Goal: Task Accomplishment & Management: Manage account settings

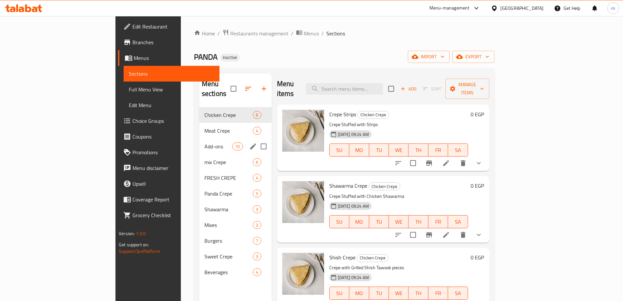
scroll to position [65, 0]
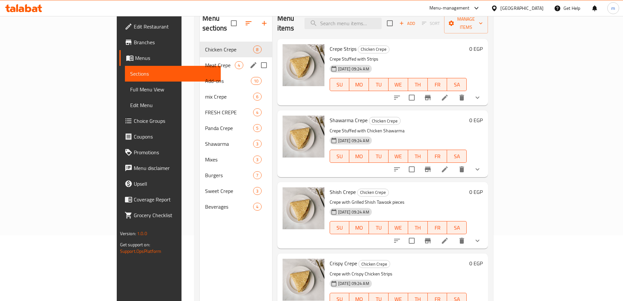
click at [205, 61] on span "Meat Crepe" at bounding box center [220, 65] width 30 height 8
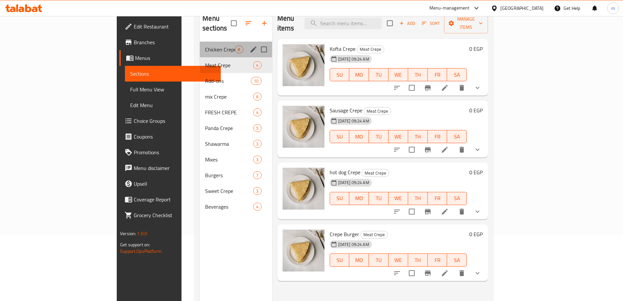
click at [200, 45] on div "Chicken Crepe 8" at bounding box center [236, 50] width 72 height 16
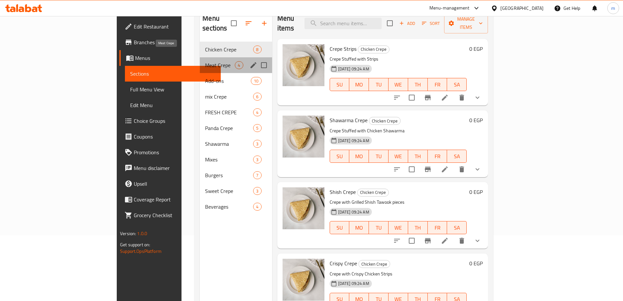
click at [205, 61] on span "Meat Crepe" at bounding box center [220, 65] width 30 height 8
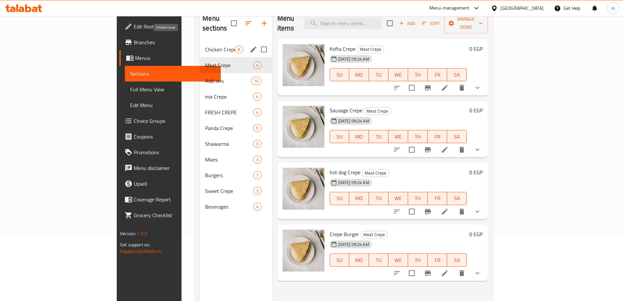
click at [205, 45] on span "Chicken Crepe" at bounding box center [220, 49] width 30 height 8
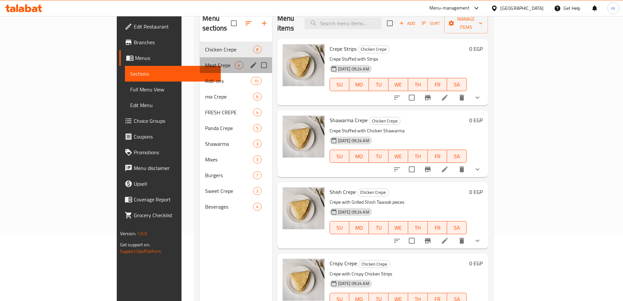
click at [200, 57] on div "Meat Crepe 4" at bounding box center [236, 65] width 72 height 16
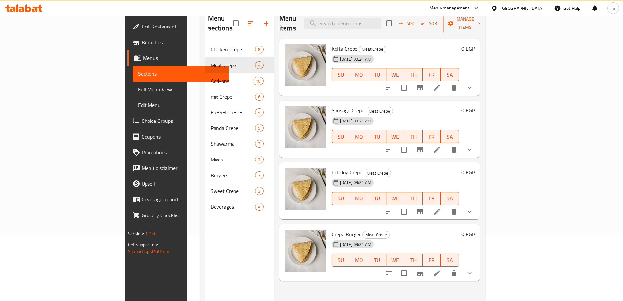
click at [392, 86] on icon "sort-choices" at bounding box center [389, 88] width 6 height 4
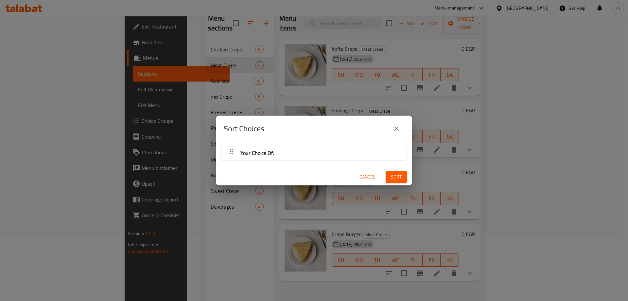
click at [270, 175] on div "Cancel Sort" at bounding box center [311, 177] width 199 height 20
click at [270, 157] on span "Your Choice Of:" at bounding box center [257, 153] width 33 height 10
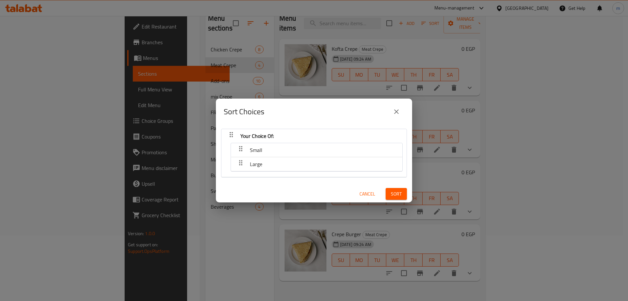
click at [360, 190] on span "Cancel" at bounding box center [368, 194] width 16 height 8
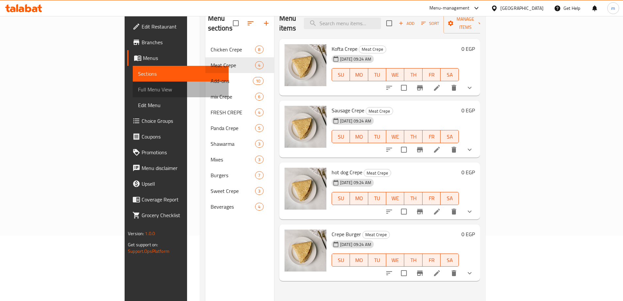
click at [138, 91] on span "Full Menu View" at bounding box center [180, 89] width 85 height 8
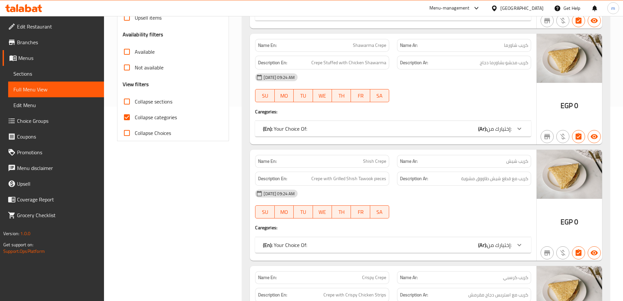
scroll to position [262, 0]
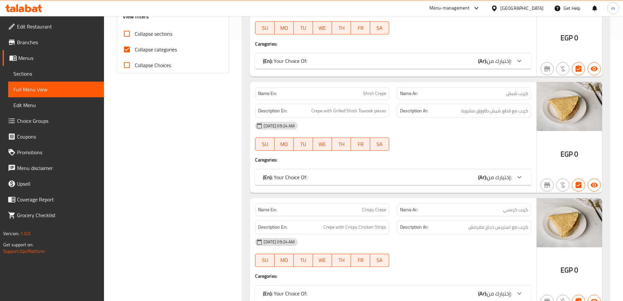
click at [164, 48] on span "Collapse categories" at bounding box center [156, 49] width 42 height 8
click at [135, 48] on input "Collapse categories" at bounding box center [127, 50] width 16 height 16
checkbox input "false"
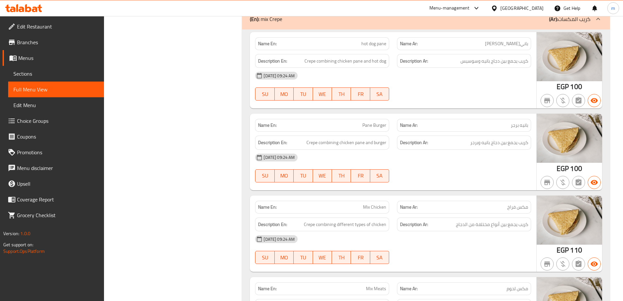
scroll to position [3599, 0]
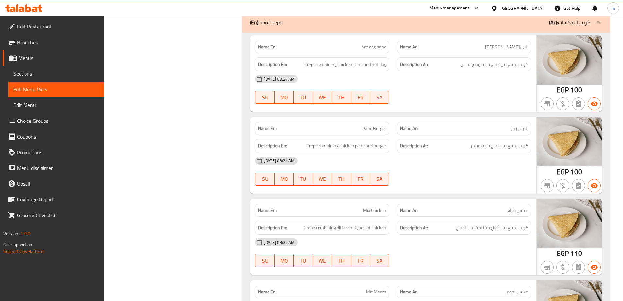
copy span "Pane Burger"
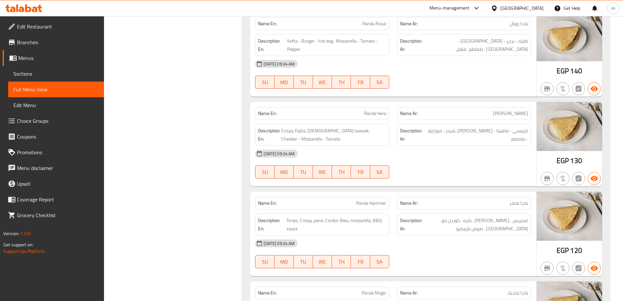
scroll to position [4614, 0]
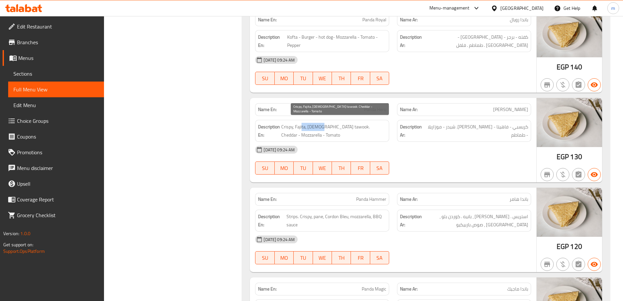
drag, startPoint x: 306, startPoint y: 117, endPoint x: 332, endPoint y: 114, distance: 26.0
click at [325, 123] on span "Crispy, Fajita, Shish tawook. Cheddar - Mozzarella - Tomato" at bounding box center [333, 131] width 105 height 16
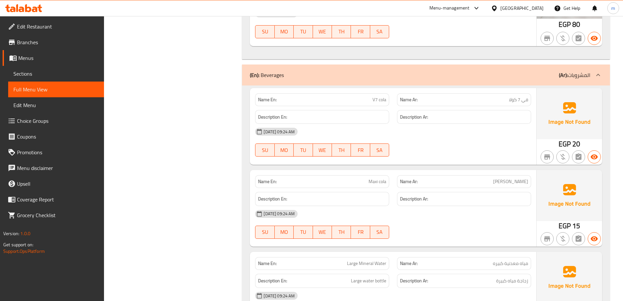
scroll to position [6506, 0]
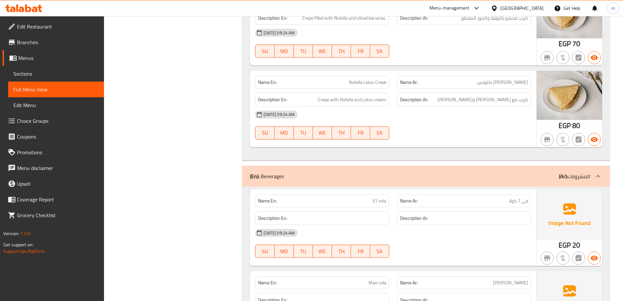
click at [40, 52] on link "Menus" at bounding box center [53, 58] width 101 height 16
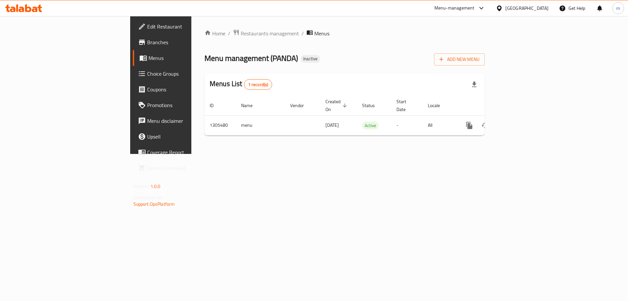
click at [205, 65] on div "Home / Restaurants management / Menus Menu management ( PANDA ) Inactive Add Ne…" at bounding box center [345, 85] width 280 height 112
click at [205, 61] on span "Menu management ( PANDA )" at bounding box center [252, 58] width 94 height 15
copy span "PANDA"
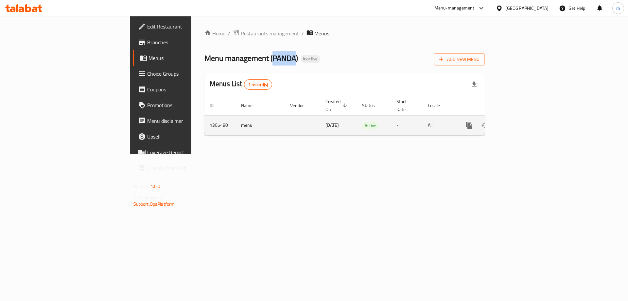
click at [521, 121] on icon "enhanced table" at bounding box center [517, 125] width 8 height 8
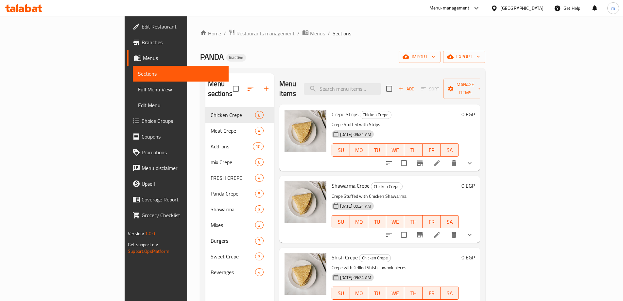
click at [138, 90] on span "Full Menu View" at bounding box center [180, 89] width 85 height 8
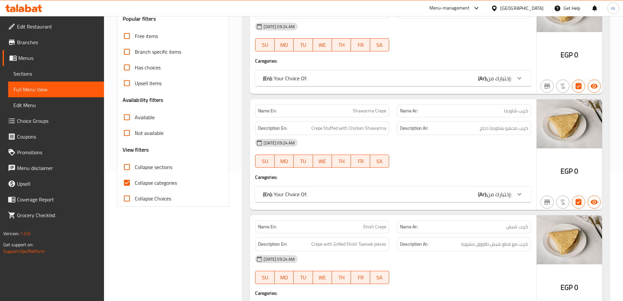
scroll to position [131, 0]
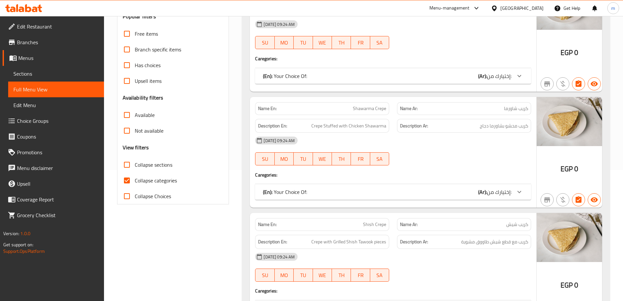
click at [167, 180] on span "Collapse categories" at bounding box center [156, 180] width 42 height 8
click at [135, 180] on input "Collapse categories" at bounding box center [127, 180] width 16 height 16
checkbox input "false"
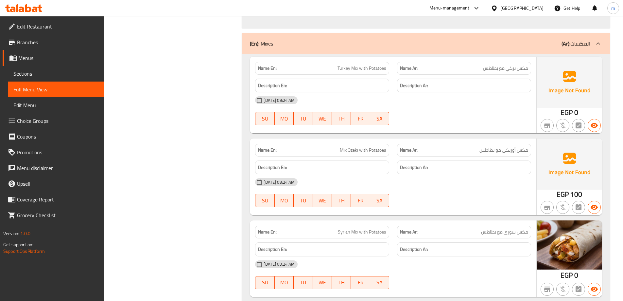
scroll to position [5489, 0]
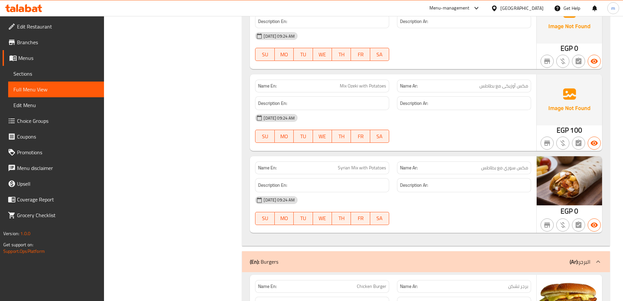
drag, startPoint x: 167, startPoint y: 80, endPoint x: 166, endPoint y: 65, distance: 15.4
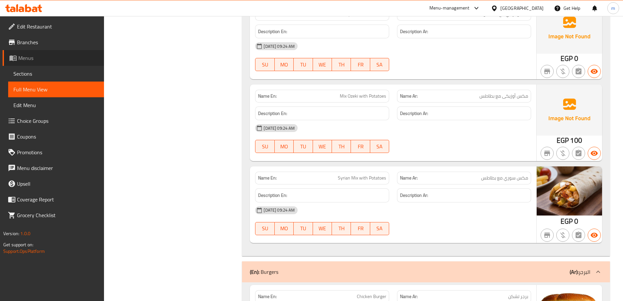
click at [67, 62] on link "Menus" at bounding box center [53, 58] width 101 height 16
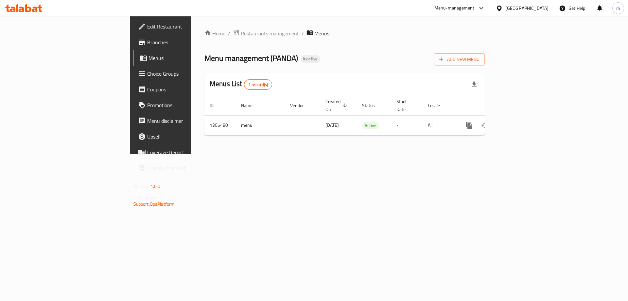
click at [205, 60] on span "Menu management ( PANDA )" at bounding box center [252, 58] width 94 height 15
copy span "PANDA"
click at [480, 61] on span "Add New Menu" at bounding box center [459, 59] width 40 height 8
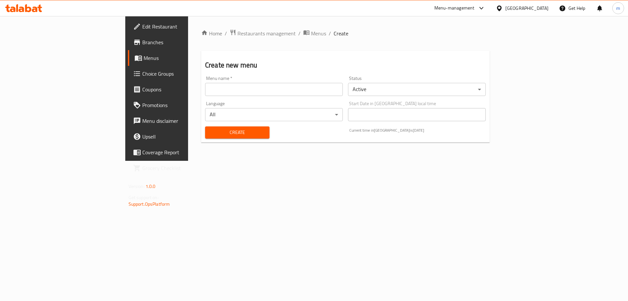
click at [284, 80] on div "Menu name   * Menu name *" at bounding box center [274, 86] width 138 height 20
click at [283, 86] on input "text" at bounding box center [274, 89] width 138 height 13
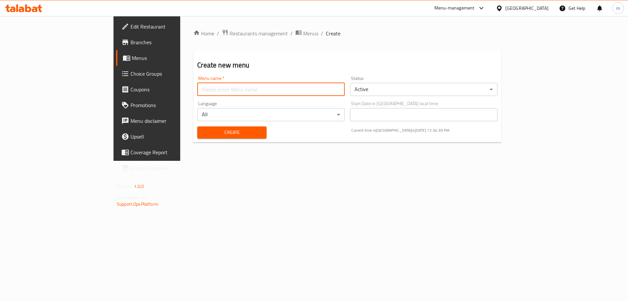
paste input "PANDA"
type input "PANDA's Menu"
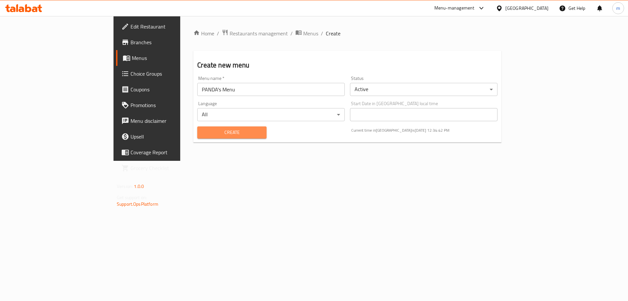
click at [202, 127] on button "Create" at bounding box center [231, 132] width 69 height 12
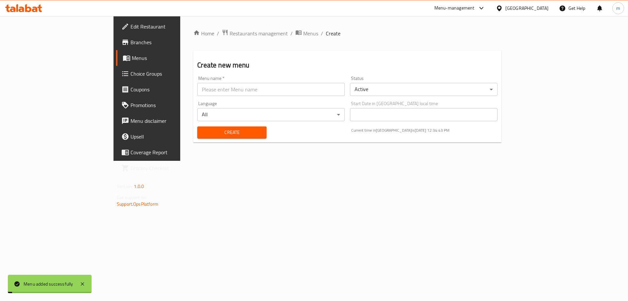
click at [132, 59] on span "Menus" at bounding box center [172, 58] width 81 height 8
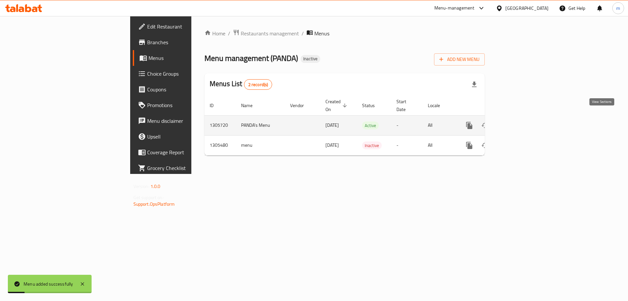
click at [521, 121] on icon "enhanced table" at bounding box center [517, 125] width 8 height 8
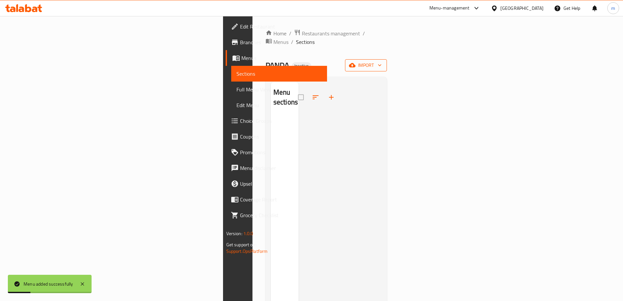
click at [382, 61] on span "import" at bounding box center [365, 65] width 31 height 8
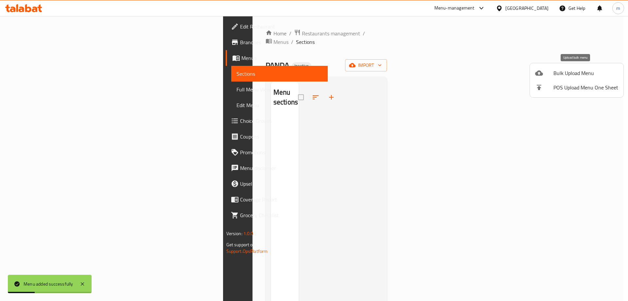
click at [577, 74] on span "Bulk Upload Menu" at bounding box center [586, 73] width 65 height 8
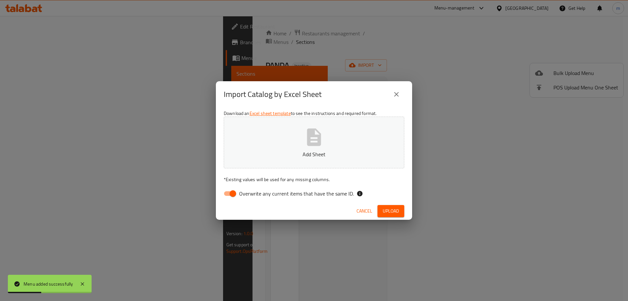
click at [303, 191] on span "Overwrite any current items that have the same ID." at bounding box center [296, 193] width 115 height 8
click at [252, 191] on input "Overwrite any current items that have the same ID." at bounding box center [232, 193] width 37 height 12
checkbox input "false"
click at [396, 206] on button "Upload" at bounding box center [391, 211] width 27 height 12
click at [395, 216] on button "Upload" at bounding box center [391, 211] width 27 height 12
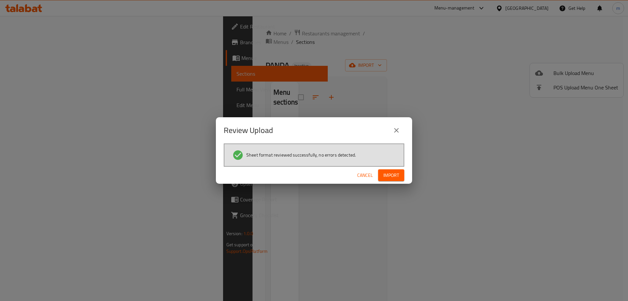
click at [396, 176] on span "Import" at bounding box center [392, 175] width 16 height 8
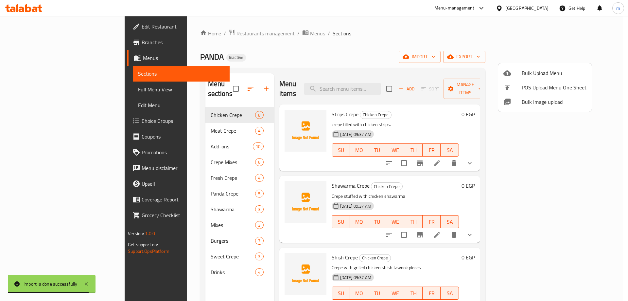
click at [22, 87] on div at bounding box center [314, 150] width 628 height 301
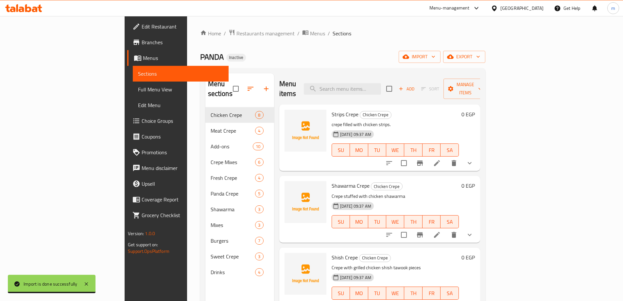
click at [138, 87] on span "Full Menu View" at bounding box center [180, 89] width 85 height 8
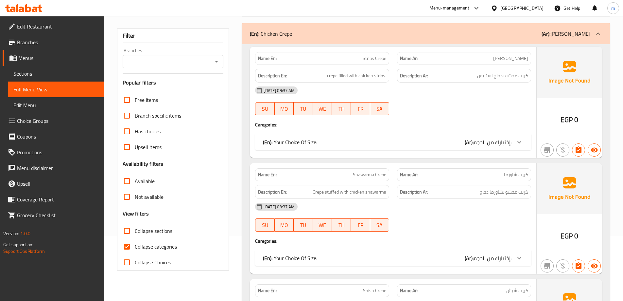
scroll to position [65, 0]
click at [160, 245] on span "Collapse categories" at bounding box center [156, 246] width 42 height 8
click at [135, 245] on input "Collapse categories" at bounding box center [127, 246] width 16 height 16
checkbox input "false"
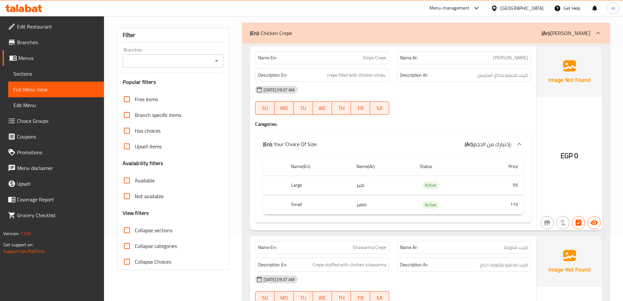
click at [444, 115] on div at bounding box center [464, 115] width 142 height 8
click at [363, 185] on td "كبير" at bounding box center [382, 184] width 63 height 19
drag, startPoint x: 356, startPoint y: 201, endPoint x: 310, endPoint y: 197, distance: 46.6
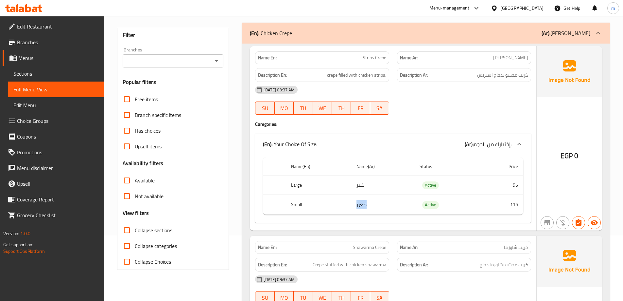
click at [310, 197] on tr "Small صغير Active 115" at bounding box center [393, 204] width 260 height 19
click at [432, 119] on div "Name En: Strips Crepe Name Ar: كريب استريس Description En: crepe filled with ch…" at bounding box center [393, 138] width 287 height 184
drag, startPoint x: 512, startPoint y: 58, endPoint x: 501, endPoint y: 58, distance: 11.8
click at [501, 58] on p "Name Ar: كريب استريس" at bounding box center [464, 57] width 128 height 7
click at [366, 158] on th "Name(Ar)" at bounding box center [382, 166] width 63 height 19
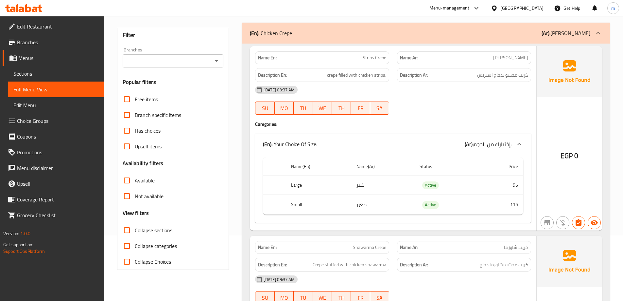
click at [369, 56] on span "Strips Crepe" at bounding box center [375, 57] width 24 height 7
copy span "Strips Crepe"
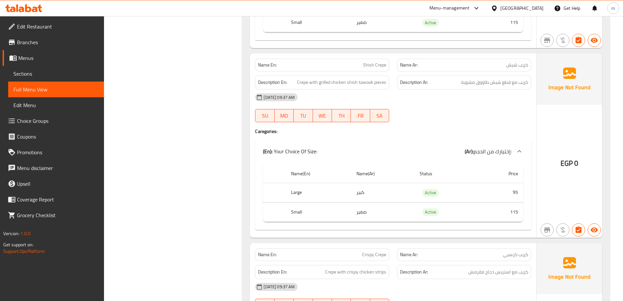
scroll to position [445, 0]
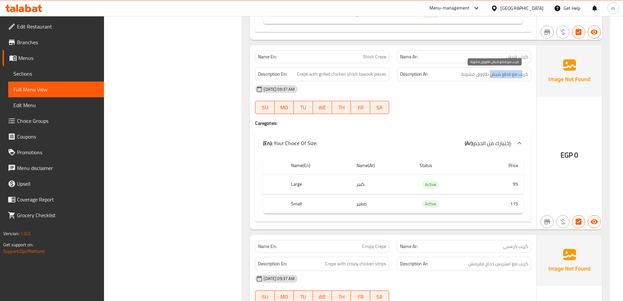
drag, startPoint x: 520, startPoint y: 74, endPoint x: 491, endPoint y: 76, distance: 28.9
click at [491, 76] on span "كريب مع قطع شيش طاووق مشوية" at bounding box center [494, 74] width 67 height 8
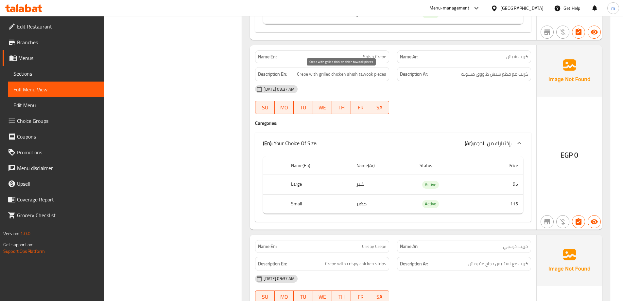
click at [309, 74] on span "Crepe with grilled chicken shish tawook pieces" at bounding box center [341, 74] width 89 height 8
drag, startPoint x: 527, startPoint y: 73, endPoint x: 455, endPoint y: 74, distance: 72.6
click at [455, 74] on h6 "Description Ar: كريب مع قطع شيش طاووق مشوية" at bounding box center [464, 74] width 128 height 8
drag, startPoint x: 308, startPoint y: 75, endPoint x: 295, endPoint y: 78, distance: 13.3
click at [295, 78] on h6 "Description En: Crepe with grilled chicken shish tawook pieces" at bounding box center [322, 74] width 128 height 8
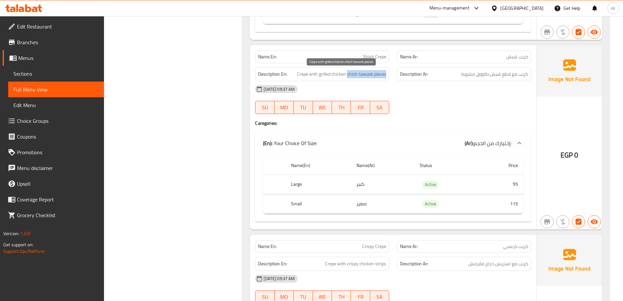
drag, startPoint x: 384, startPoint y: 76, endPoint x: 348, endPoint y: 75, distance: 36.0
click at [348, 75] on div "Description En: Crepe with grilled chicken shish tawook pieces" at bounding box center [322, 74] width 134 height 14
click at [368, 57] on span "Shish Crepe" at bounding box center [374, 56] width 23 height 7
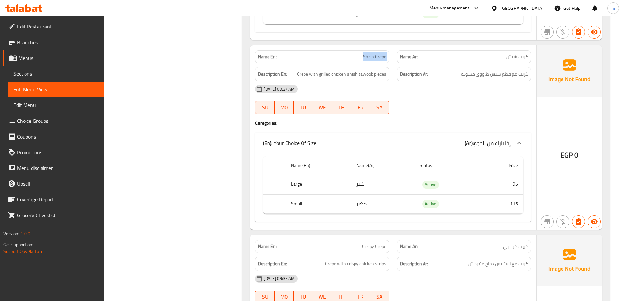
copy span "Shish Crepe"
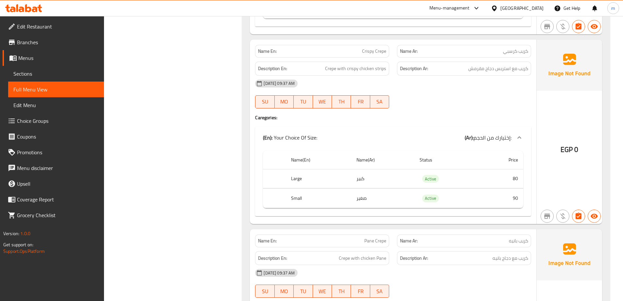
scroll to position [641, 0]
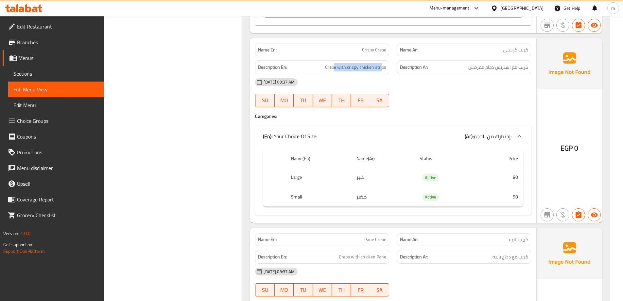
drag, startPoint x: 334, startPoint y: 68, endPoint x: 382, endPoint y: 72, distance: 47.6
click at [382, 72] on div "Description En: Crepe with crispy chicken strips" at bounding box center [322, 67] width 134 height 14
click at [375, 75] on div "14-08-2025 09:37 AM" at bounding box center [393, 82] width 284 height 16
drag, startPoint x: 511, startPoint y: 67, endPoint x: 479, endPoint y: 71, distance: 32.0
click at [479, 71] on span "كريب مع استربس دجاج مقرمش" at bounding box center [499, 67] width 60 height 8
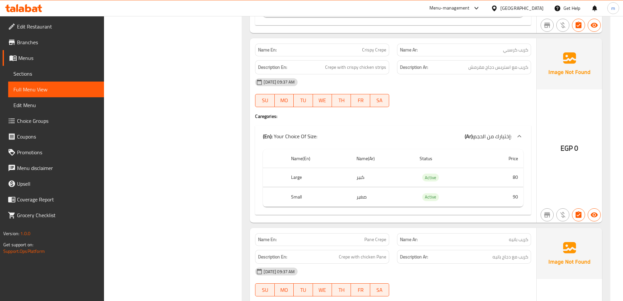
click at [494, 96] on div "14-08-2025 09:37 AM SU MO TU WE TH FR SA" at bounding box center [393, 92] width 284 height 37
drag, startPoint x: 326, startPoint y: 67, endPoint x: 385, endPoint y: 68, distance: 59.2
click at [385, 68] on h6 "Description En: Crepe with crispy chicken strips" at bounding box center [322, 67] width 128 height 8
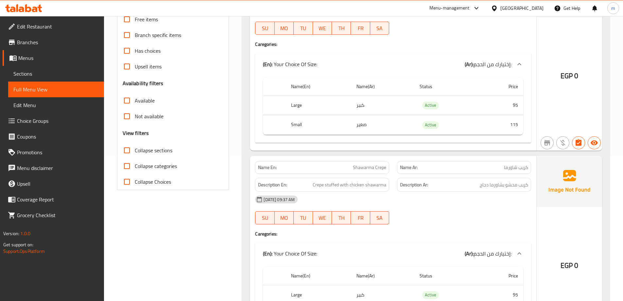
scroll to position [52, 0]
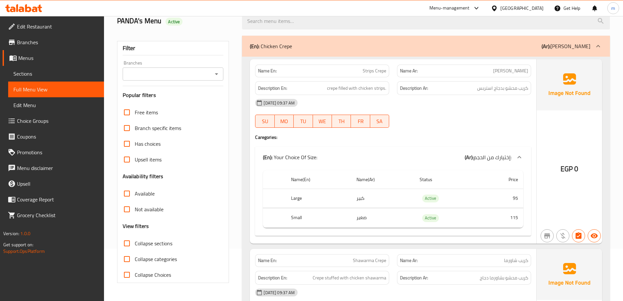
click at [53, 73] on span "Sections" at bounding box center [55, 74] width 85 height 8
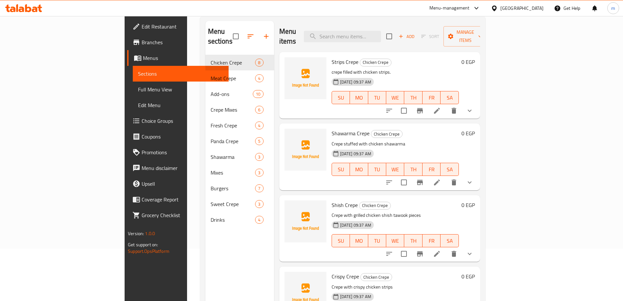
click at [205, 236] on div "Menu sections Chicken Crepe 8 Meat Crepe 4 Add-ons 10 Crepe Mixes 6 Fresh Crepe…" at bounding box center [239, 171] width 69 height 301
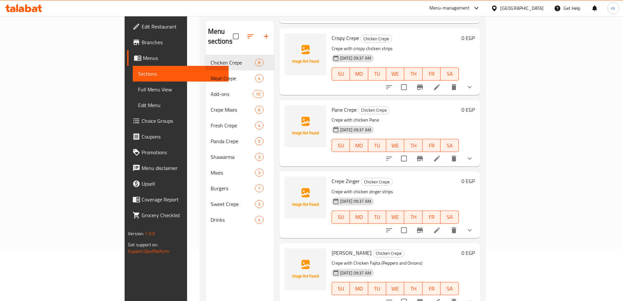
scroll to position [271, 0]
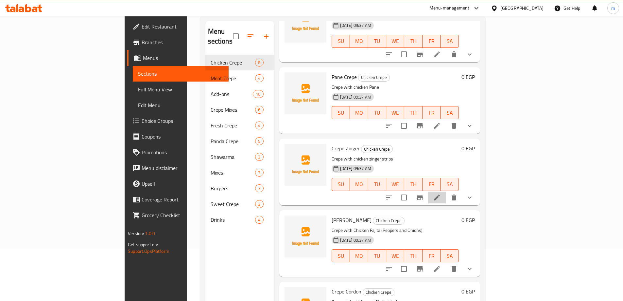
click at [446, 191] on li at bounding box center [437, 197] width 18 height 12
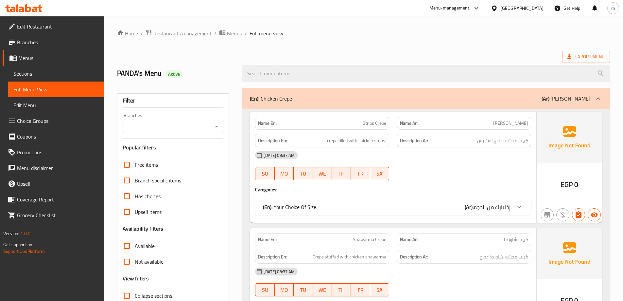
click at [72, 71] on span "Sections" at bounding box center [55, 74] width 85 height 8
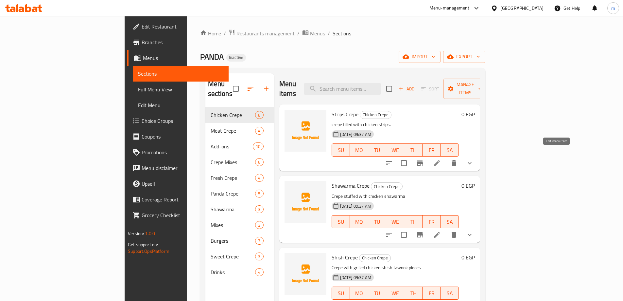
click at [440, 160] on icon at bounding box center [437, 163] width 6 height 6
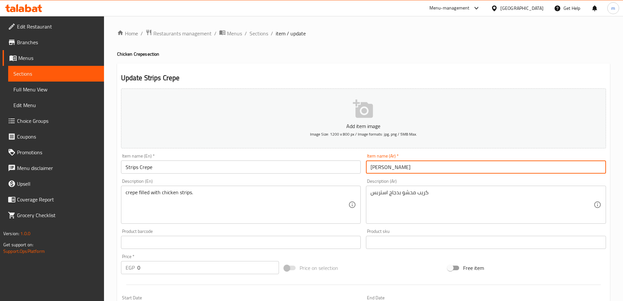
click at [377, 167] on input "كريب استريس" at bounding box center [486, 166] width 240 height 13
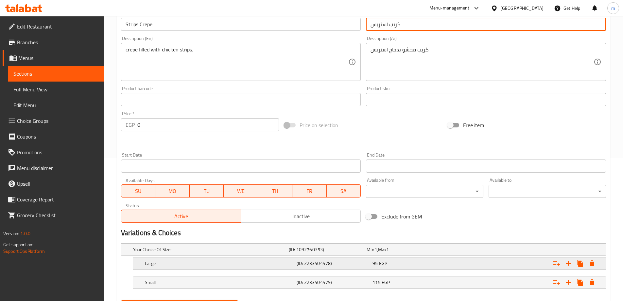
scroll to position [176, 0]
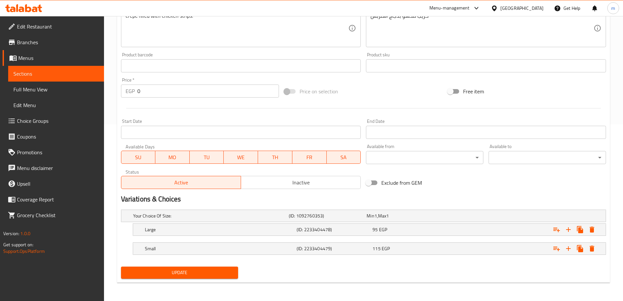
type input "كريب استربس"
drag, startPoint x: 208, startPoint y: 266, endPoint x: 210, endPoint y: 272, distance: 6.7
click at [208, 268] on div "Add item image Image Size: 1200 x 800 px / Image formats: jpg, png / 5MB Max. I…" at bounding box center [363, 94] width 491 height 371
click at [211, 273] on span "Update" at bounding box center [179, 272] width 107 height 8
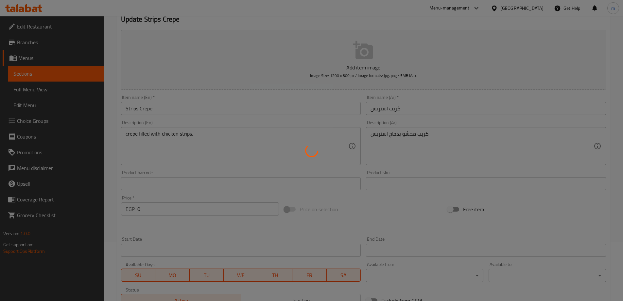
scroll to position [0, 0]
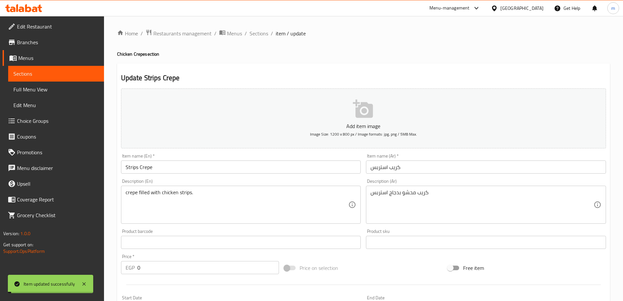
click at [259, 30] on span "Sections" at bounding box center [259, 33] width 19 height 8
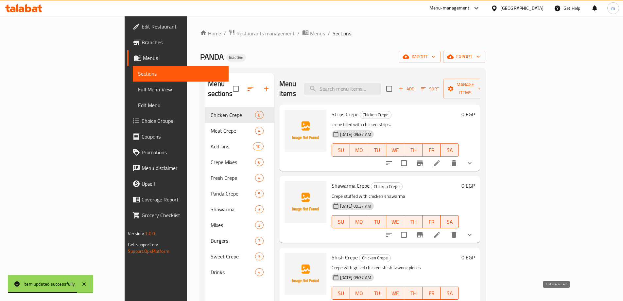
click at [441, 300] on icon at bounding box center [437, 306] width 8 height 8
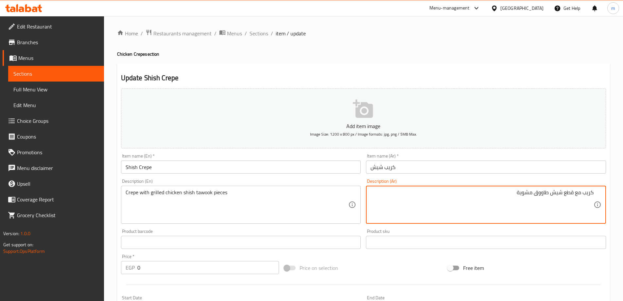
click at [399, 165] on input "كريب شيش" at bounding box center [486, 166] width 240 height 13
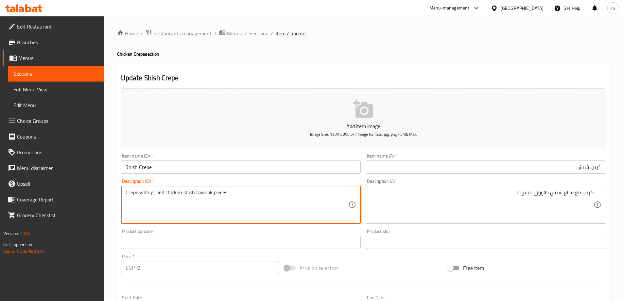
click at [177, 195] on textarea "Crepe with grilled chicken shish tawook pieces" at bounding box center [237, 204] width 223 height 31
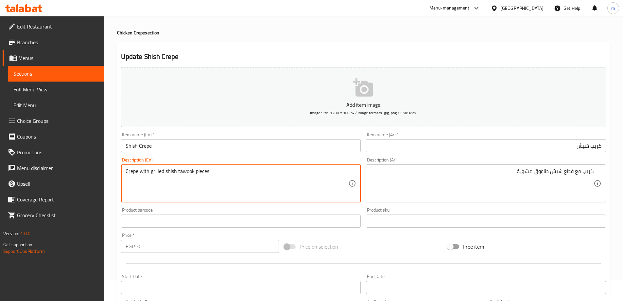
scroll to position [33, 0]
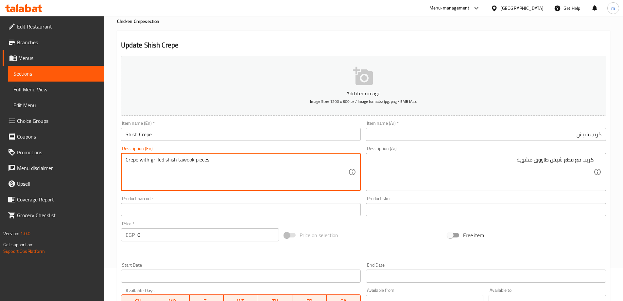
type textarea "Crepe with grilled shish tawook pieces"
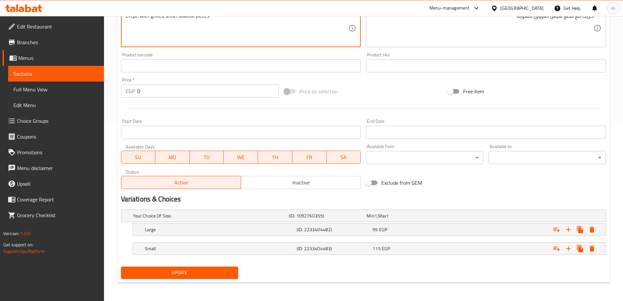
click at [187, 272] on span "Update" at bounding box center [179, 272] width 107 height 8
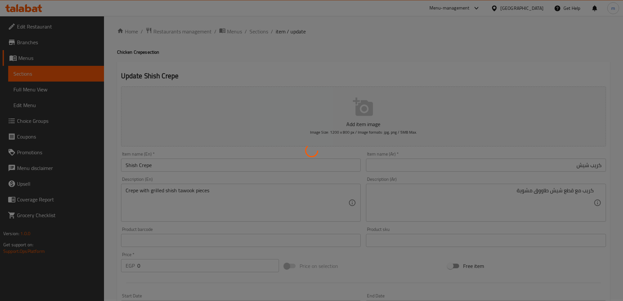
scroll to position [0, 0]
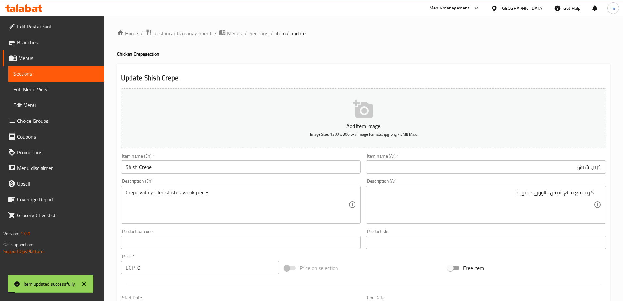
click at [252, 34] on span "Sections" at bounding box center [259, 33] width 19 height 8
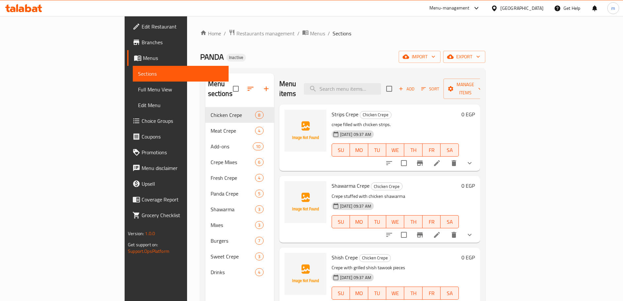
click at [143, 60] on span "Menus" at bounding box center [183, 58] width 80 height 8
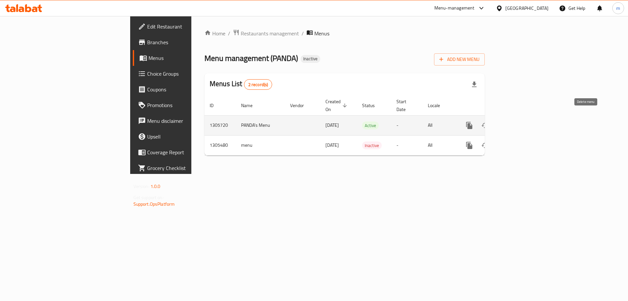
click at [509, 117] on button "enhanced table" at bounding box center [501, 125] width 16 height 16
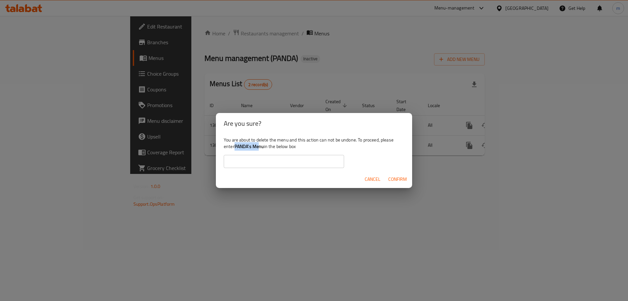
drag, startPoint x: 235, startPoint y: 146, endPoint x: 258, endPoint y: 148, distance: 23.3
click at [259, 148] on div "You are about to delete the menu and this action can not be undone. To proceed,…" at bounding box center [314, 152] width 196 height 37
click at [238, 149] on b "PANDA's Menu" at bounding box center [249, 146] width 29 height 9
drag, startPoint x: 236, startPoint y: 148, endPoint x: 266, endPoint y: 146, distance: 30.1
click at [266, 146] on div "You are about to delete the menu and this action can not be undone. To proceed,…" at bounding box center [314, 152] width 196 height 37
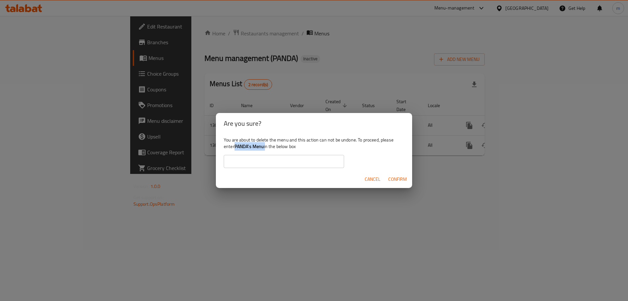
copy div "PANDA's Menu"
copy b "PANDA's Menu"
click at [259, 159] on input "text" at bounding box center [284, 161] width 120 height 13
paste input "PANDA's Menu"
type input "PANDA's Menu"
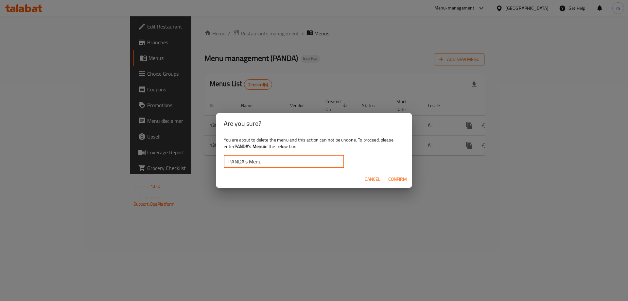
click at [399, 180] on span "Confirm" at bounding box center [397, 179] width 19 height 8
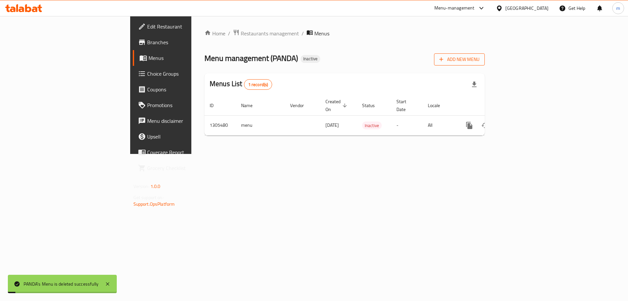
click at [480, 62] on span "Add New Menu" at bounding box center [459, 59] width 40 height 8
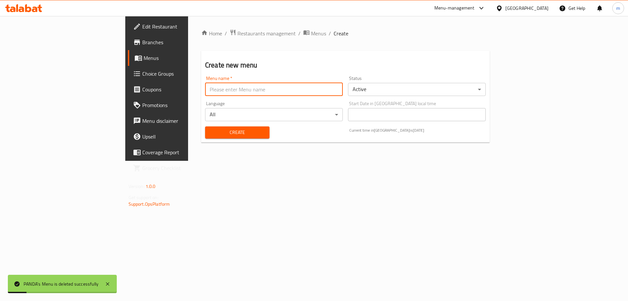
click at [247, 89] on input "text" at bounding box center [274, 89] width 138 height 13
paste input "PANDA's Menu"
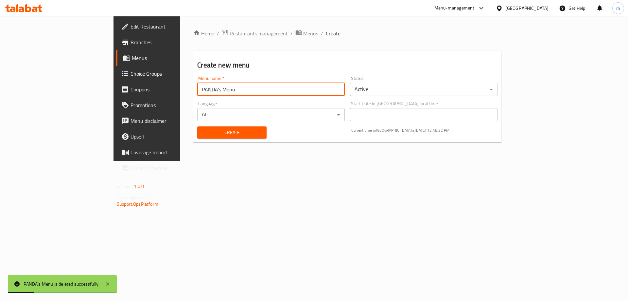
type input "PANDA's Menu"
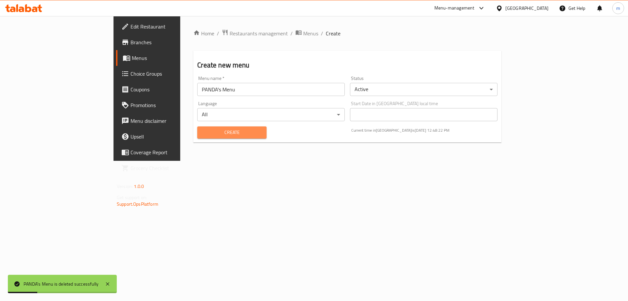
click at [208, 128] on button "Create" at bounding box center [231, 132] width 69 height 12
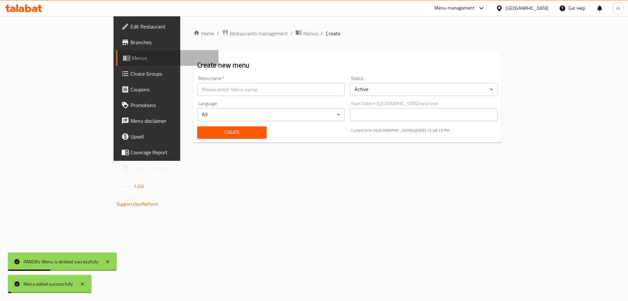
click at [132, 59] on span "Menus" at bounding box center [172, 58] width 81 height 8
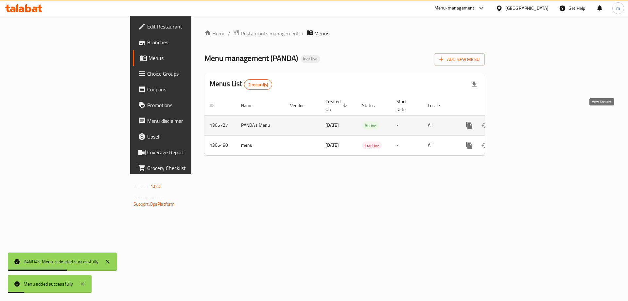
click at [525, 117] on link "enhanced table" at bounding box center [517, 125] width 16 height 16
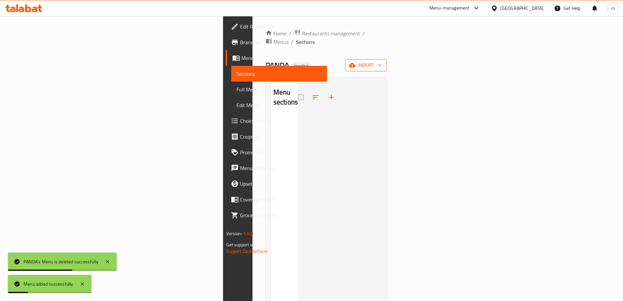
click at [382, 61] on span "import" at bounding box center [365, 65] width 31 height 8
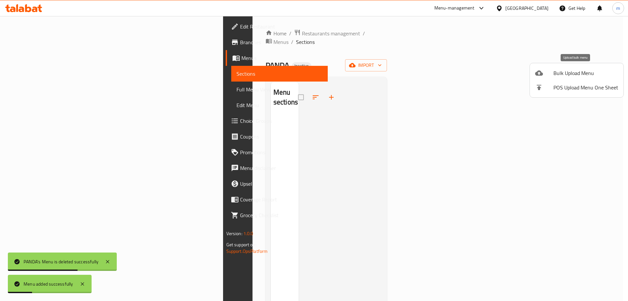
click at [579, 73] on span "Bulk Upload Menu" at bounding box center [586, 73] width 65 height 8
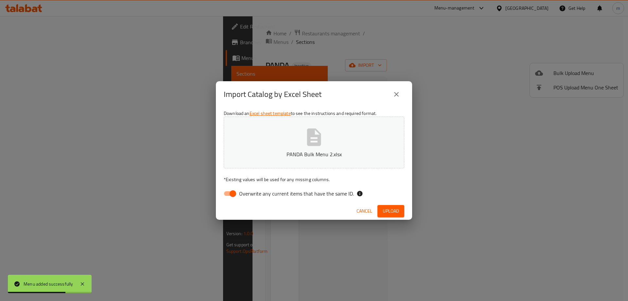
click at [393, 204] on div "Cancel Upload" at bounding box center [314, 210] width 196 height 17
click at [398, 209] on span "Upload" at bounding box center [391, 211] width 16 height 8
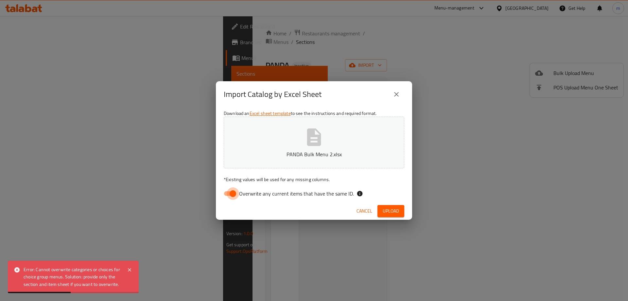
click at [239, 197] on input "Overwrite any current items that have the same ID." at bounding box center [232, 193] width 37 height 12
checkbox input "false"
click at [397, 213] on span "Upload" at bounding box center [391, 211] width 16 height 8
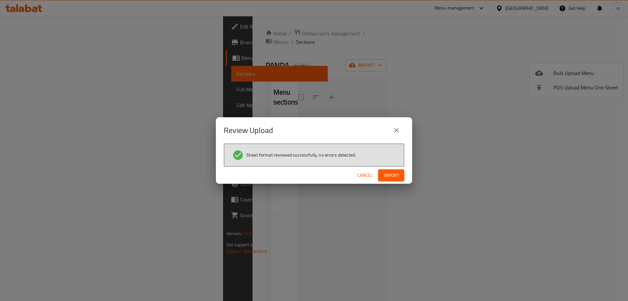
click at [396, 176] on span "Import" at bounding box center [392, 175] width 16 height 8
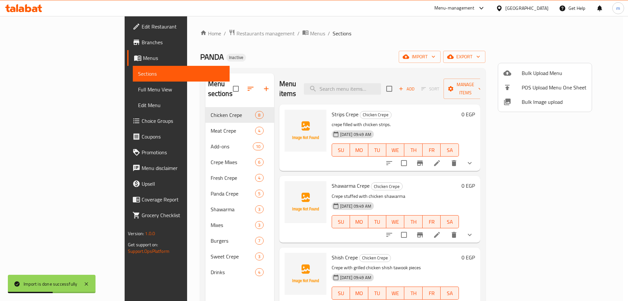
click at [557, 152] on div at bounding box center [314, 150] width 628 height 301
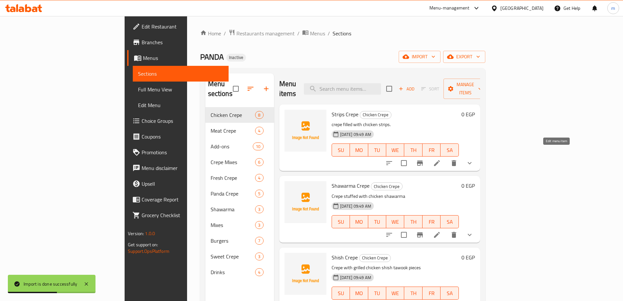
click at [441, 159] on icon at bounding box center [437, 163] width 8 height 8
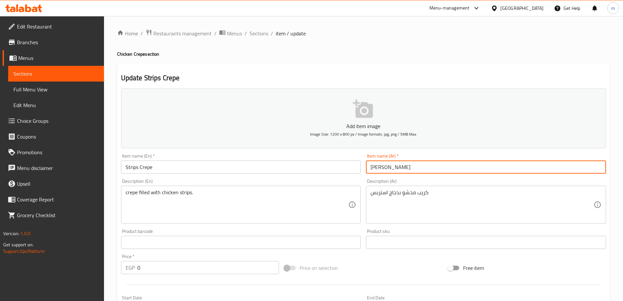
click at [378, 168] on input "كريب استريس" at bounding box center [486, 166] width 240 height 13
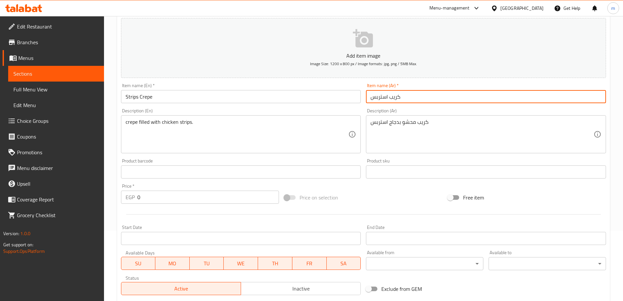
scroll to position [164, 0]
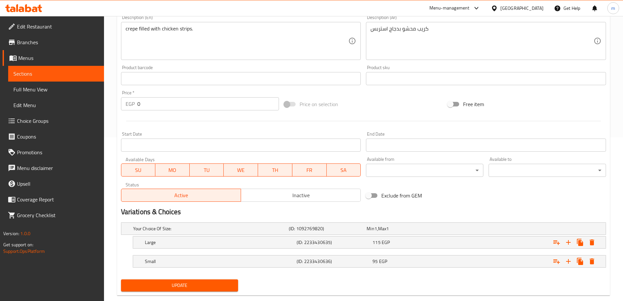
type input "كريب استربس"
click at [232, 288] on span "Update" at bounding box center [179, 285] width 107 height 8
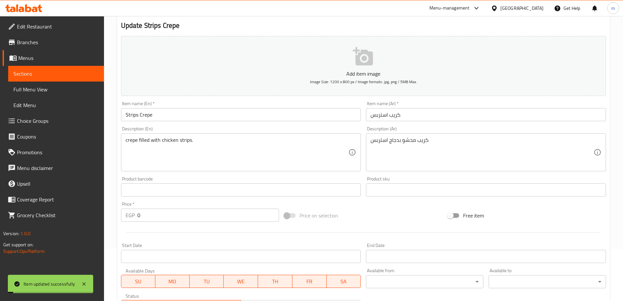
scroll to position [0, 0]
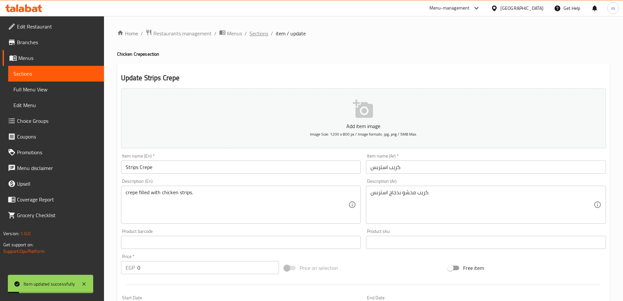
click at [261, 32] on span "Sections" at bounding box center [259, 33] width 19 height 8
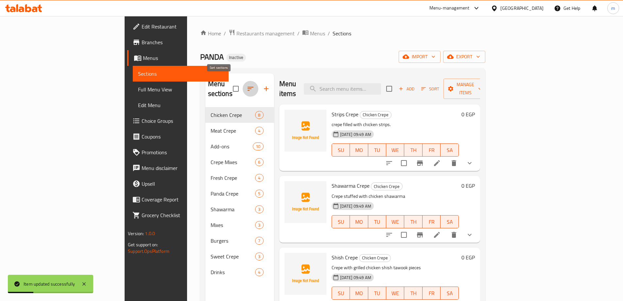
click at [247, 86] on icon "button" at bounding box center [251, 89] width 8 height 8
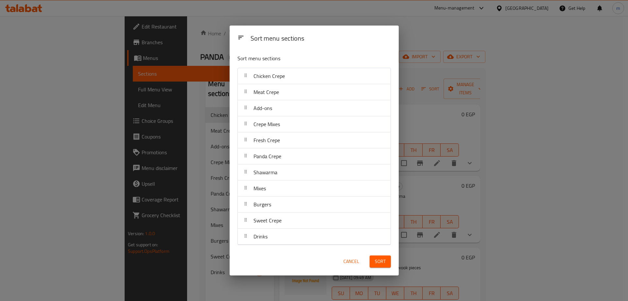
click at [350, 259] on span "Cancel" at bounding box center [352, 261] width 16 height 8
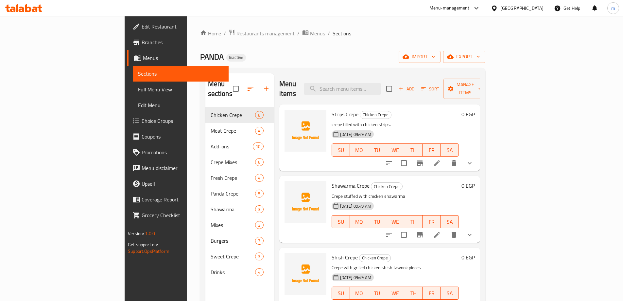
click at [133, 96] on link "Full Menu View" at bounding box center [181, 89] width 96 height 16
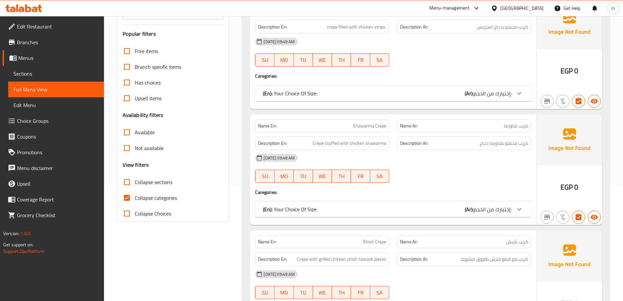
scroll to position [131, 0]
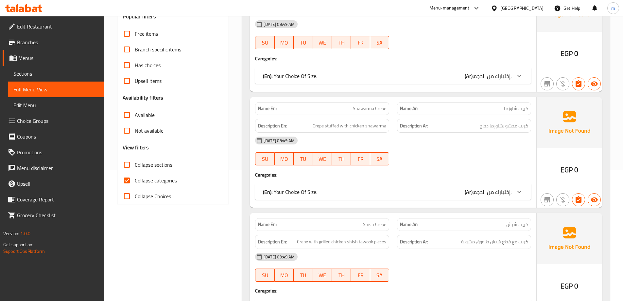
click at [166, 182] on span "Collapse categories" at bounding box center [156, 180] width 42 height 8
click at [135, 182] on input "Collapse categories" at bounding box center [127, 180] width 16 height 16
checkbox input "false"
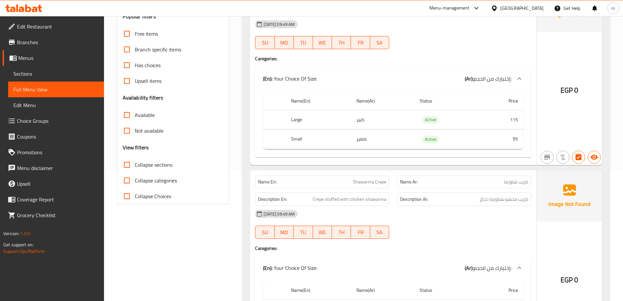
scroll to position [0, 0]
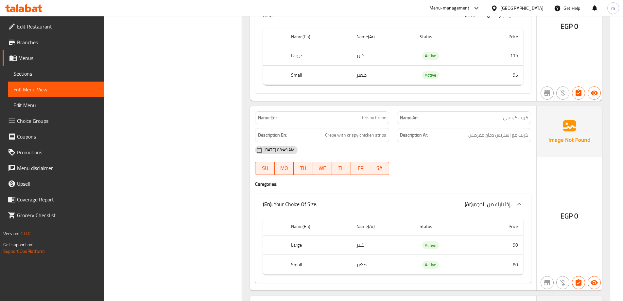
scroll to position [589, 0]
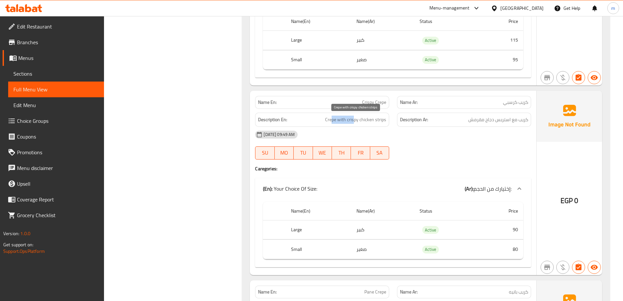
drag, startPoint x: 333, startPoint y: 117, endPoint x: 355, endPoint y: 119, distance: 21.7
click at [355, 119] on span "Crepe with crispy chicken strips" at bounding box center [355, 120] width 61 height 8
click at [430, 142] on div "14-08-2025 09:49 AM" at bounding box center [393, 135] width 284 height 16
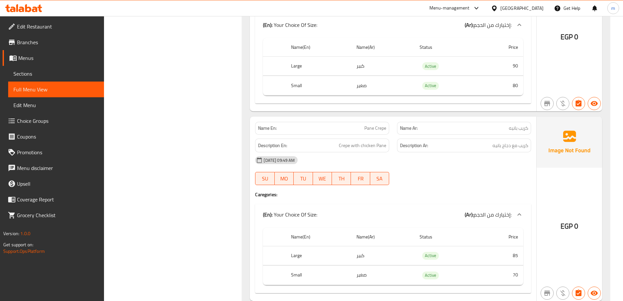
scroll to position [785, 0]
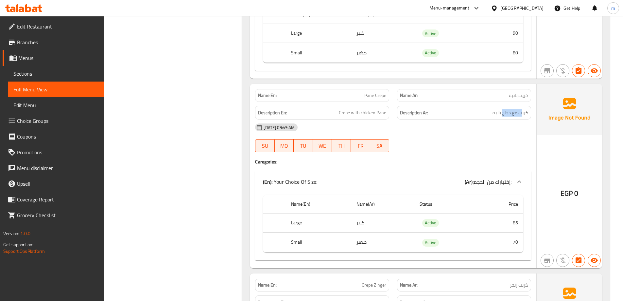
drag, startPoint x: 521, startPoint y: 112, endPoint x: 502, endPoint y: 117, distance: 19.8
click at [502, 117] on div "Description Ar: كريب مع دجاج بانيه" at bounding box center [464, 113] width 134 height 14
drag, startPoint x: 341, startPoint y: 112, endPoint x: 385, endPoint y: 111, distance: 44.2
click at [385, 111] on span "Crepe with chicken Pane" at bounding box center [362, 113] width 47 height 8
click at [415, 128] on div "14-08-2025 09:49 AM" at bounding box center [393, 127] width 284 height 16
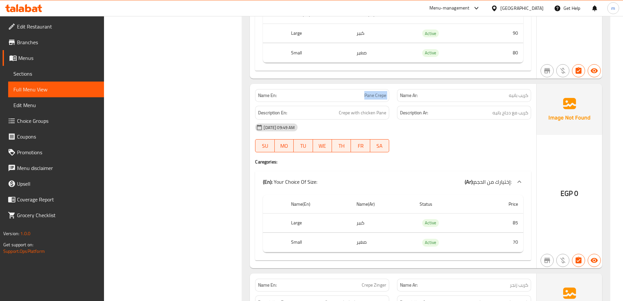
drag, startPoint x: 366, startPoint y: 96, endPoint x: 395, endPoint y: 96, distance: 28.8
click at [395, 96] on div "Name En: Pane Crepe Name Ar: كريب بانيه" at bounding box center [393, 95] width 284 height 21
click at [443, 136] on div "14-08-2025 09:49 AM SU MO TU WE TH FR SA" at bounding box center [393, 137] width 284 height 37
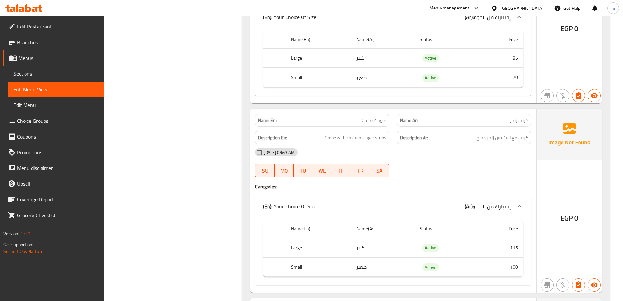
scroll to position [982, 0]
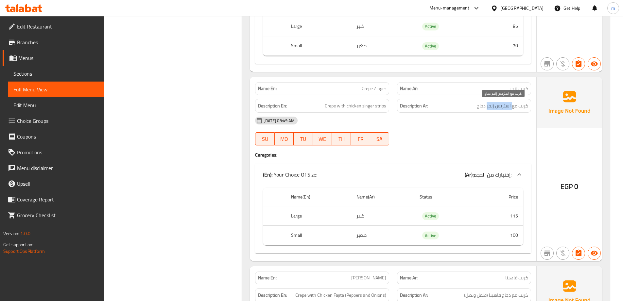
drag, startPoint x: 509, startPoint y: 107, endPoint x: 487, endPoint y: 106, distance: 22.3
click at [487, 106] on span "كريب مع استربس زنجر دجاج" at bounding box center [502, 106] width 51 height 8
click at [437, 114] on div "14-08-2025 09:49 AM" at bounding box center [393, 121] width 284 height 16
drag, startPoint x: 324, startPoint y: 105, endPoint x: 379, endPoint y: 107, distance: 54.4
click at [379, 107] on h6 "Description En: Crepe with chicken zinger strips" at bounding box center [322, 106] width 128 height 8
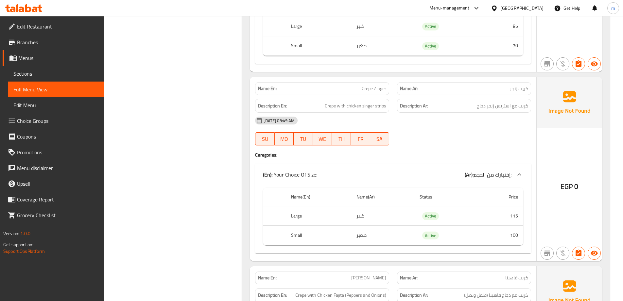
click at [464, 132] on div "14-08-2025 09:49 AM SU MO TU WE TH FR SA" at bounding box center [393, 131] width 284 height 37
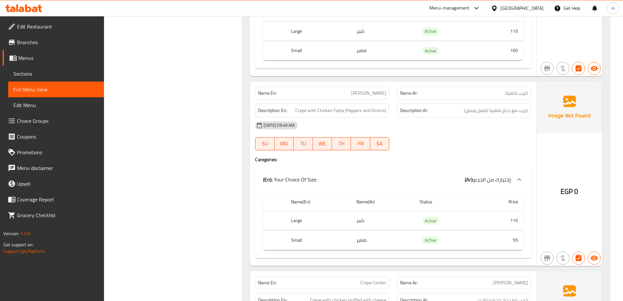
scroll to position [1178, 0]
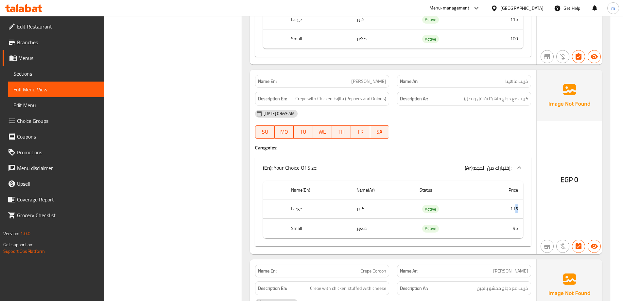
drag, startPoint x: 519, startPoint y: 210, endPoint x: 501, endPoint y: 211, distance: 18.1
drag, startPoint x: 520, startPoint y: 224, endPoint x: 511, endPoint y: 225, distance: 8.9
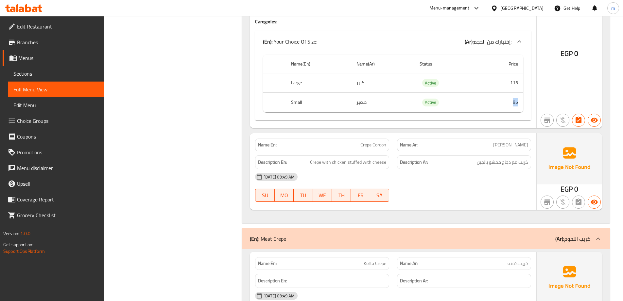
scroll to position [1309, 0]
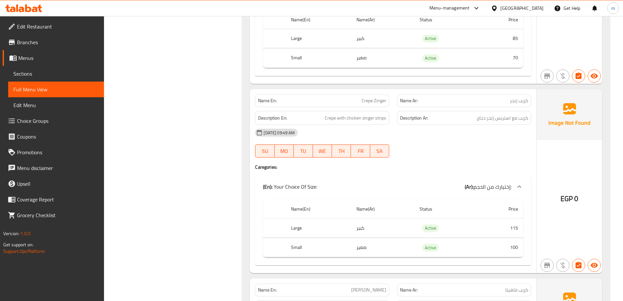
scroll to position [982, 0]
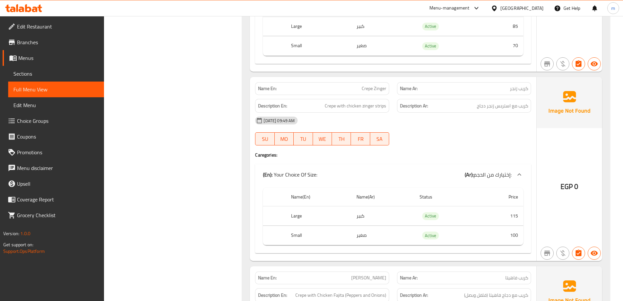
click at [376, 89] on span "Crepe Zinger" at bounding box center [374, 88] width 25 height 7
copy span "Crepe Zinger"
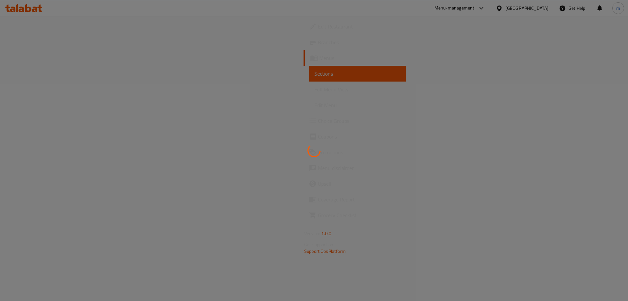
click at [28, 58] on div at bounding box center [314, 150] width 628 height 301
click at [151, 25] on div at bounding box center [314, 150] width 628 height 301
click at [62, 12] on div at bounding box center [314, 150] width 628 height 301
click at [61, 12] on div at bounding box center [314, 150] width 628 height 301
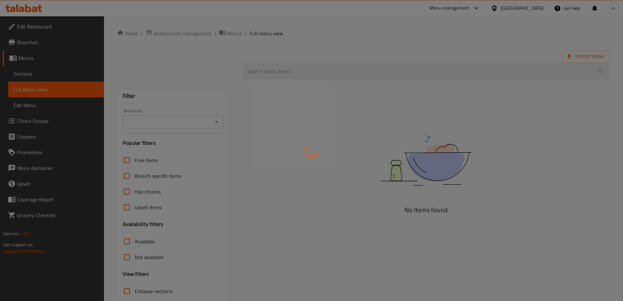
scroll to position [43, 0]
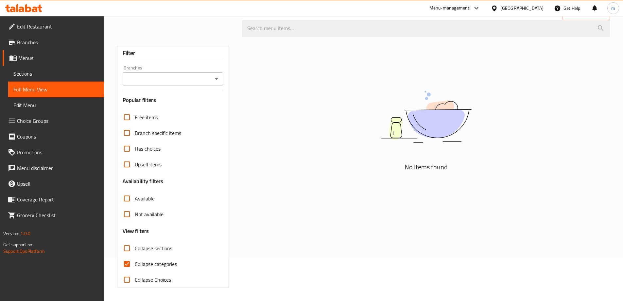
click at [48, 75] on span "Sections" at bounding box center [55, 74] width 85 height 8
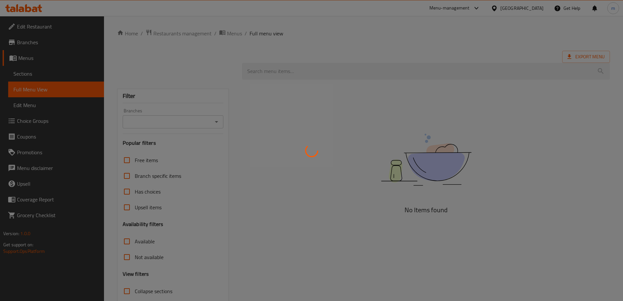
scroll to position [43, 0]
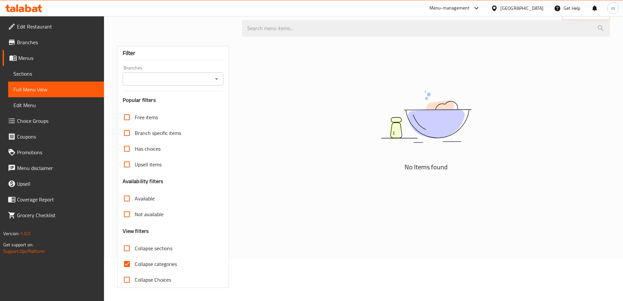
click at [26, 59] on span "Menus" at bounding box center [58, 58] width 80 height 8
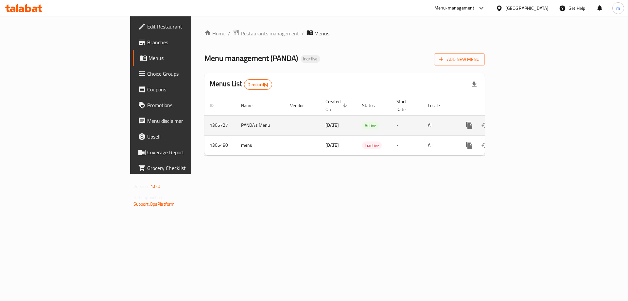
click at [521, 121] on icon "enhanced table" at bounding box center [517, 125] width 8 height 8
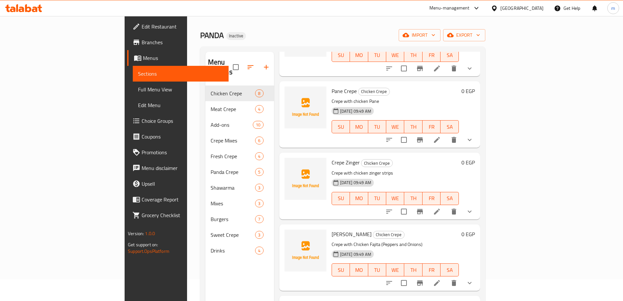
scroll to position [65, 0]
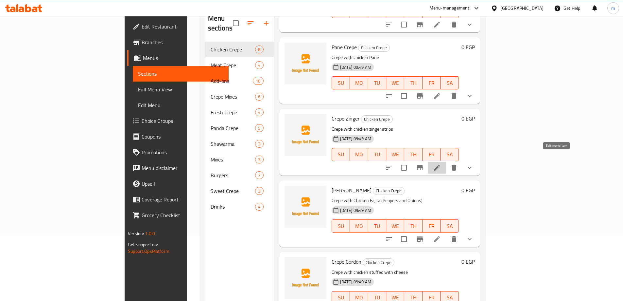
click at [441, 164] on icon at bounding box center [437, 168] width 8 height 8
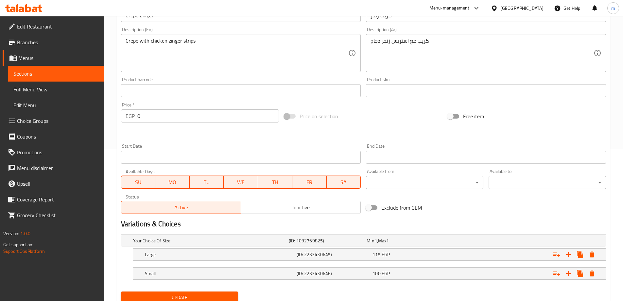
scroll to position [164, 0]
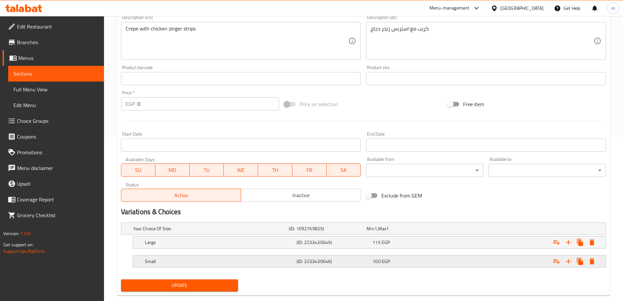
click at [305, 232] on h5 "(ID: 2233430646)" at bounding box center [326, 228] width 75 height 7
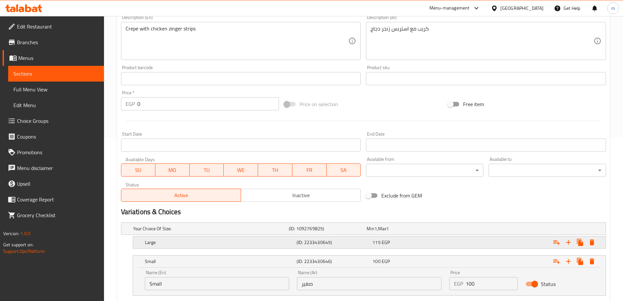
click at [304, 232] on h5 "(ID: 2233430645)" at bounding box center [326, 228] width 75 height 7
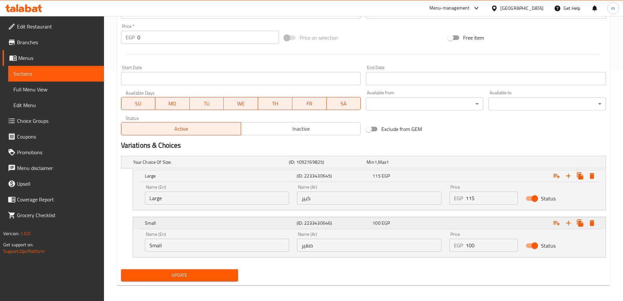
scroll to position [233, 0]
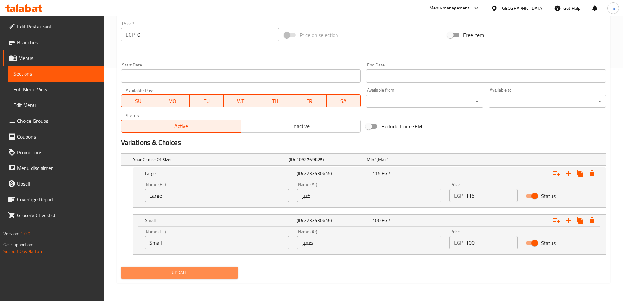
click at [230, 271] on span "Update" at bounding box center [179, 272] width 107 height 8
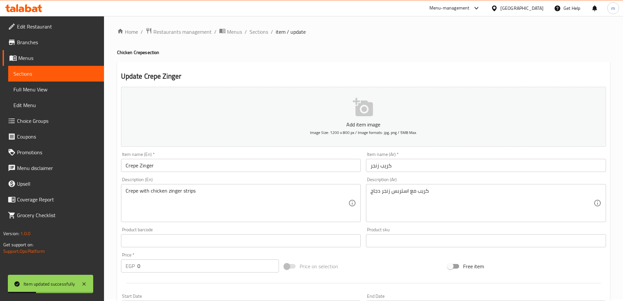
scroll to position [0, 0]
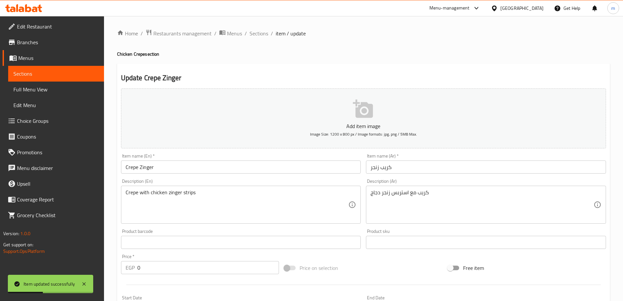
click at [261, 35] on span "Sections" at bounding box center [259, 33] width 19 height 8
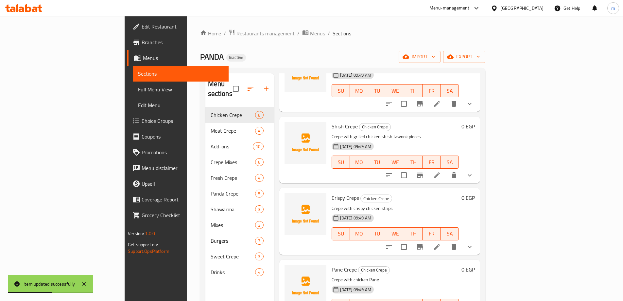
scroll to position [288, 0]
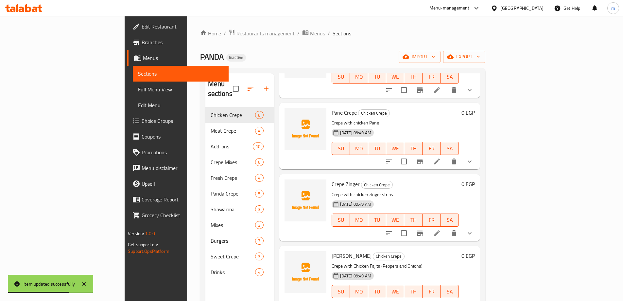
click at [446, 298] on li at bounding box center [437, 304] width 18 height 12
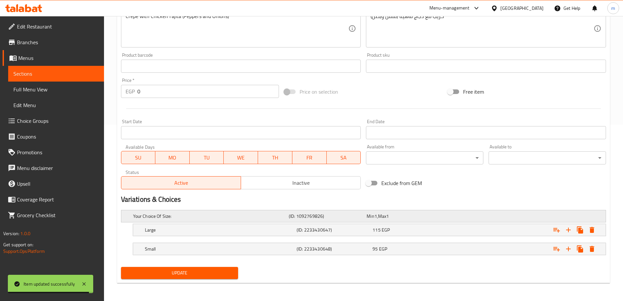
scroll to position [176, 0]
click at [360, 219] on h5 "(ID: 2233430648)" at bounding box center [326, 215] width 75 height 7
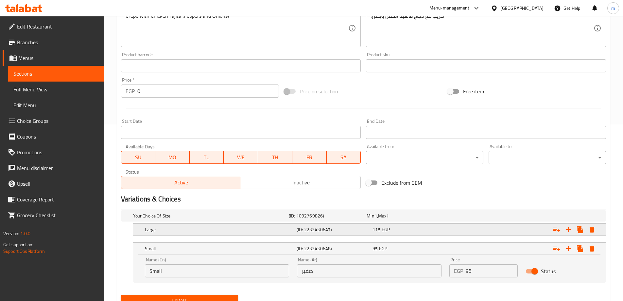
click at [360, 219] on h5 "(ID: 2233430647)" at bounding box center [326, 215] width 75 height 7
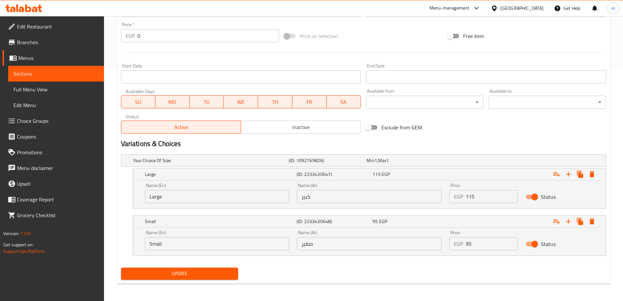
scroll to position [233, 0]
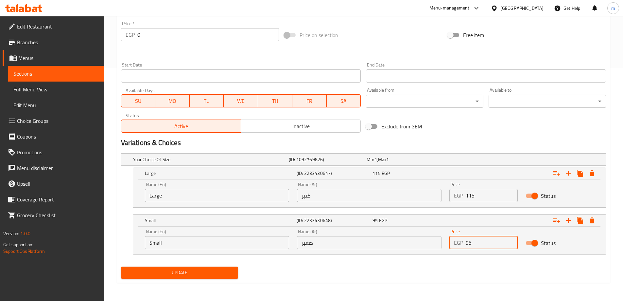
drag, startPoint x: 478, startPoint y: 245, endPoint x: 440, endPoint y: 251, distance: 38.5
click at [445, 251] on div "Name (En) Small Name (En) Name (Ar) صغير Name (Ar) Price EGP 95 Price Status" at bounding box center [369, 239] width 457 height 28
type input "100"
click at [145, 268] on span "Update" at bounding box center [179, 272] width 107 height 8
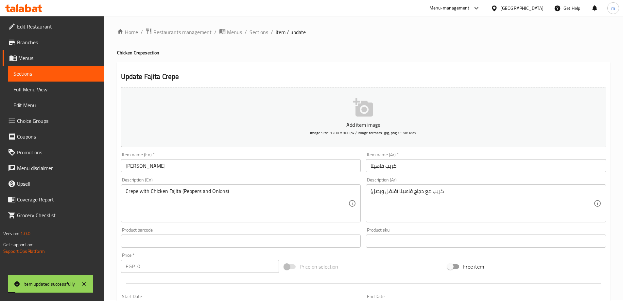
scroll to position [0, 0]
click at [260, 34] on span "Sections" at bounding box center [259, 33] width 19 height 8
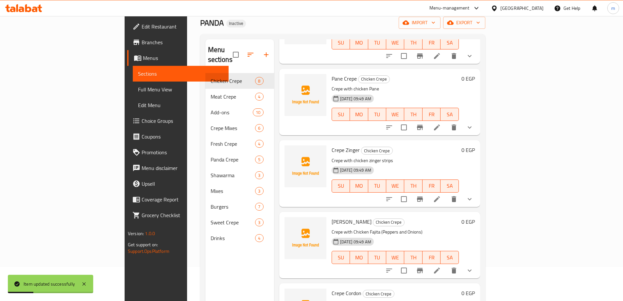
scroll to position [92, 0]
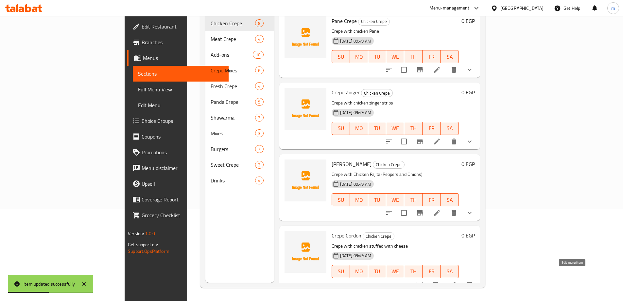
click at [457, 280] on icon at bounding box center [453, 284] width 8 height 8
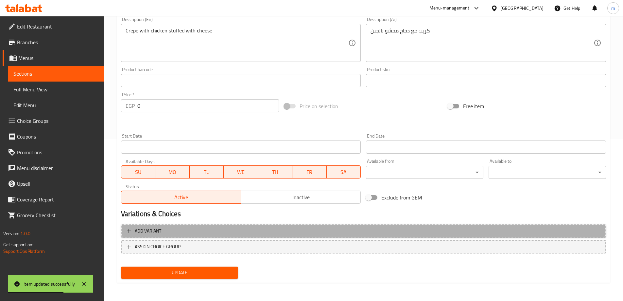
click at [244, 229] on span "Add variant" at bounding box center [363, 231] width 473 height 8
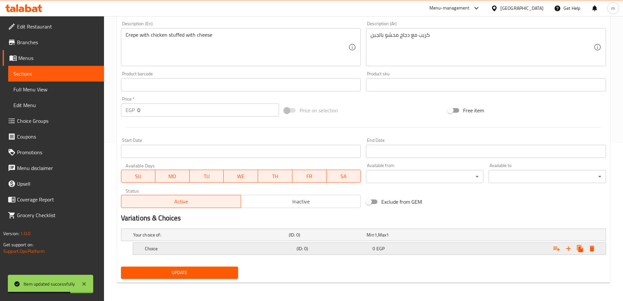
click at [246, 238] on h5 "Choice" at bounding box center [209, 234] width 153 height 7
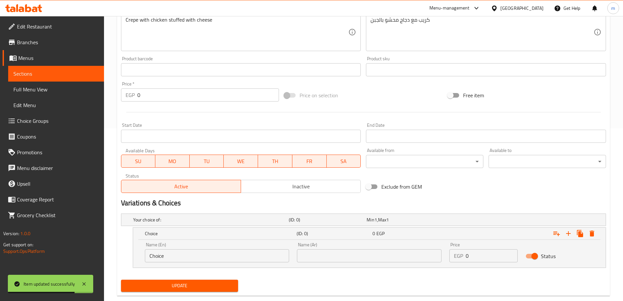
scroll to position [186, 0]
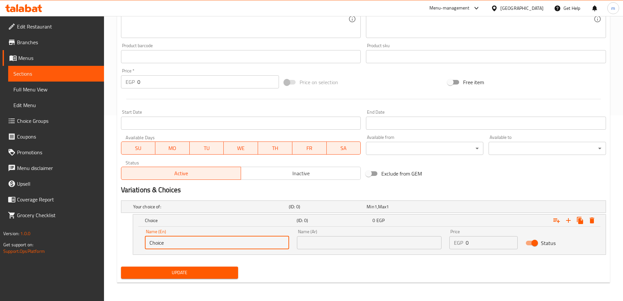
click at [271, 248] on input "Choice" at bounding box center [217, 242] width 145 height 13
type input "/"
type input "Large"
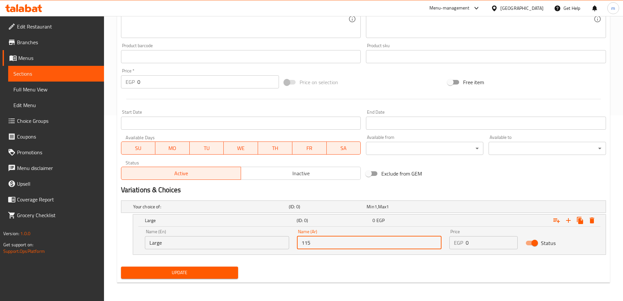
type input "115"
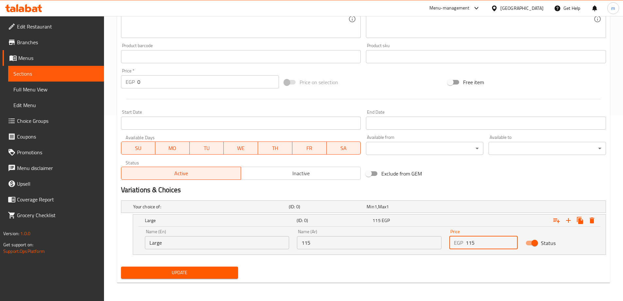
type input "115"
click at [361, 243] on input "115" at bounding box center [369, 242] width 145 height 13
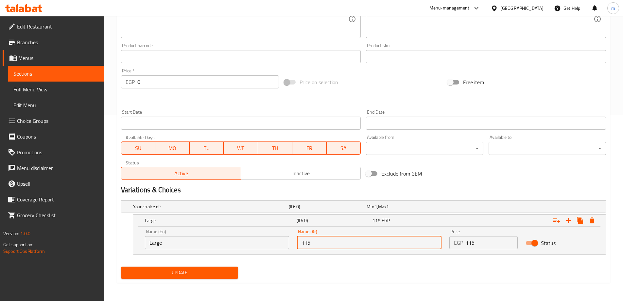
click at [361, 243] on input "115" at bounding box center [369, 242] width 145 height 13
type input "كبير"
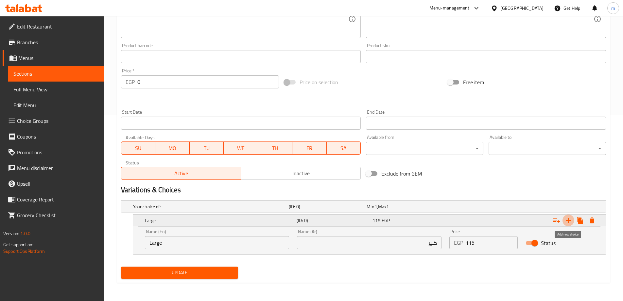
click at [571, 222] on icon "Expand" at bounding box center [569, 220] width 8 height 8
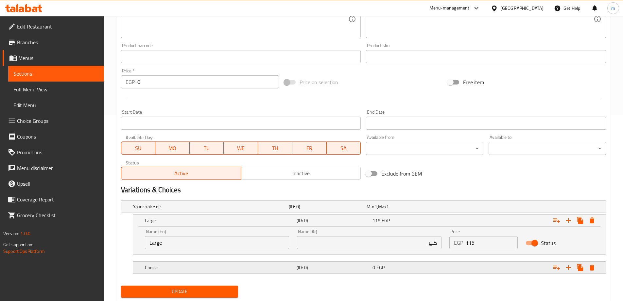
click at [468, 208] on div "Expand" at bounding box center [521, 206] width 156 height 3
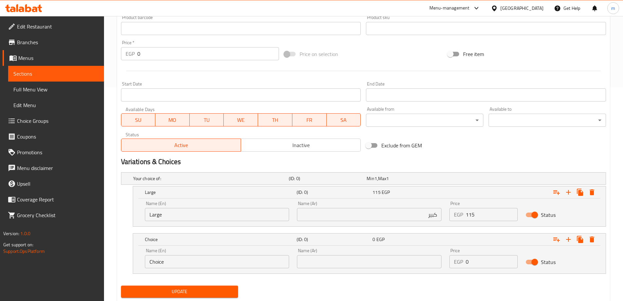
scroll to position [233, 0]
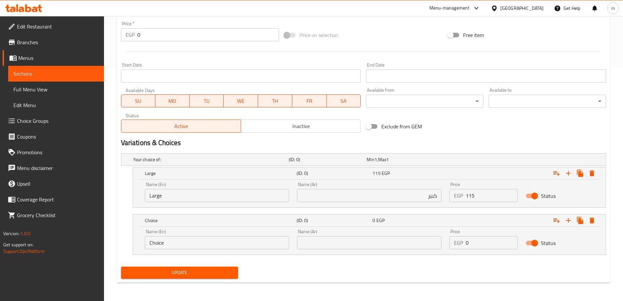
drag, startPoint x: 479, startPoint y: 240, endPoint x: 450, endPoint y: 241, distance: 29.8
click at [452, 241] on div "EGP 0 Price" at bounding box center [484, 242] width 68 height 13
type input "95"
click at [384, 251] on div "Name (Ar) Name (Ar)" at bounding box center [369, 239] width 152 height 28
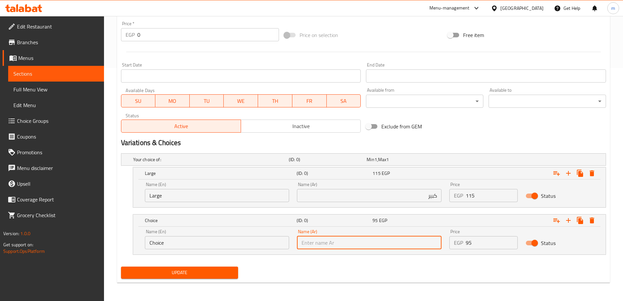
click at [386, 246] on input "text" at bounding box center [369, 242] width 145 height 13
type input "صغير"
click at [277, 245] on input "Choice" at bounding box center [217, 242] width 145 height 13
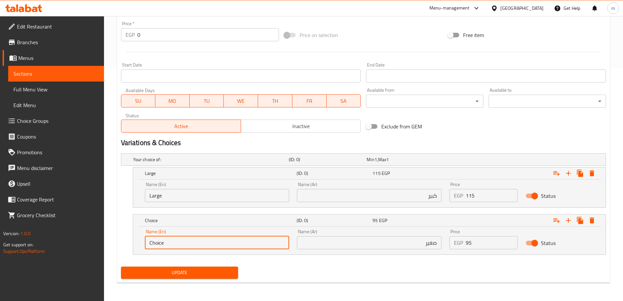
click at [277, 245] on input "Choice" at bounding box center [217, 242] width 145 height 13
type input "Small"
click at [232, 269] on span "Update" at bounding box center [179, 272] width 107 height 8
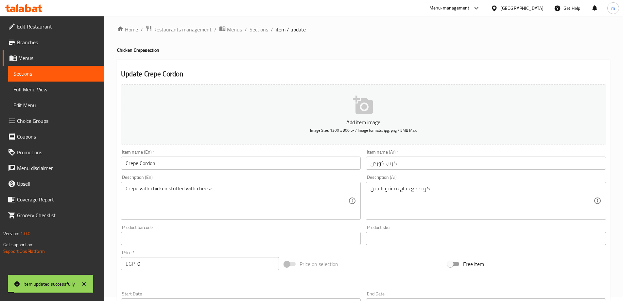
scroll to position [4, 0]
click at [254, 29] on span "Sections" at bounding box center [259, 30] width 19 height 8
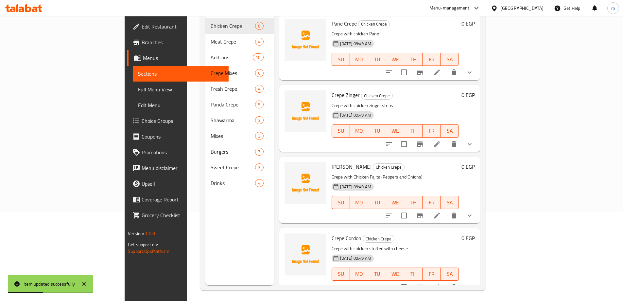
scroll to position [92, 0]
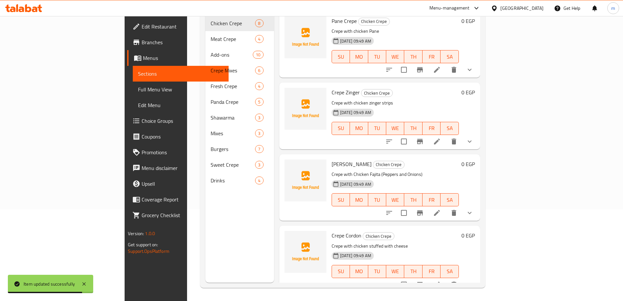
click at [441, 280] on icon at bounding box center [437, 284] width 8 height 8
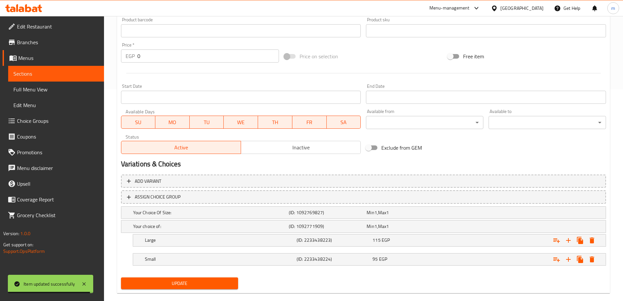
scroll to position [222, 0]
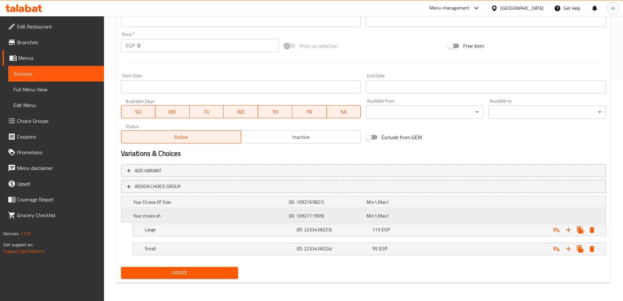
click at [389, 206] on span "1" at bounding box center [387, 202] width 3 height 9
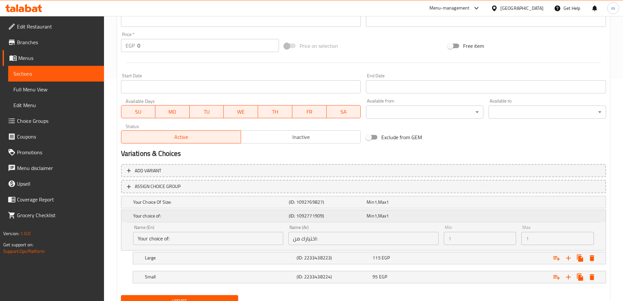
click at [538, 216] on div "Expand" at bounding box center [521, 215] width 156 height 3
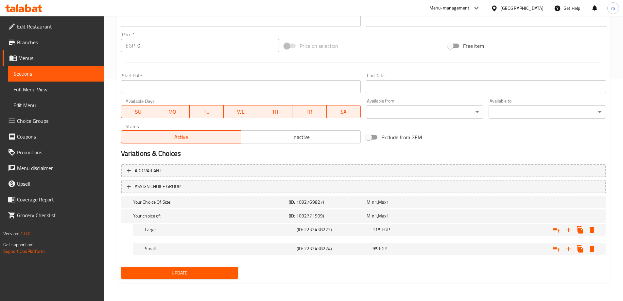
click at [35, 117] on span "Choice Groups" at bounding box center [58, 121] width 82 height 8
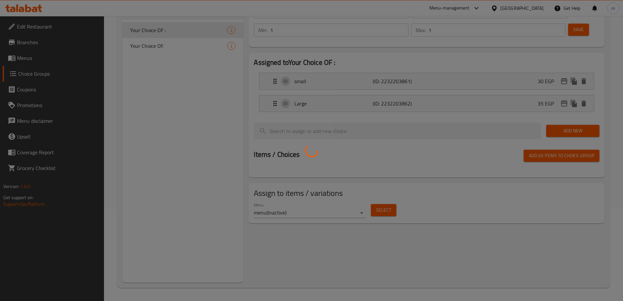
scroll to position [93, 0]
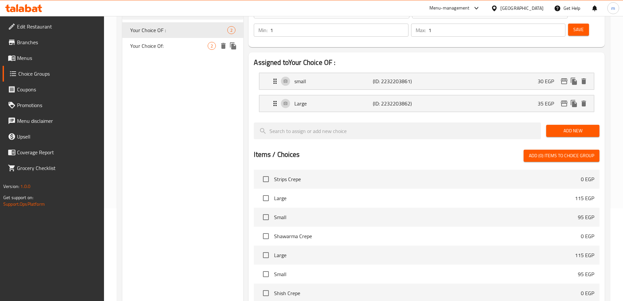
click at [162, 47] on span "Your Choice Of:" at bounding box center [169, 46] width 78 height 8
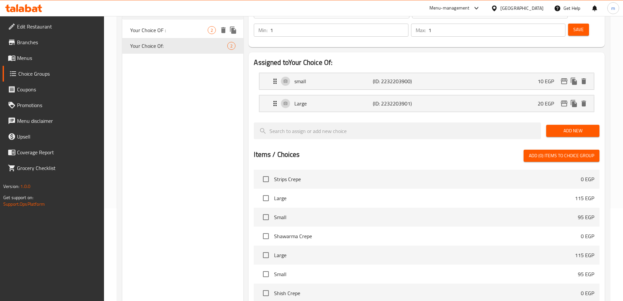
click at [170, 30] on span "Your Choice OF :" at bounding box center [169, 30] width 78 height 8
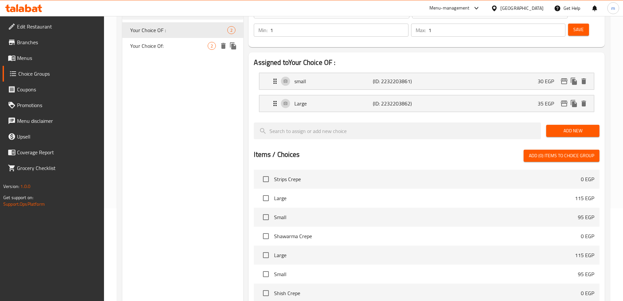
click at [166, 47] on span "Your Choice Of:" at bounding box center [169, 46] width 78 height 8
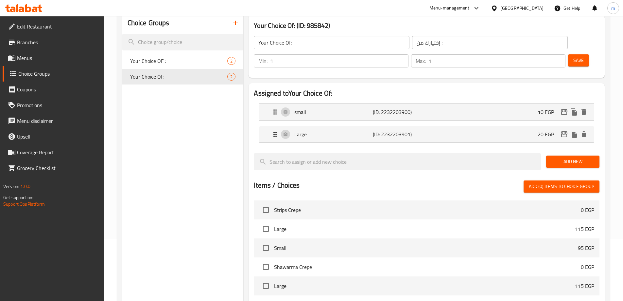
scroll to position [27, 0]
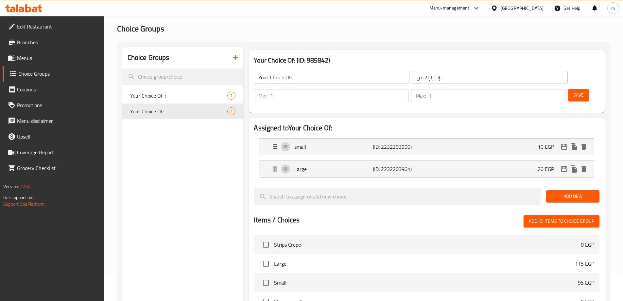
click at [164, 92] on span "Your Choice OF :" at bounding box center [179, 96] width 98 height 8
type input "Your Choice OF :"
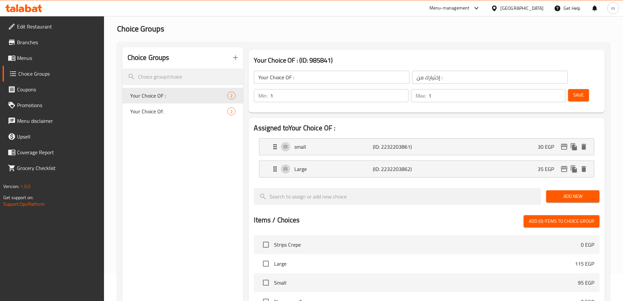
click at [24, 61] on span "Menus" at bounding box center [58, 58] width 82 height 8
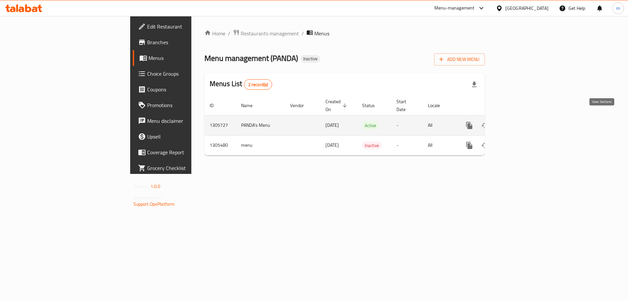
click at [521, 121] on icon "enhanced table" at bounding box center [517, 125] width 8 height 8
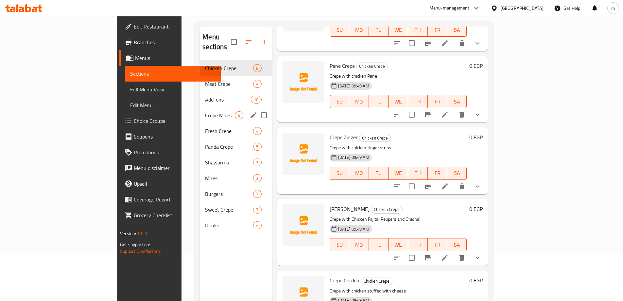
scroll to position [92, 0]
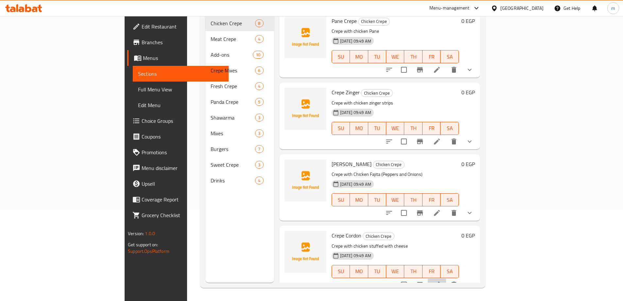
click at [446, 278] on li at bounding box center [437, 284] width 18 height 12
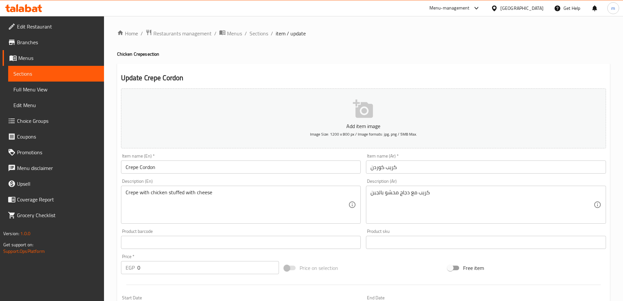
scroll to position [222, 0]
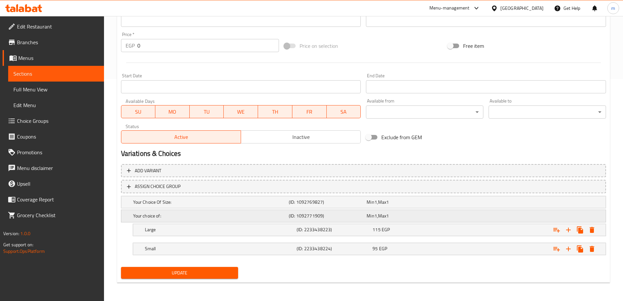
click at [280, 205] on h5 "Your choice of:" at bounding box center [209, 202] width 153 height 7
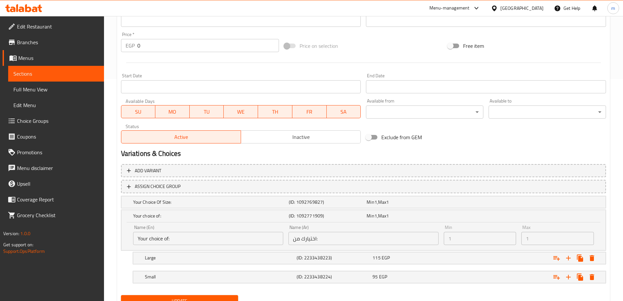
click at [251, 240] on input "Your choice of:" at bounding box center [208, 238] width 150 height 13
click at [203, 237] on input "Your choice of:" at bounding box center [208, 238] width 150 height 13
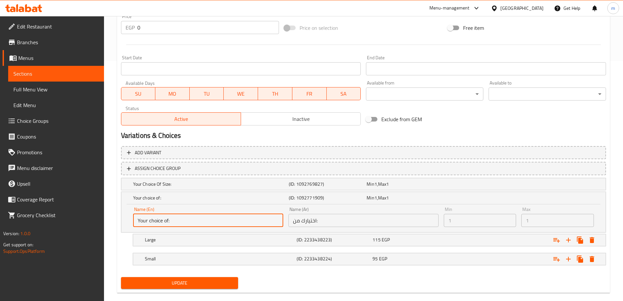
scroll to position [250, 0]
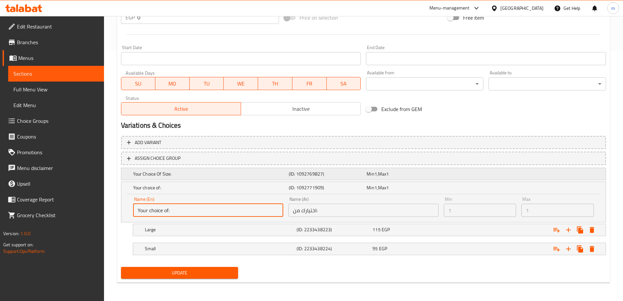
click at [338, 176] on h5 "(ID: 1092769827)" at bounding box center [326, 173] width 75 height 7
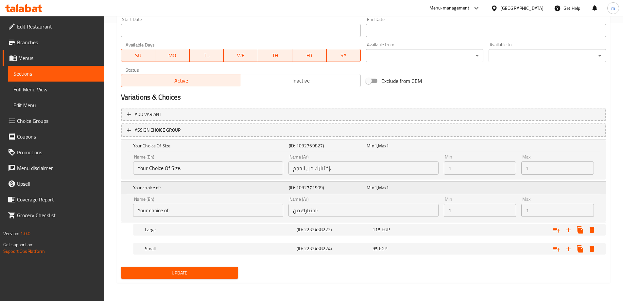
click at [219, 149] on h5 "Your choice of:" at bounding box center [209, 145] width 153 height 7
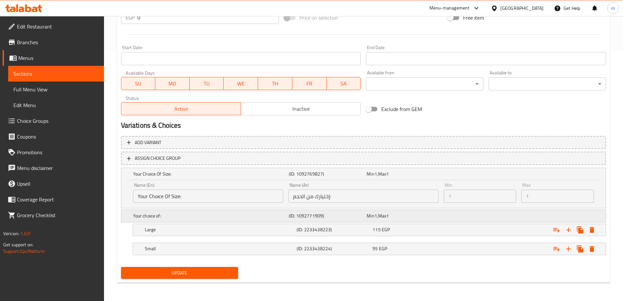
click at [211, 177] on h5 "Your choice of:" at bounding box center [209, 173] width 153 height 7
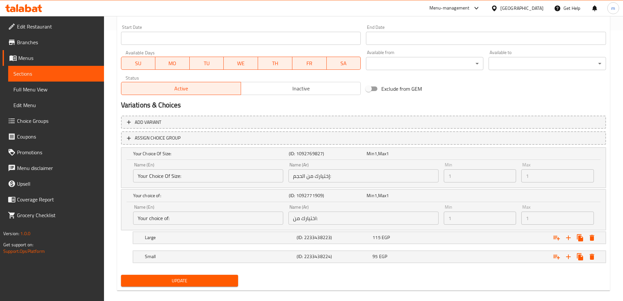
scroll to position [278, 0]
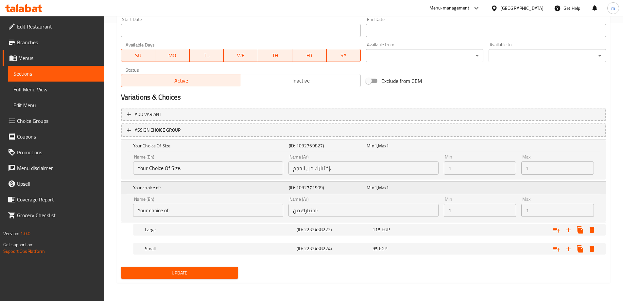
click at [485, 147] on div "Expand" at bounding box center [521, 145] width 156 height 3
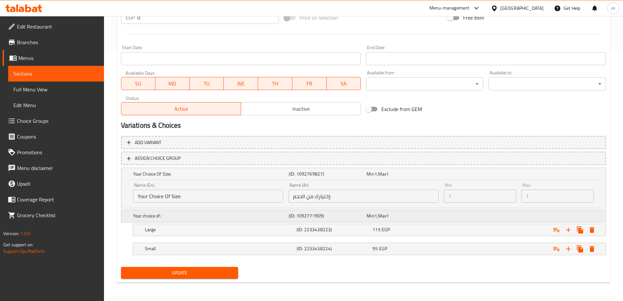
scroll to position [250, 0]
click at [491, 175] on div "Expand" at bounding box center [521, 173] width 156 height 3
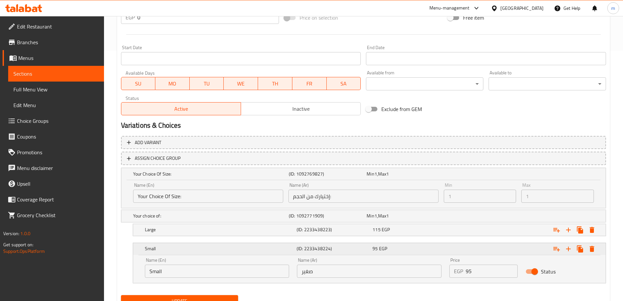
click at [491, 175] on div "Expand" at bounding box center [521, 173] width 156 height 3
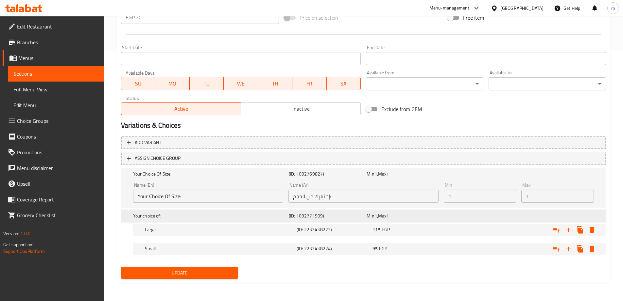
click at [496, 175] on div "Expand" at bounding box center [521, 173] width 156 height 3
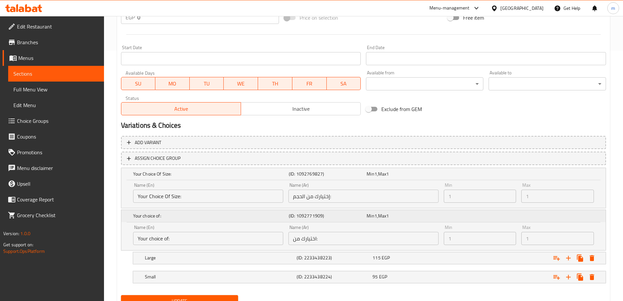
click at [496, 175] on div "Expand" at bounding box center [521, 173] width 156 height 3
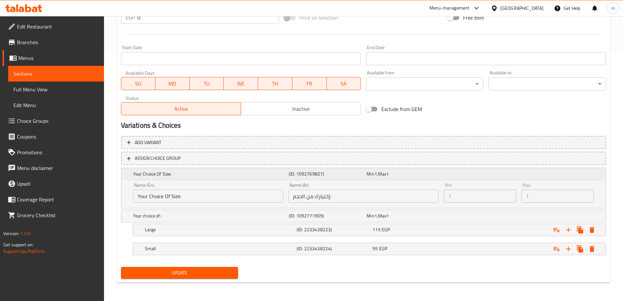
click at [352, 169] on div "Your Choice Of Size: (ID: 1092769827) Min 1 , Max 1" at bounding box center [366, 174] width 468 height 14
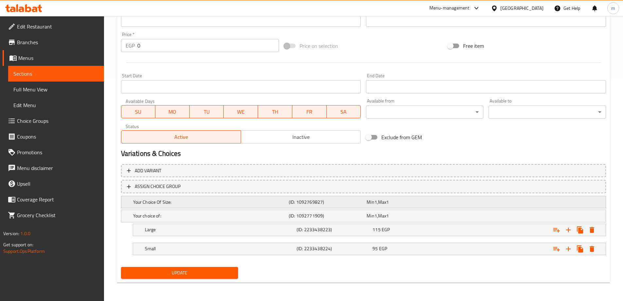
scroll to position [222, 0]
click at [471, 209] on div "Your choice of: (ID: 1092771909) Min 1 , Max 1" at bounding box center [366, 202] width 468 height 14
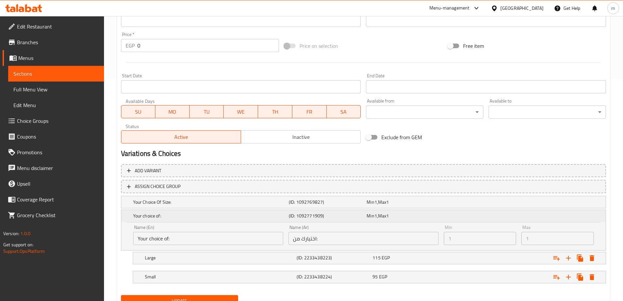
click at [471, 214] on div "Expand" at bounding box center [521, 215] width 156 height 3
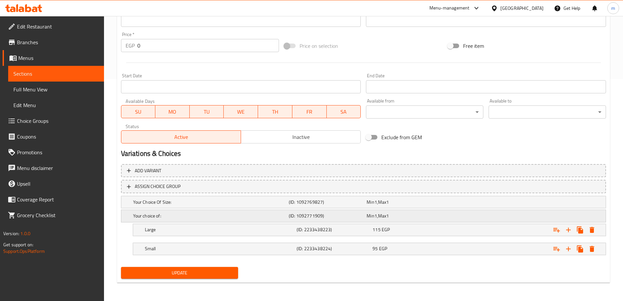
click at [471, 203] on div "Expand" at bounding box center [521, 202] width 156 height 3
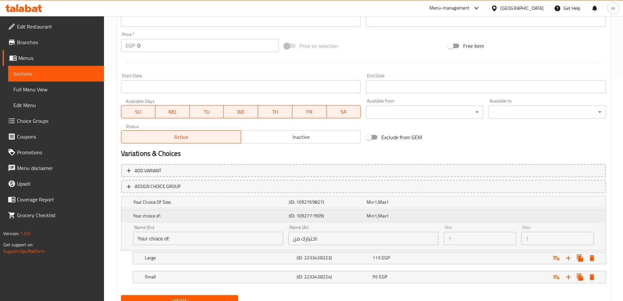
click at [470, 212] on div "Your choice of: (ID: 1092771909) Min 1 , Max 1" at bounding box center [366, 215] width 468 height 14
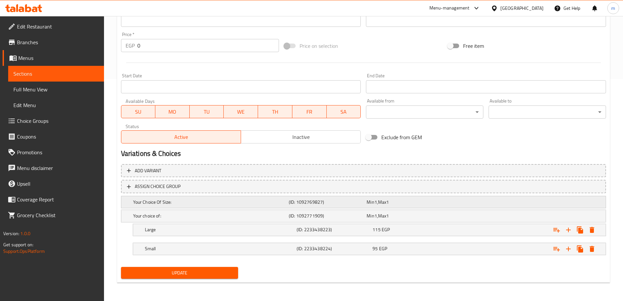
click at [472, 203] on div "Expand" at bounding box center [521, 202] width 156 height 3
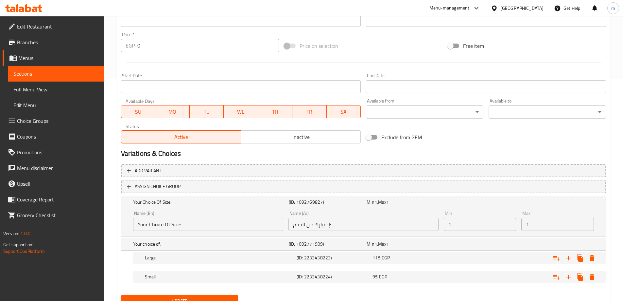
click at [375, 222] on input "إختيارك من الحجم:" at bounding box center [364, 224] width 150 height 13
click at [414, 205] on div "Min 1 , Max 1" at bounding box center [405, 201] width 78 height 9
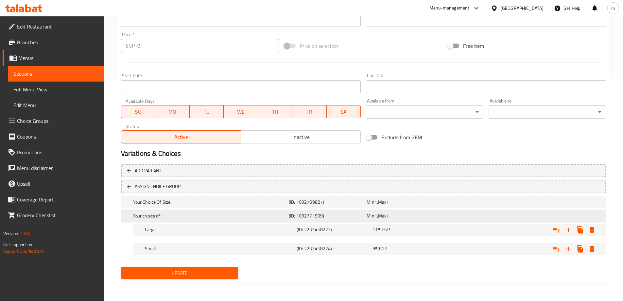
click at [406, 205] on div "Min 1 , Max 1" at bounding box center [404, 202] width 75 height 7
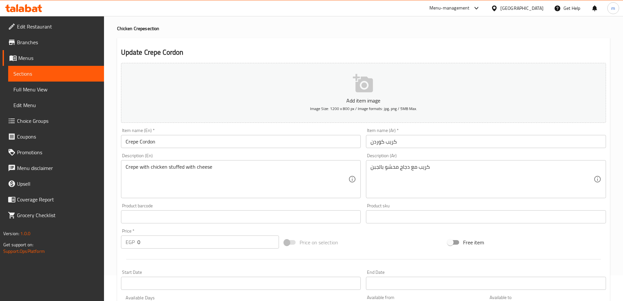
scroll to position [0, 0]
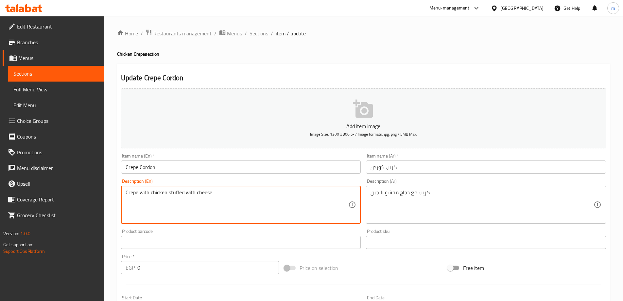
click at [279, 190] on textarea "Crepe with chicken stuffed with cheese" at bounding box center [237, 204] width 223 height 31
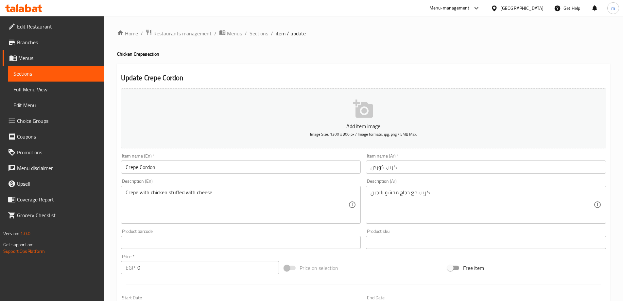
click at [359, 57] on h4 "Chicken Crepe section" at bounding box center [363, 54] width 493 height 7
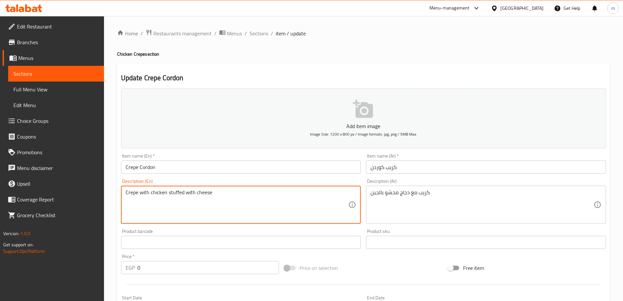
click at [253, 195] on textarea "Crepe with chicken stuffed with cheese" at bounding box center [237, 204] width 223 height 31
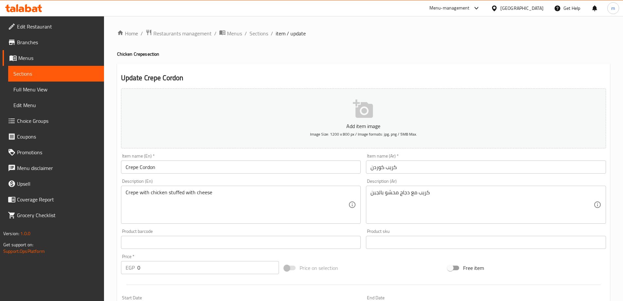
click at [497, 188] on div "كريب مع دجاج محشو بالجبن Description (Ar)" at bounding box center [486, 205] width 240 height 38
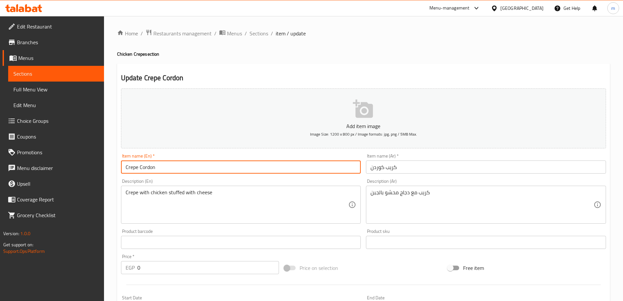
click at [255, 163] on input "Crepe Cordon" at bounding box center [241, 166] width 240 height 13
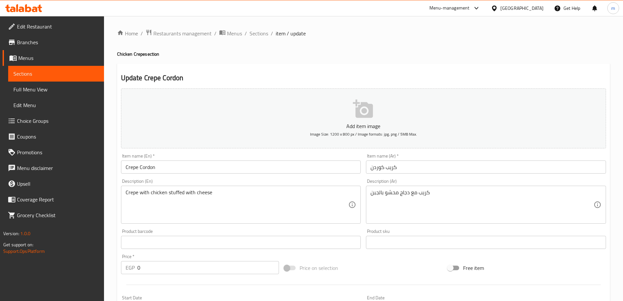
click at [459, 164] on input "كريب كوردن" at bounding box center [486, 166] width 240 height 13
click at [257, 35] on span "Sections" at bounding box center [259, 33] width 19 height 8
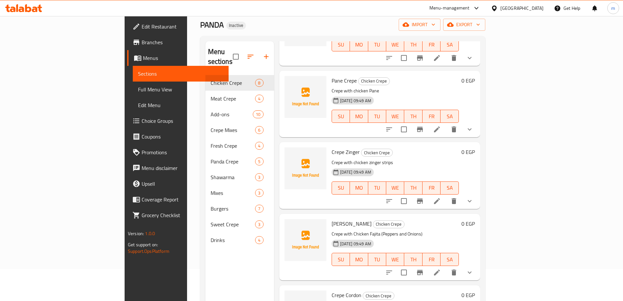
scroll to position [92, 0]
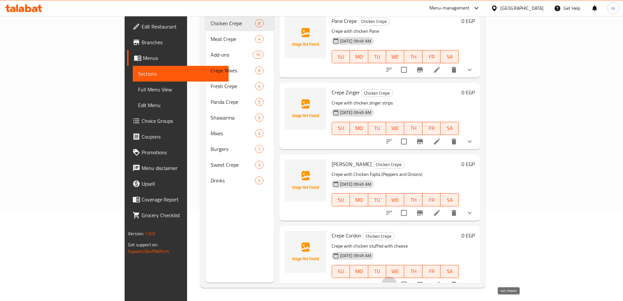
click at [397, 277] on button "sort-choices" at bounding box center [390, 285] width 16 height 16
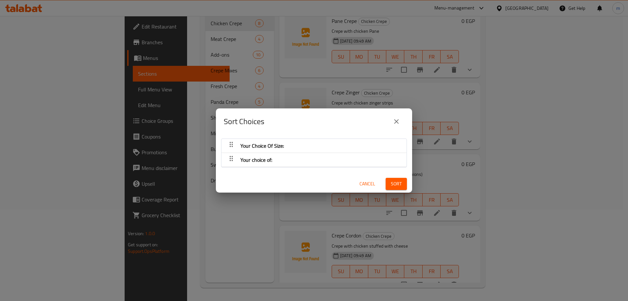
click at [361, 185] on span "Cancel" at bounding box center [368, 184] width 16 height 8
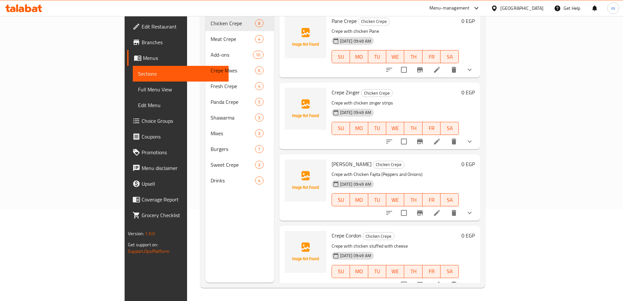
click at [411, 277] on input "checkbox" at bounding box center [404, 284] width 14 height 14
checkbox input "false"
click at [462, 277] on button "delete" at bounding box center [454, 285] width 16 height 16
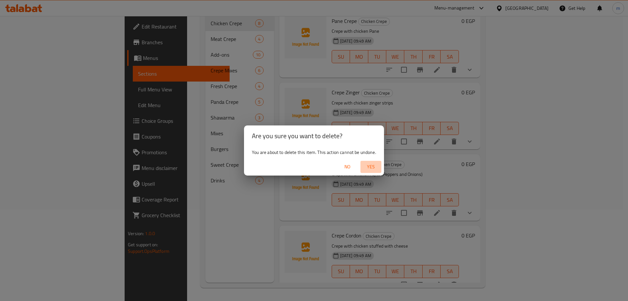
click at [367, 165] on span "Yes" at bounding box center [371, 167] width 16 height 8
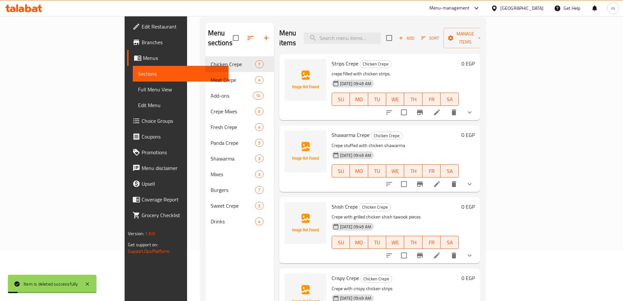
scroll to position [0, 0]
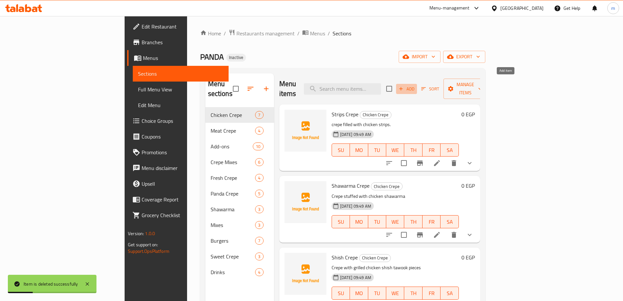
click at [416, 85] on span "Add" at bounding box center [407, 89] width 18 height 8
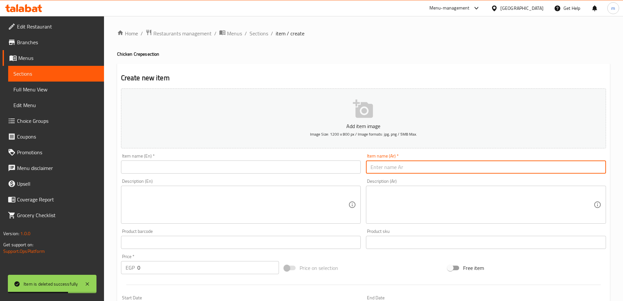
click at [541, 163] on input "text" at bounding box center [486, 166] width 240 height 13
paste input "كريب كوردن"
type input "كريب كوردن"
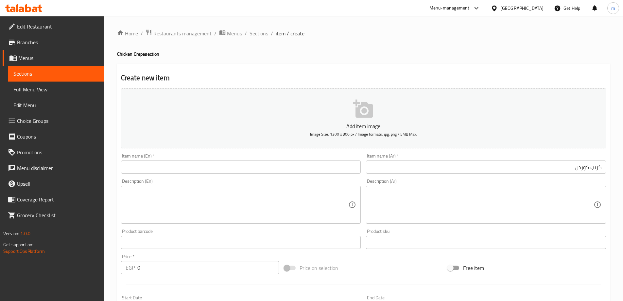
click at [264, 159] on div "Item name (En)   * Item name (En) *" at bounding box center [241, 163] width 240 height 20
click at [265, 166] on input "text" at bounding box center [241, 166] width 240 height 13
paste input "Crepe Cordon"
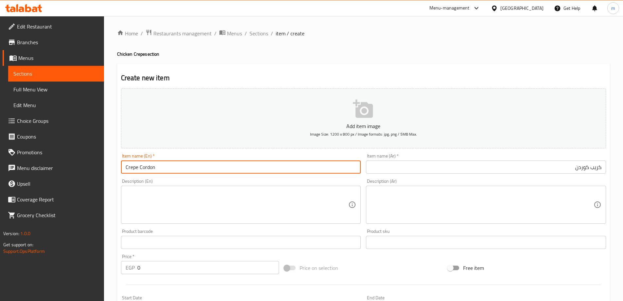
type input "Crepe Cordon"
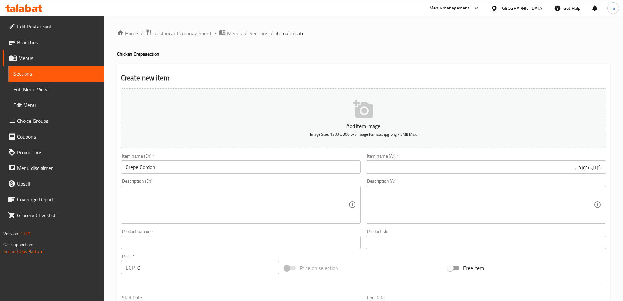
click at [545, 203] on textarea at bounding box center [482, 204] width 223 height 31
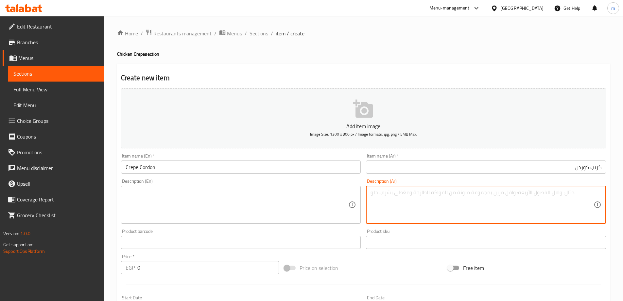
paste textarea "كريب مع دجاج محشو بالجبن"
type textarea "كريب مع دجاج محشو بالجبن"
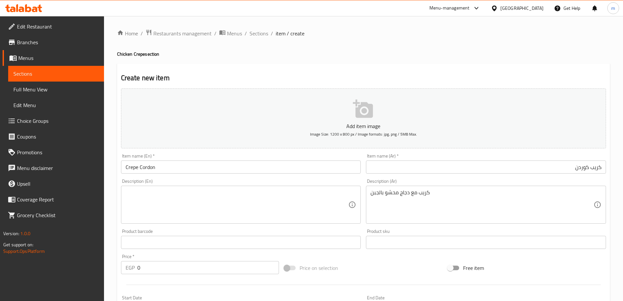
click at [296, 218] on textarea at bounding box center [237, 204] width 223 height 31
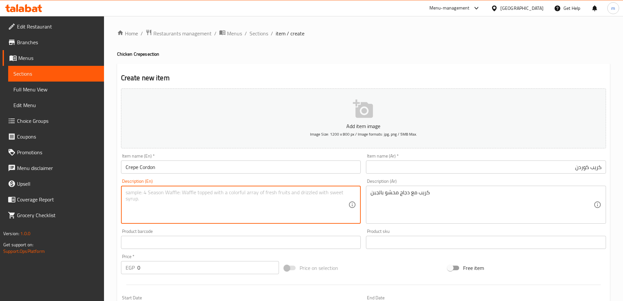
paste textarea "Crepe with chicken stuffed with cheese"
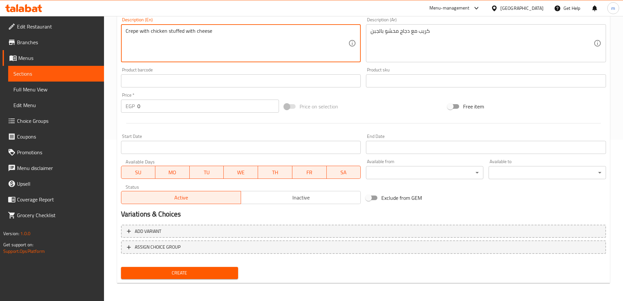
scroll to position [162, 0]
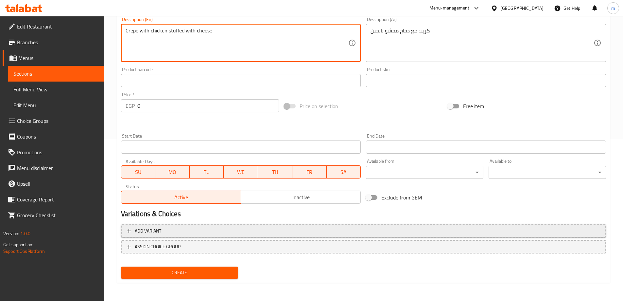
type textarea "Crepe with chicken stuffed with cheese"
click at [290, 236] on button "Add variant" at bounding box center [363, 230] width 485 height 13
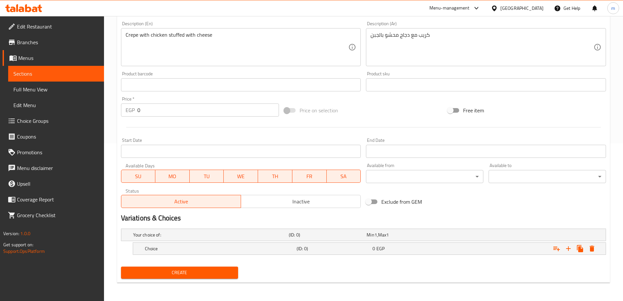
scroll to position [157, 0]
click at [286, 238] on h5 "Choice" at bounding box center [209, 234] width 153 height 7
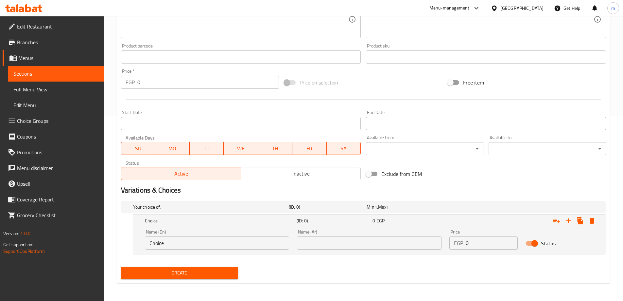
scroll to position [186, 0]
click at [191, 245] on input "Choice" at bounding box center [217, 242] width 145 height 13
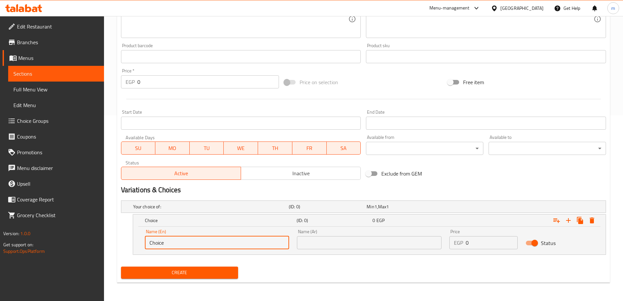
click at [191, 245] on input "Choice" at bounding box center [217, 242] width 145 height 13
type input "Large"
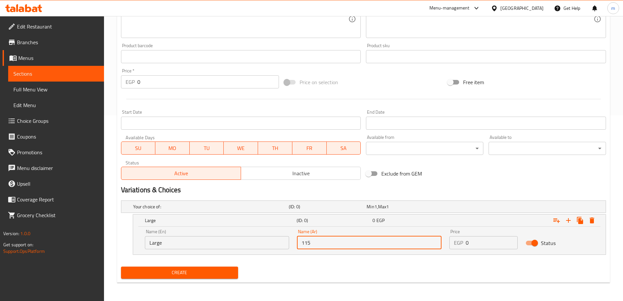
type input "115"
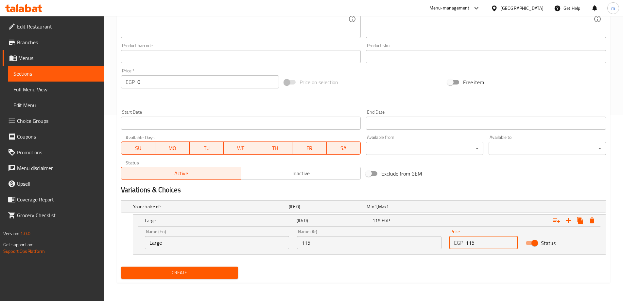
type input "115"
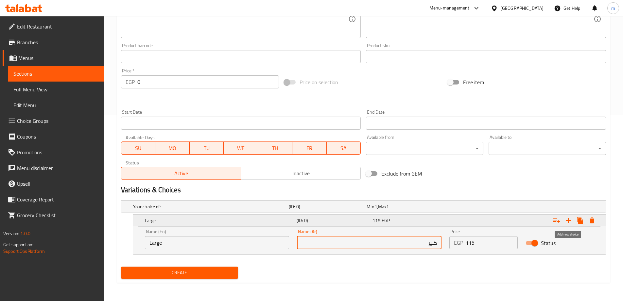
type input "كبير"
click at [568, 222] on icon "Expand" at bounding box center [568, 220] width 5 height 5
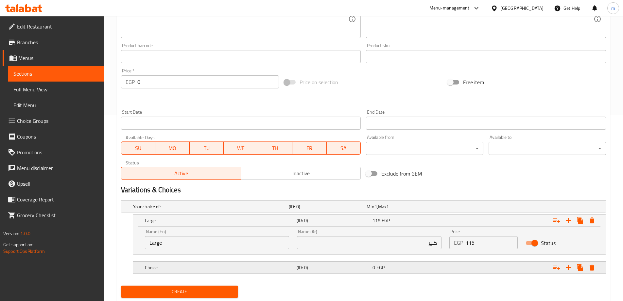
click at [398, 210] on div "0 EGP" at bounding box center [404, 206] width 75 height 7
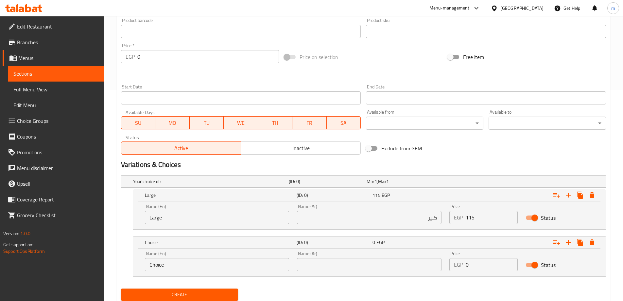
scroll to position [232, 0]
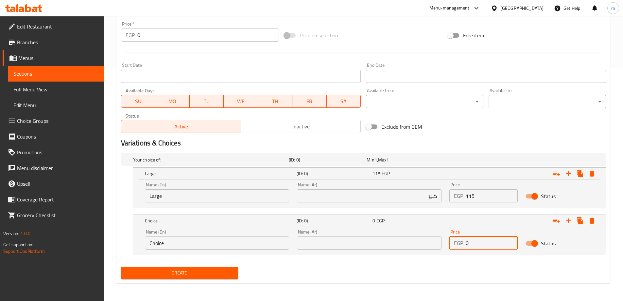
drag, startPoint x: 477, startPoint y: 246, endPoint x: 412, endPoint y: 244, distance: 64.8
click at [420, 244] on div "Name (En) Choice Name (En) Name (Ar) Name (Ar) Price EGP 0 Price Status" at bounding box center [369, 239] width 457 height 28
type input "95"
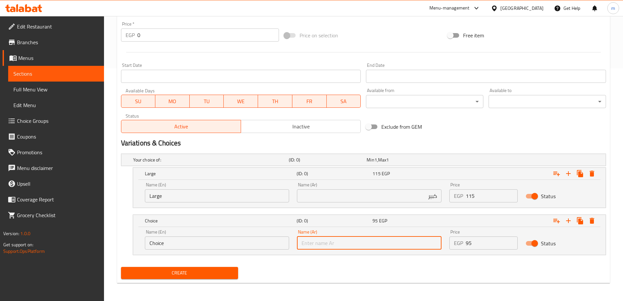
click at [412, 244] on input "text" at bounding box center [369, 242] width 145 height 13
type input "صغير"
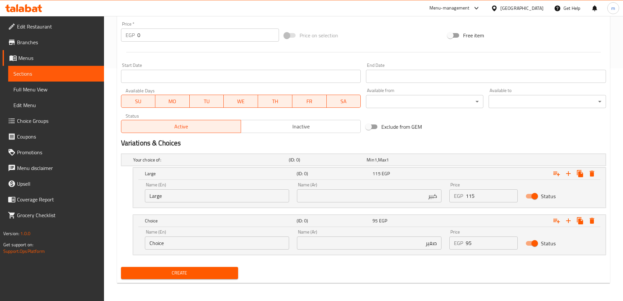
click at [212, 230] on div "Name (En) Choice Name (En)" at bounding box center [217, 239] width 145 height 20
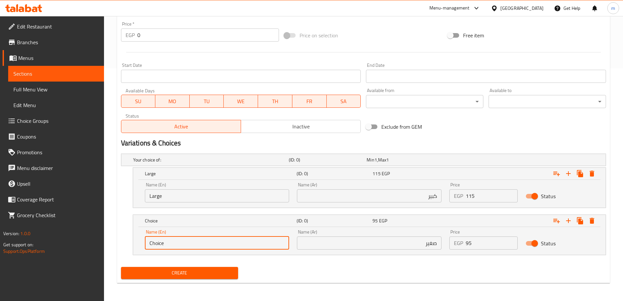
click at [213, 237] on input "Choice" at bounding box center [217, 242] width 145 height 13
type input "Small"
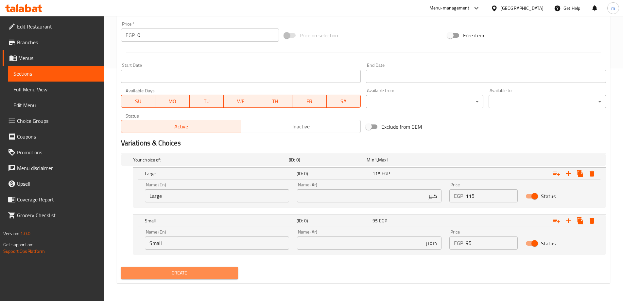
click at [193, 272] on span "Create" at bounding box center [179, 273] width 107 height 8
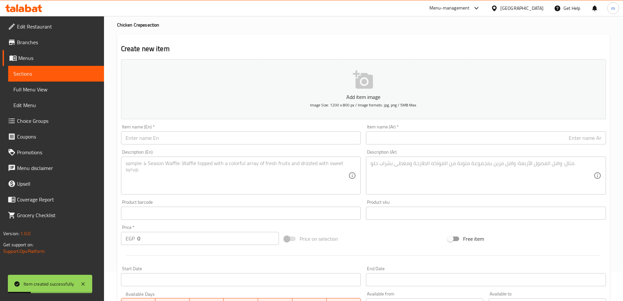
scroll to position [3, 0]
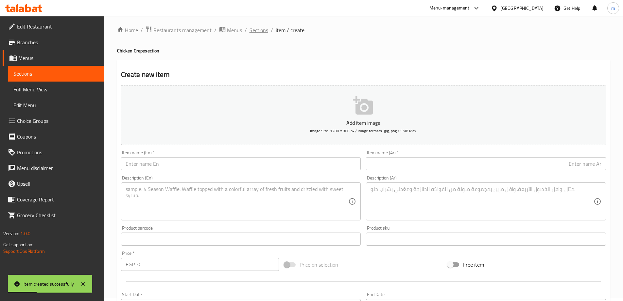
click at [261, 28] on span "Sections" at bounding box center [259, 30] width 19 height 8
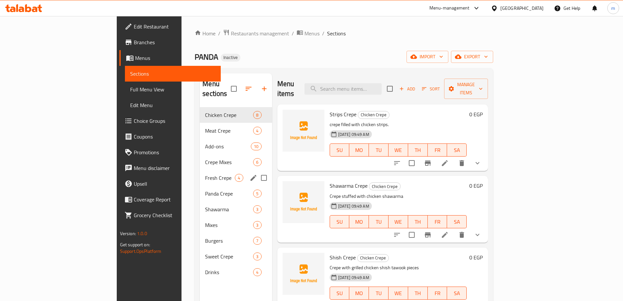
click at [200, 172] on div "Fresh Crepe 4" at bounding box center [236, 178] width 72 height 16
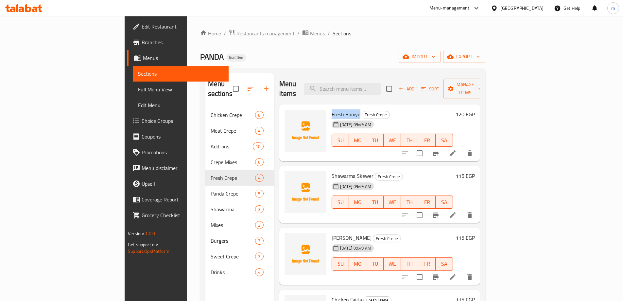
click at [462, 147] on li at bounding box center [453, 153] width 18 height 12
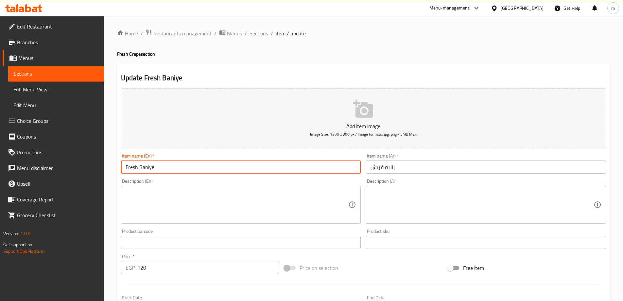
drag, startPoint x: 139, startPoint y: 166, endPoint x: 200, endPoint y: 159, distance: 61.0
click at [200, 159] on div "Item name (En)   * Fresh Baniye Item name (En) *" at bounding box center [241, 163] width 240 height 20
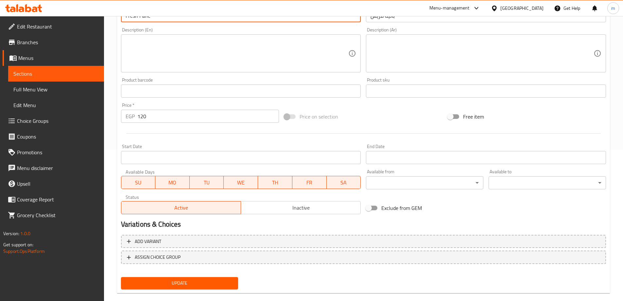
scroll to position [162, 0]
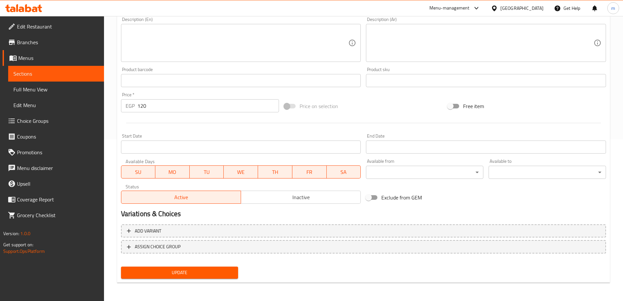
type input "Fresh Pane"
click at [205, 271] on span "Update" at bounding box center [179, 272] width 107 height 8
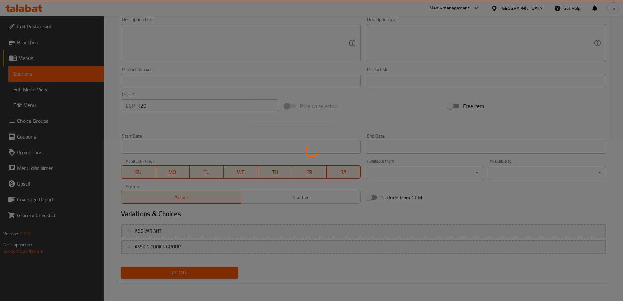
scroll to position [0, 0]
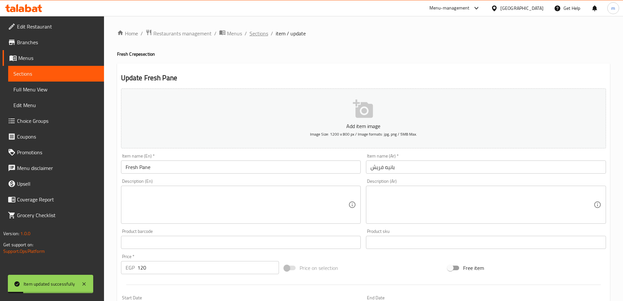
click at [260, 30] on span "Sections" at bounding box center [259, 33] width 19 height 8
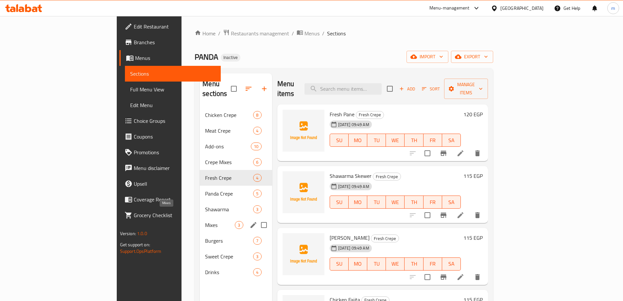
click at [205, 221] on span "Mixes" at bounding box center [220, 225] width 30 height 8
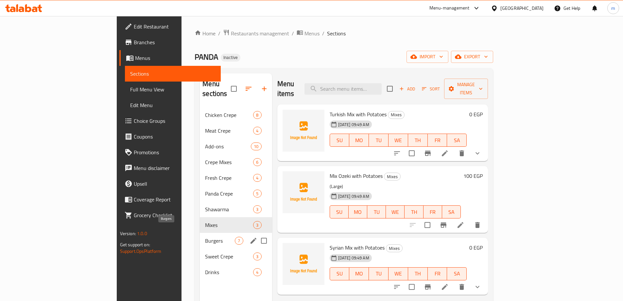
click at [205, 237] on span "Burgers" at bounding box center [220, 241] width 30 height 8
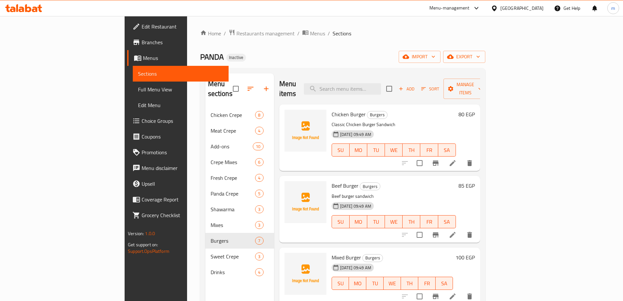
click at [457, 292] on icon at bounding box center [453, 296] width 8 height 8
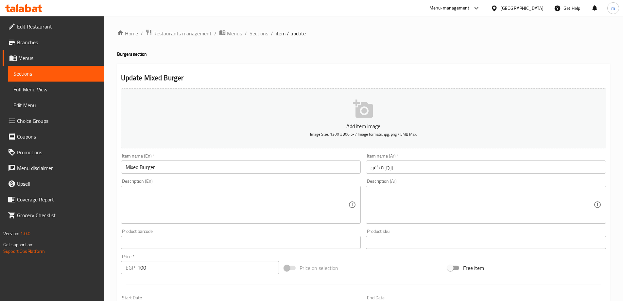
click at [424, 166] on input "برجر مكس" at bounding box center [486, 166] width 240 height 13
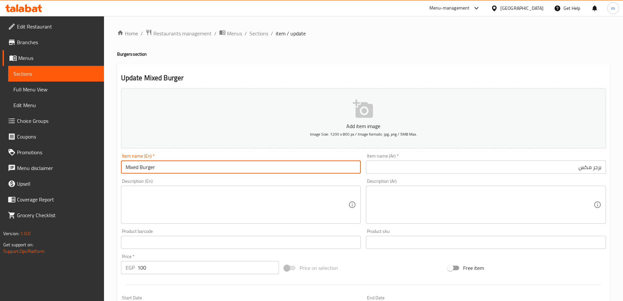
click at [138, 167] on input "Mixed Burger" at bounding box center [241, 166] width 240 height 13
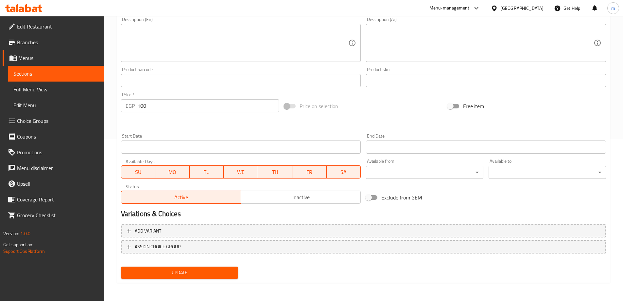
type input "Mix Burger"
click at [171, 279] on div "Update" at bounding box center [179, 272] width 123 height 17
click at [172, 274] on span "Update" at bounding box center [179, 272] width 107 height 8
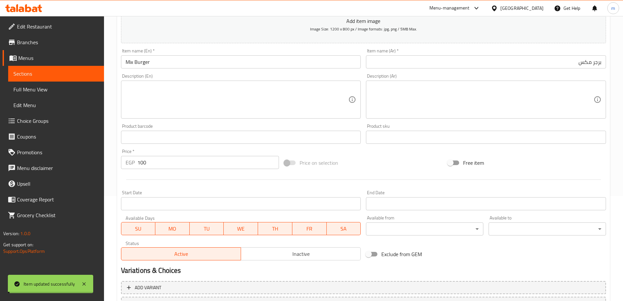
scroll to position [0, 0]
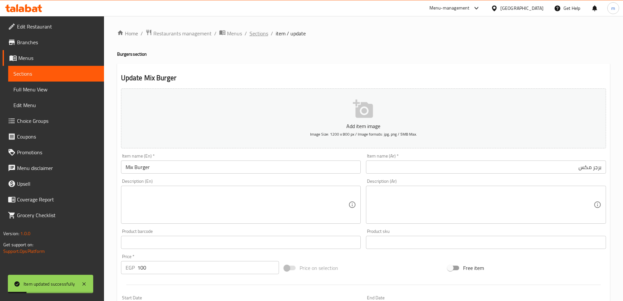
click at [257, 33] on span "Sections" at bounding box center [259, 33] width 19 height 8
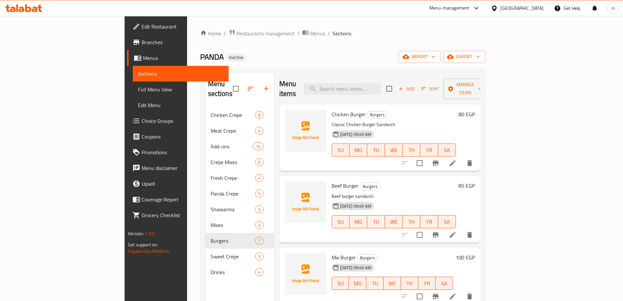
scroll to position [157, 0]
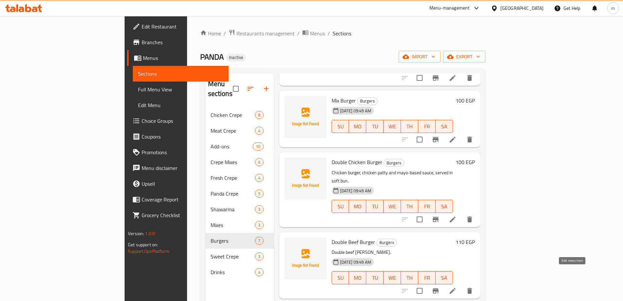
click at [457, 287] on icon at bounding box center [453, 291] width 8 height 8
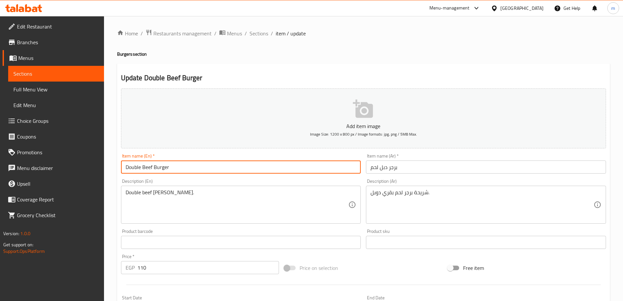
drag, startPoint x: 142, startPoint y: 167, endPoint x: 152, endPoint y: 166, distance: 9.9
click at [152, 166] on input "Double Beef Burger" at bounding box center [241, 166] width 240 height 13
type input "Double Meat Burger"
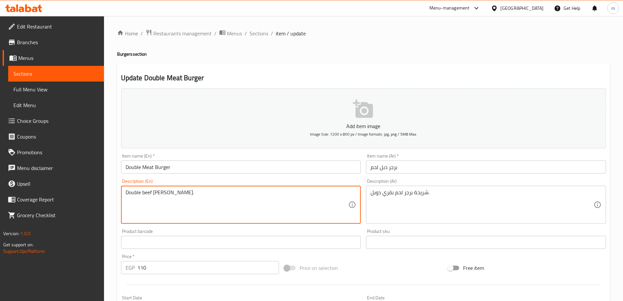
paste textarea "Served on a toasted bun with cheese, lettuce, tomato, pickles, and onions"
type textarea "Served on a toasted bun with cheese, lettuce, tomato, pickles, and onions."
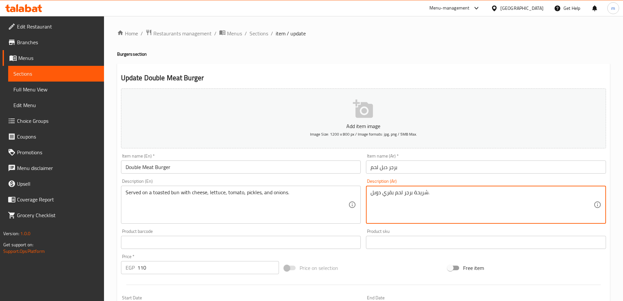
paste textarea "يقدم في خبز محمص مع جبن ، خس ، طماطم ، مخلل وبص"
type textarea "يقدم في خبز محمص مع جبن ، خس ، طماطم ، مخلل وبصل."
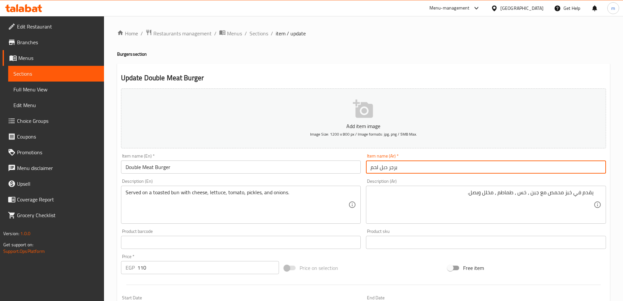
click at [404, 171] on input "برجر دبل لحم" at bounding box center [486, 166] width 240 height 13
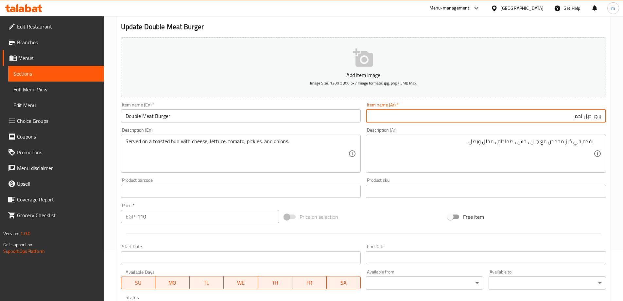
scroll to position [162, 0]
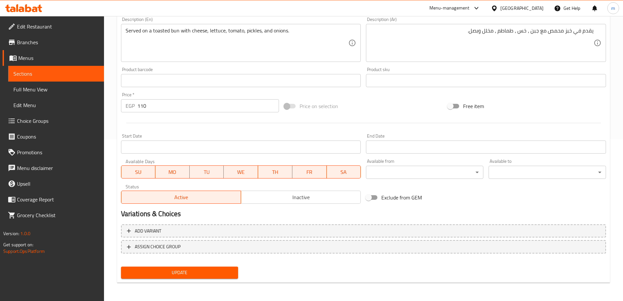
click at [207, 276] on span "Update" at bounding box center [179, 272] width 107 height 8
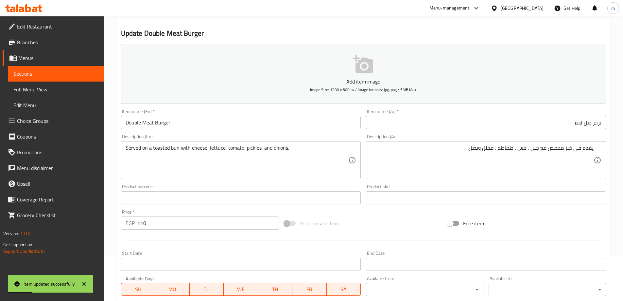
scroll to position [0, 0]
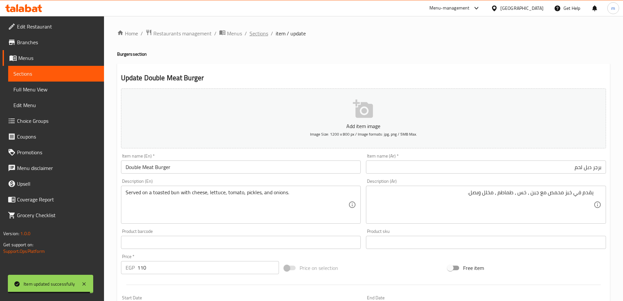
click at [263, 36] on span "Sections" at bounding box center [259, 33] width 19 height 8
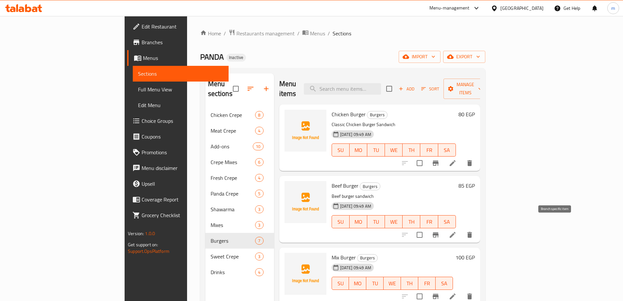
click at [457, 231] on icon at bounding box center [453, 235] width 8 height 8
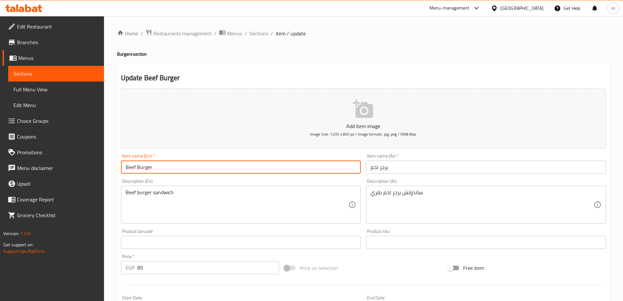
drag, startPoint x: 135, startPoint y: 165, endPoint x: 112, endPoint y: 167, distance: 23.3
click at [112, 167] on div "Home / Restaurants management / Menus / Sections / item / update Burgers sectio…" at bounding box center [363, 239] width 519 height 446
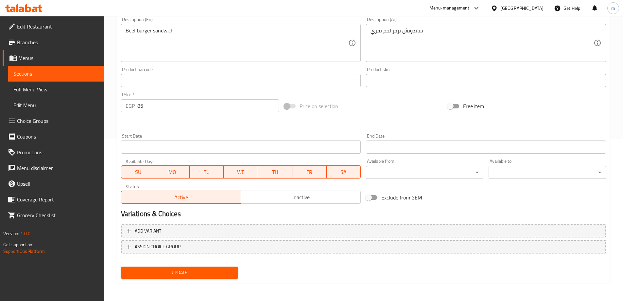
type input "Meat Burger"
click at [182, 271] on span "Update" at bounding box center [179, 272] width 107 height 8
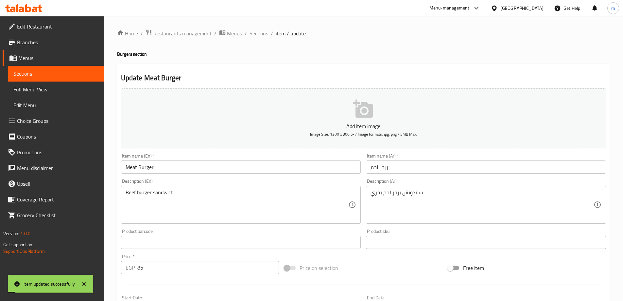
click at [252, 33] on span "Sections" at bounding box center [259, 33] width 19 height 8
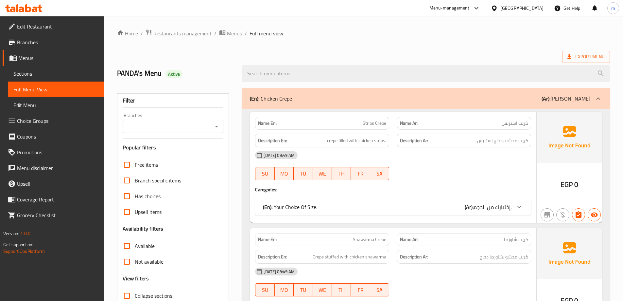
scroll to position [80, 0]
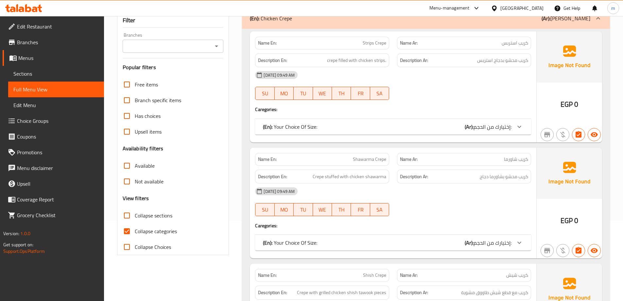
click at [168, 231] on span "Collapse categories" at bounding box center [156, 231] width 42 height 8
click at [135, 231] on input "Collapse categories" at bounding box center [127, 231] width 16 height 16
checkbox input "false"
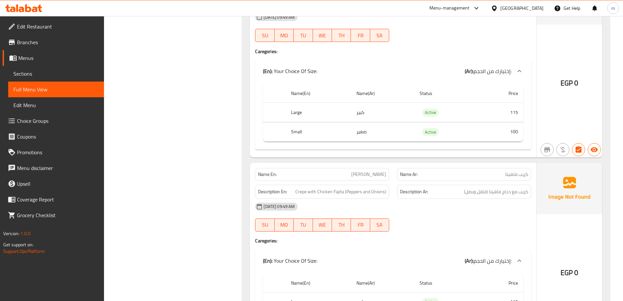
scroll to position [1029, 0]
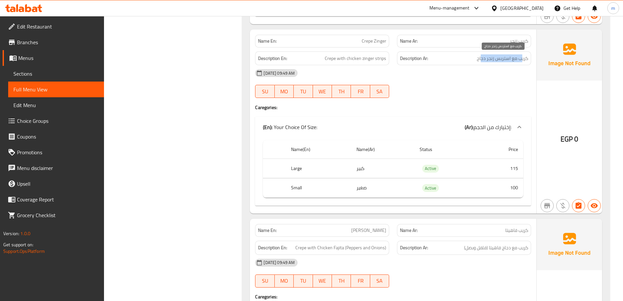
drag, startPoint x: 523, startPoint y: 58, endPoint x: 435, endPoint y: 59, distance: 88.0
click at [472, 59] on h6 "Description Ar: كريب مع استربس زنجر دجاج" at bounding box center [464, 58] width 128 height 8
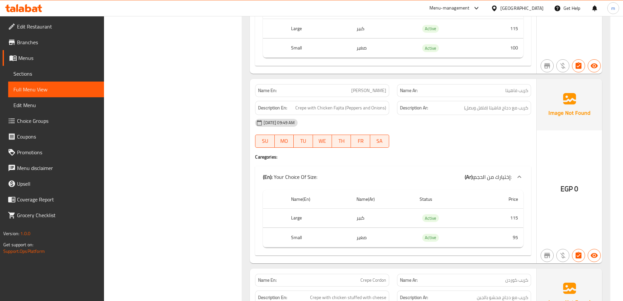
scroll to position [1127, 0]
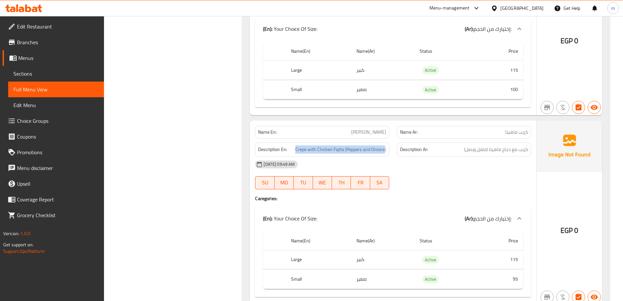
drag, startPoint x: 294, startPoint y: 151, endPoint x: 385, endPoint y: 153, distance: 91.7
click at [385, 153] on div "Description En: Crepe with Chicken Fajita (Peppers and Onions)" at bounding box center [322, 149] width 134 height 14
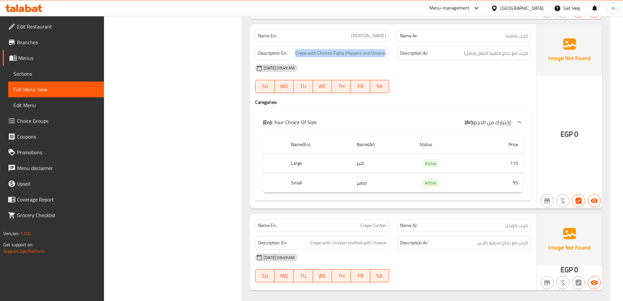
scroll to position [1225, 0]
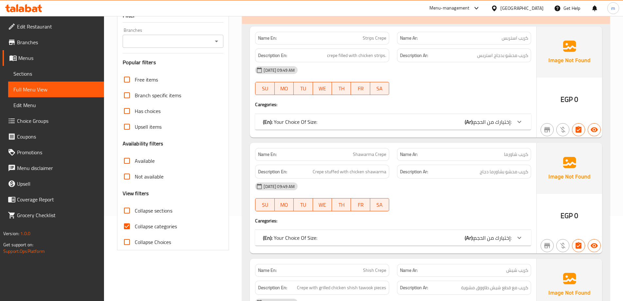
scroll to position [98, 0]
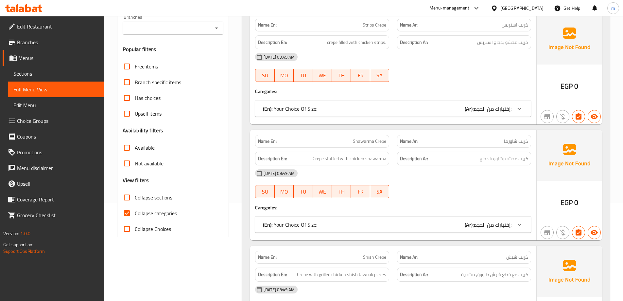
click at [163, 215] on span "Collapse categories" at bounding box center [156, 213] width 42 height 8
click at [135, 215] on input "Collapse categories" at bounding box center [127, 213] width 16 height 16
checkbox input "false"
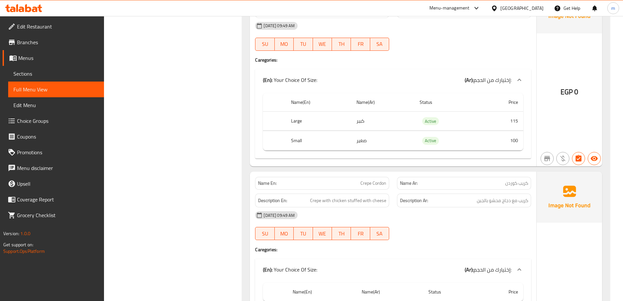
scroll to position [1342, 0]
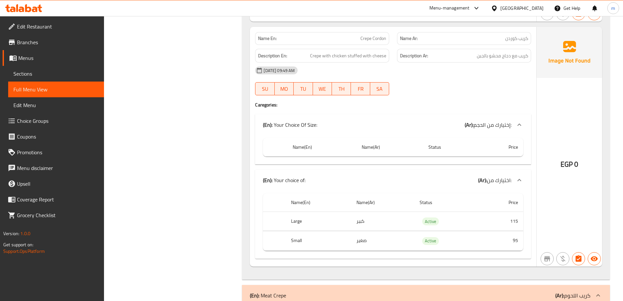
scroll to position [1440, 0]
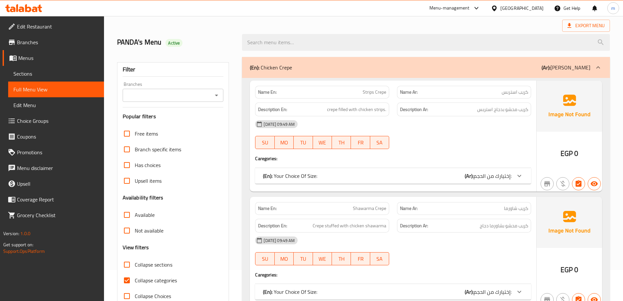
scroll to position [65, 0]
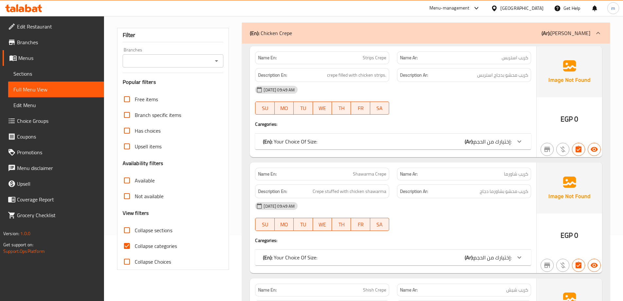
click at [155, 246] on span "Collapse categories" at bounding box center [156, 246] width 42 height 8
click at [135, 246] on input "Collapse categories" at bounding box center [127, 246] width 16 height 16
checkbox input "false"
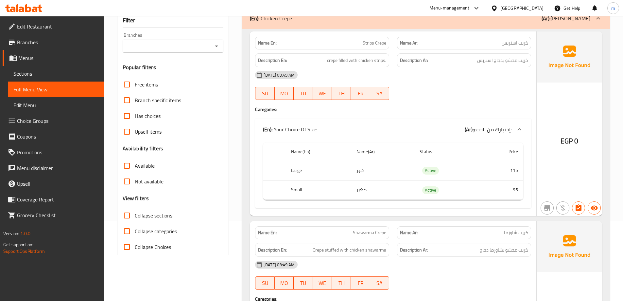
scroll to position [0, 0]
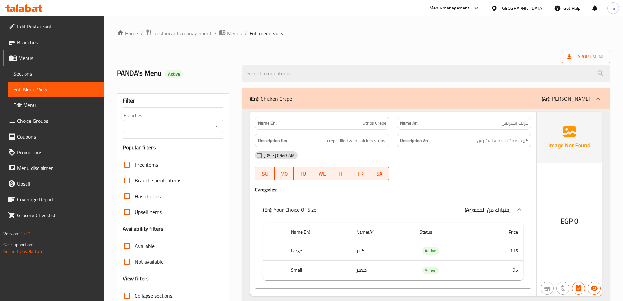
click at [551, 99] on b "(Ar):" at bounding box center [546, 99] width 9 height 10
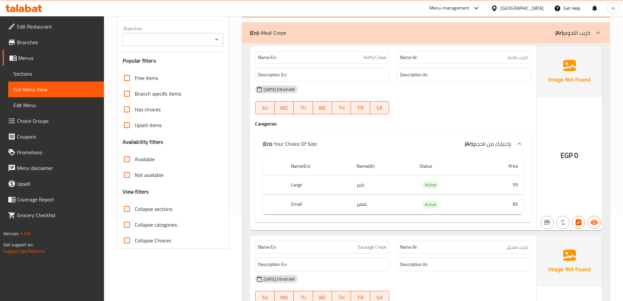
scroll to position [98, 0]
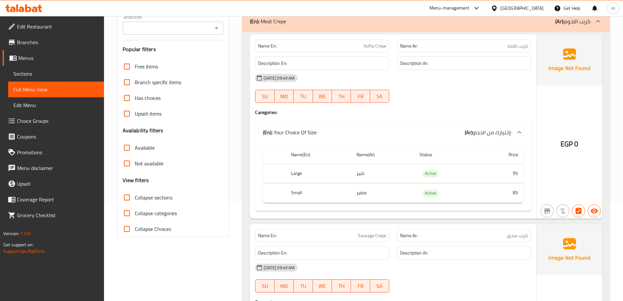
click at [495, 94] on div "14-08-2025 09:49 AM SU MO TU WE TH FR SA" at bounding box center [393, 88] width 284 height 37
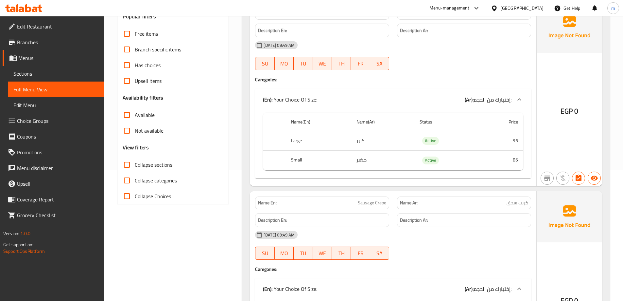
scroll to position [65, 0]
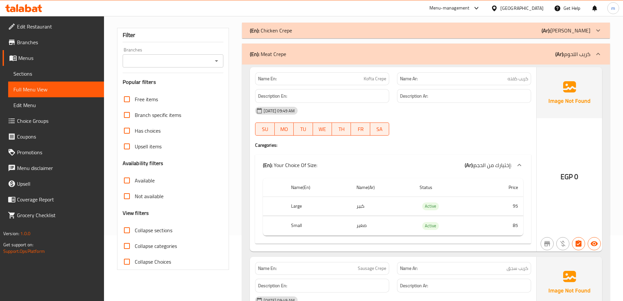
click at [389, 80] on div "Name En: Kofta Crepe" at bounding box center [322, 78] width 134 height 13
click at [383, 78] on span "Kofta Crepe" at bounding box center [375, 78] width 23 height 7
copy span "Kofta Crepe"
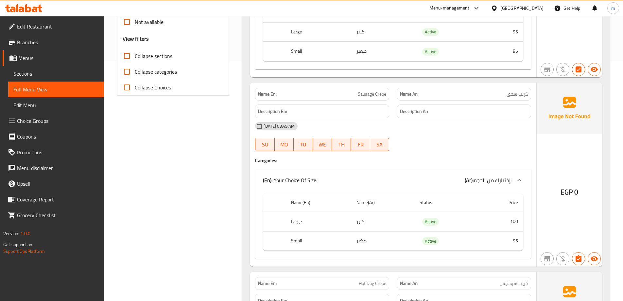
scroll to position [229, 0]
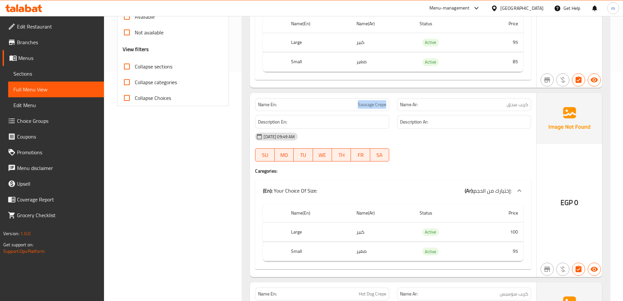
drag, startPoint x: 367, startPoint y: 103, endPoint x: 390, endPoint y: 102, distance: 22.9
click at [390, 102] on div "Name En: Sausage Crepe" at bounding box center [322, 104] width 142 height 21
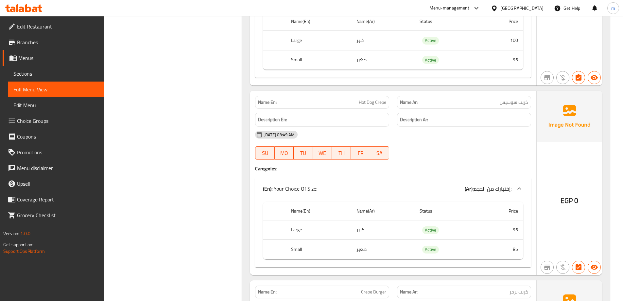
scroll to position [425, 0]
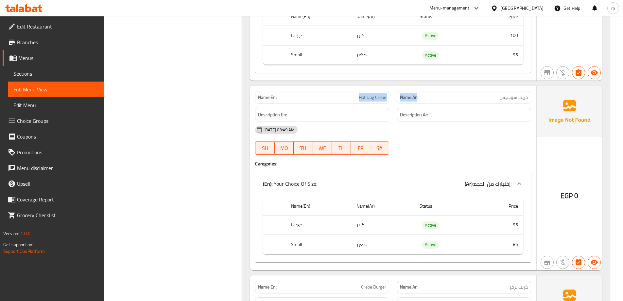
drag, startPoint x: 349, startPoint y: 93, endPoint x: 417, endPoint y: 88, distance: 68.2
click at [417, 88] on div "Name En: Hot Dog Crepe Name Ar: كريب سوسيس" at bounding box center [393, 97] width 284 height 21
drag, startPoint x: 507, startPoint y: 221, endPoint x: 519, endPoint y: 220, distance: 12.1
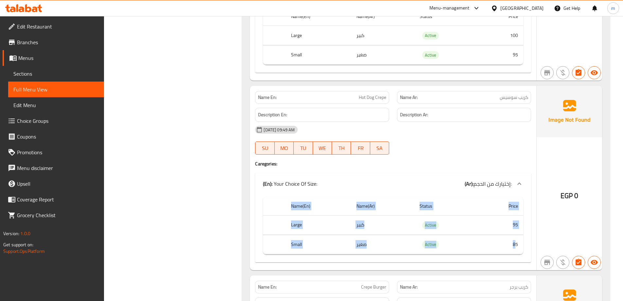
drag, startPoint x: 516, startPoint y: 245, endPoint x: 529, endPoint y: 246, distance: 13.8
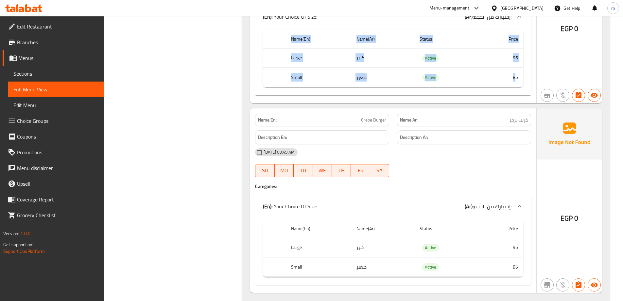
scroll to position [622, 0]
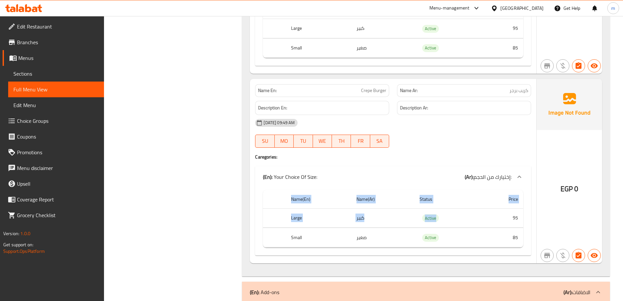
drag, startPoint x: 504, startPoint y: 213, endPoint x: 528, endPoint y: 215, distance: 24.3
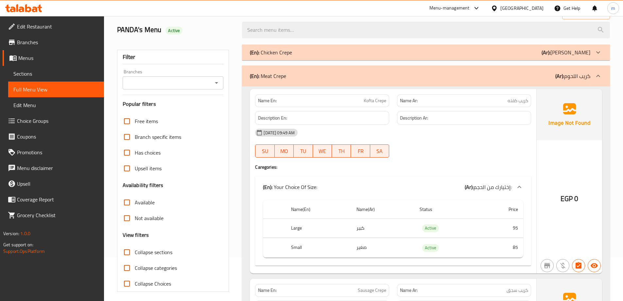
scroll to position [0, 0]
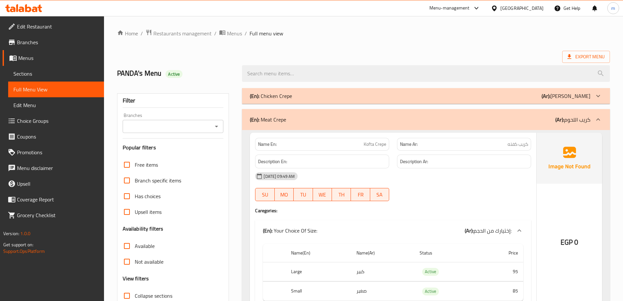
click at [510, 124] on div "(En): Meat Crepe (Ar): كريب اللحوم" at bounding box center [426, 119] width 368 height 21
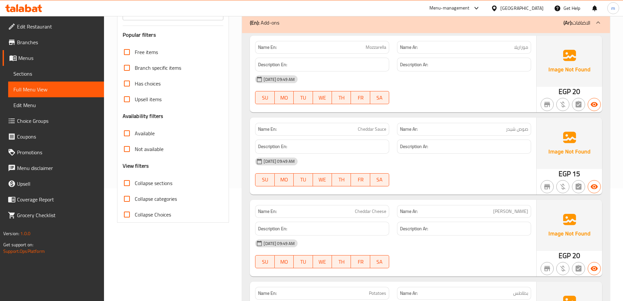
scroll to position [33, 0]
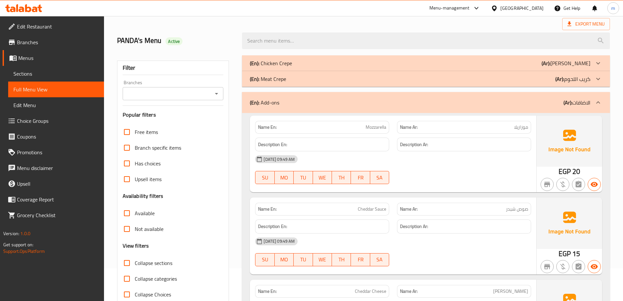
click at [519, 103] on div "(En): Add-ons (Ar): الاضافات" at bounding box center [420, 102] width 341 height 8
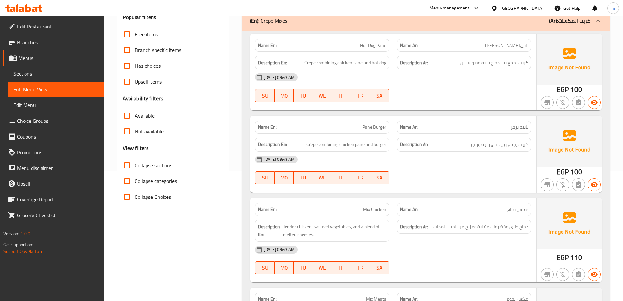
scroll to position [131, 0]
drag, startPoint x: 512, startPoint y: 63, endPoint x: 456, endPoint y: 66, distance: 55.7
click at [456, 66] on div "Description Ar: كريب يجمع بين دجاج بانيه وسوسيس" at bounding box center [464, 62] width 142 height 22
drag, startPoint x: 324, startPoint y: 66, endPoint x: 362, endPoint y: 71, distance: 37.9
click at [362, 71] on div "Name En: Hot Dog Pane Name Ar: بانيه سوسيس Description En: Crepe combining chic…" at bounding box center [393, 71] width 287 height 77
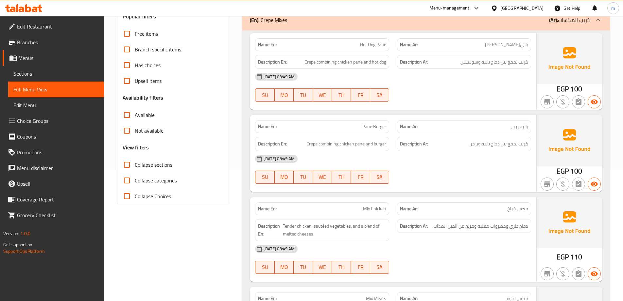
click at [374, 42] on span "Hot Dog Pane" at bounding box center [373, 44] width 26 height 7
drag, startPoint x: 374, startPoint y: 42, endPoint x: 368, endPoint y: 43, distance: 5.4
click at [368, 43] on span "Hot Dog Pane" at bounding box center [373, 44] width 26 height 7
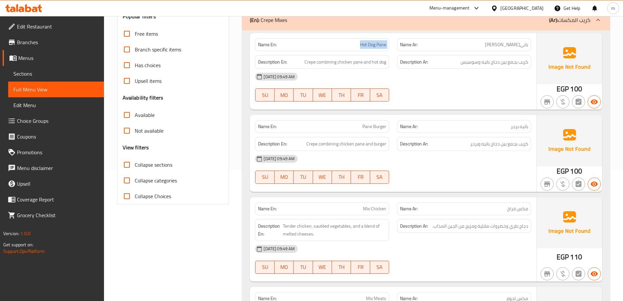
click at [368, 43] on span "Hot Dog Pane" at bounding box center [373, 44] width 26 height 7
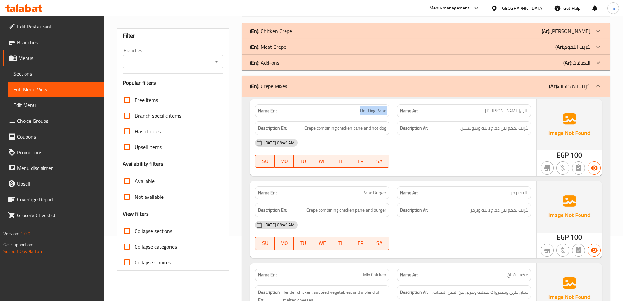
scroll to position [65, 0]
click at [481, 131] on span "كريب يجمع بين دجاج بانيه وسوسيس" at bounding box center [495, 127] width 68 height 8
click at [493, 149] on div "14-08-2025 09:49 AM" at bounding box center [393, 142] width 284 height 16
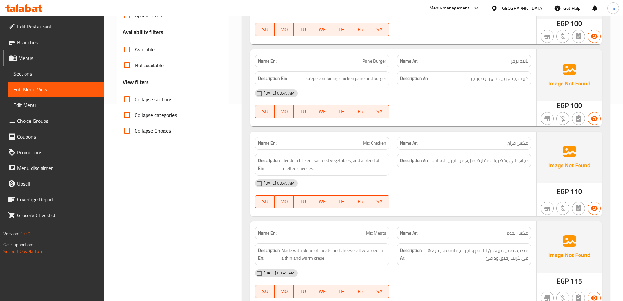
scroll to position [164, 0]
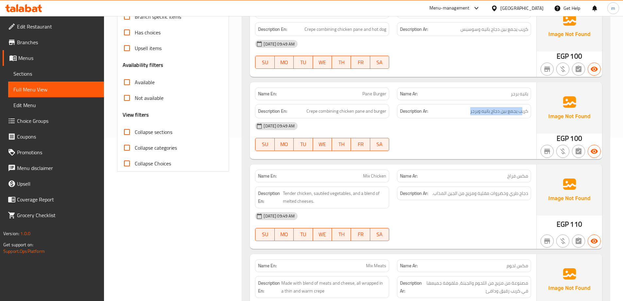
drag, startPoint x: 522, startPoint y: 112, endPoint x: 460, endPoint y: 114, distance: 62.2
click at [460, 114] on h6 "Description Ar: كريب يجمع بين دجاج بانيه وبرجر" at bounding box center [464, 111] width 128 height 8
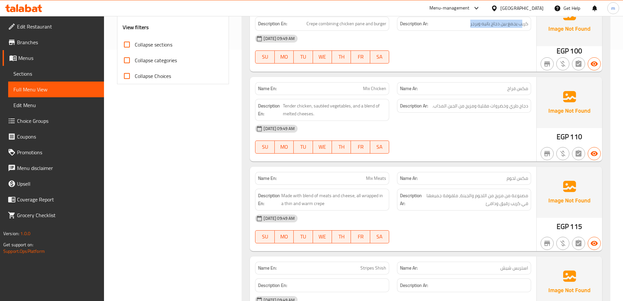
scroll to position [262, 0]
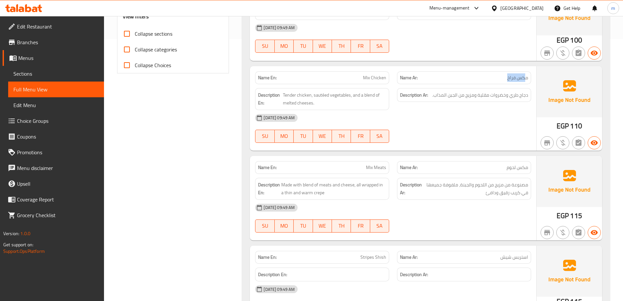
drag, startPoint x: 527, startPoint y: 81, endPoint x: 490, endPoint y: 80, distance: 36.3
click at [490, 80] on p "Name Ar: مكس فراخ" at bounding box center [464, 77] width 128 height 7
drag, startPoint x: 359, startPoint y: 77, endPoint x: 381, endPoint y: 74, distance: 22.5
click at [381, 74] on p "Name En: Mix Chicken" at bounding box center [322, 77] width 128 height 7
click at [417, 117] on div "14-08-2025 09:49 AM" at bounding box center [393, 118] width 284 height 16
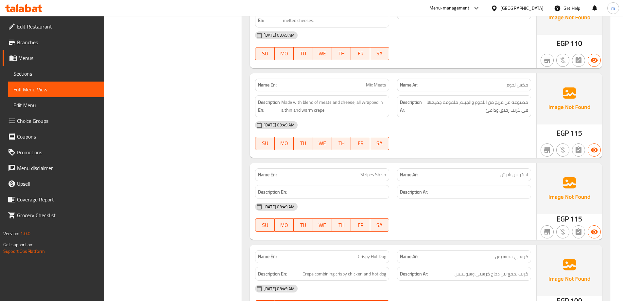
scroll to position [360, 0]
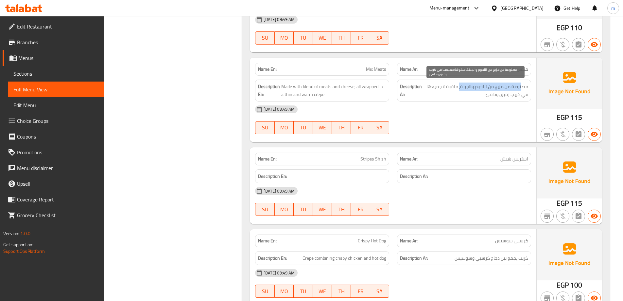
drag, startPoint x: 502, startPoint y: 85, endPoint x: 459, endPoint y: 83, distance: 43.2
click at [459, 83] on span "مصنوعة من مزيج من اللحوم والجبنة، ملفوفة جميعها في كريب رقيق ودافئ" at bounding box center [475, 90] width 105 height 16
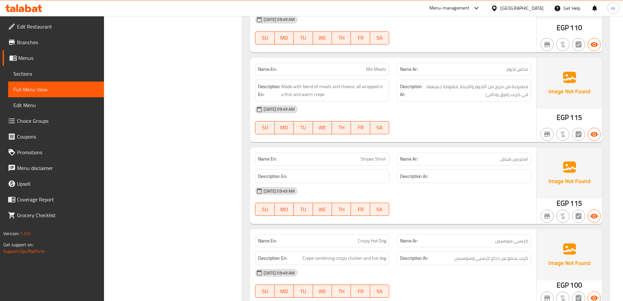
click at [425, 122] on div "14-08-2025 09:49 AM SU MO TU WE TH FR SA" at bounding box center [393, 119] width 284 height 37
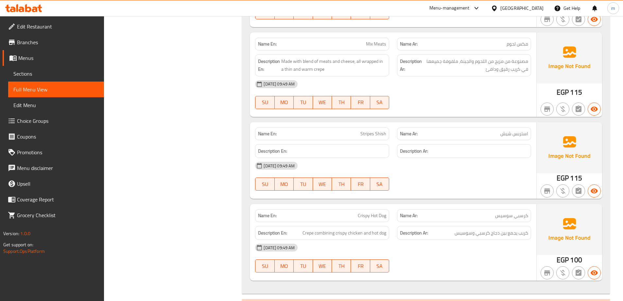
scroll to position [425, 0]
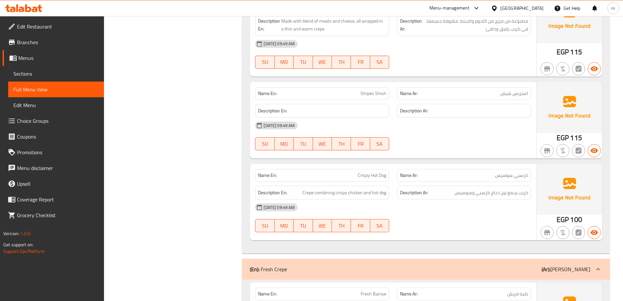
click at [361, 93] on p "Name En: Stripes Shish" at bounding box center [322, 93] width 128 height 7
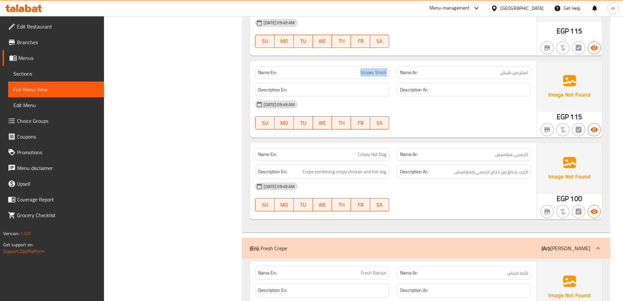
scroll to position [491, 0]
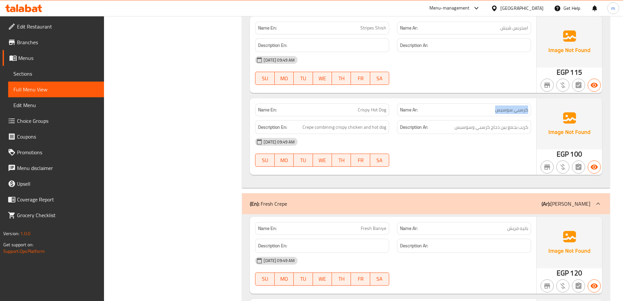
drag, startPoint x: 528, startPoint y: 108, endPoint x: 490, endPoint y: 109, distance: 38.6
click at [490, 109] on div "Name Ar: كرسبي سوسيس" at bounding box center [464, 109] width 134 height 13
drag, startPoint x: 360, startPoint y: 109, endPoint x: 386, endPoint y: 110, distance: 26.5
click at [386, 110] on span "Crispy Hot Dog" at bounding box center [372, 109] width 28 height 7
drag, startPoint x: 307, startPoint y: 126, endPoint x: 377, endPoint y: 131, distance: 70.2
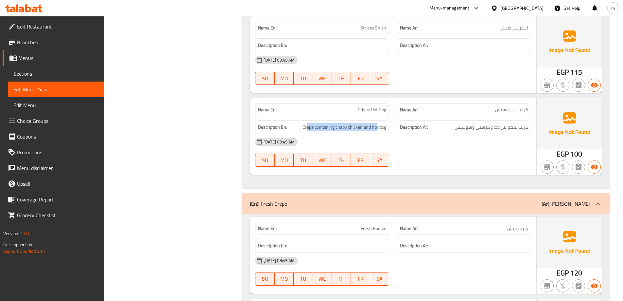
click at [377, 131] on div "Description En: Crepe combining crispy chicken and hot dog" at bounding box center [322, 127] width 134 height 14
click at [430, 146] on div "14-08-2025 09:49 AM" at bounding box center [393, 142] width 284 height 16
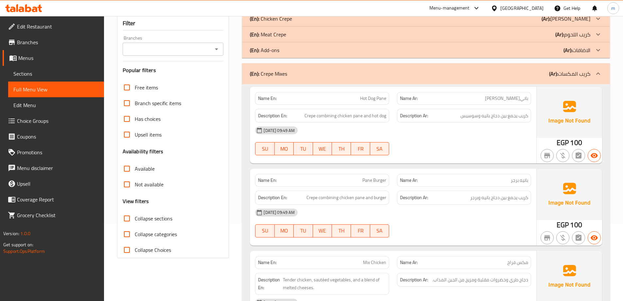
scroll to position [65, 0]
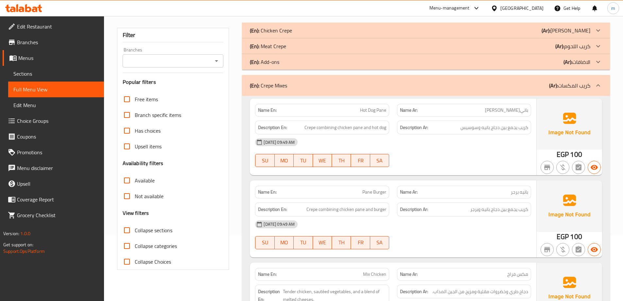
click at [548, 85] on div "(En): Crepe Mixes (Ar): كريب المكسات" at bounding box center [420, 85] width 341 height 8
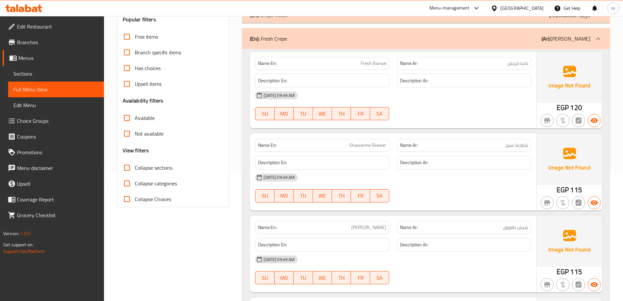
scroll to position [131, 0]
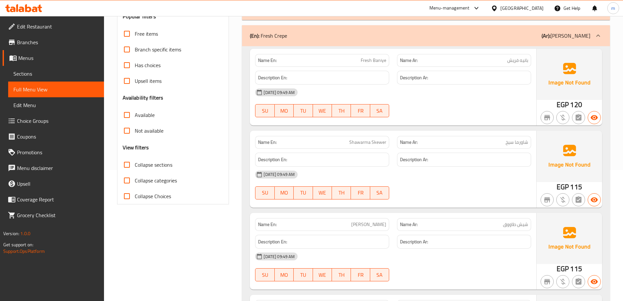
click at [374, 62] on span "Fresh Baniye" at bounding box center [374, 60] width 26 height 7
copy span "Fresh Baniye"
click at [370, 59] on span "Fresh Baniye" at bounding box center [374, 60] width 26 height 7
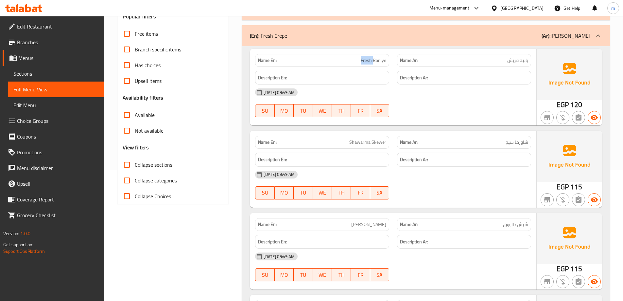
click at [370, 59] on span "Fresh Baniye" at bounding box center [374, 60] width 26 height 7
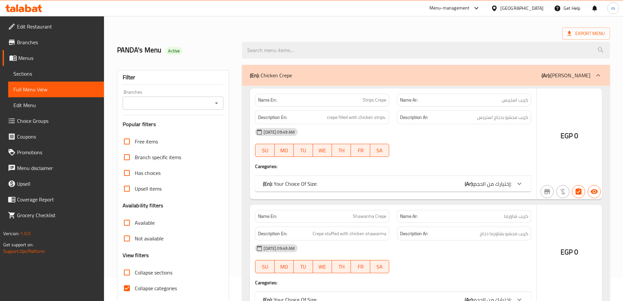
scroll to position [47, 0]
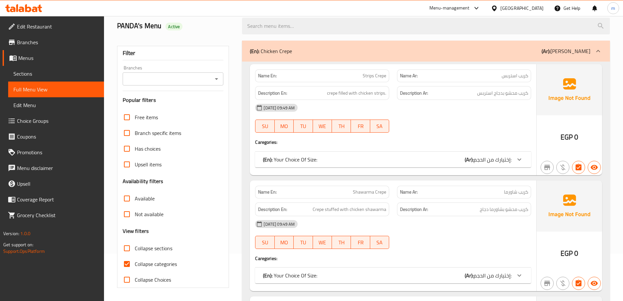
click at [161, 265] on span "Collapse categories" at bounding box center [156, 264] width 42 height 8
click at [135, 265] on input "Collapse categories" at bounding box center [127, 264] width 16 height 16
checkbox input "false"
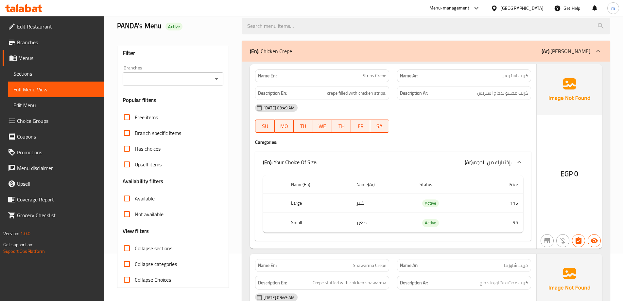
click at [520, 46] on div "(En): Chicken Crepe (Ar): كريب الفراخ" at bounding box center [426, 51] width 368 height 21
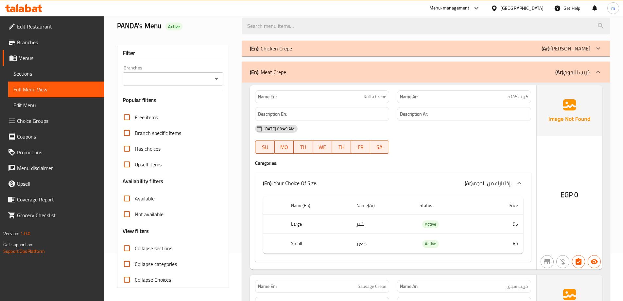
click at [520, 65] on div "(En): Meat Crepe (Ar): كريب اللحوم" at bounding box center [426, 72] width 368 height 21
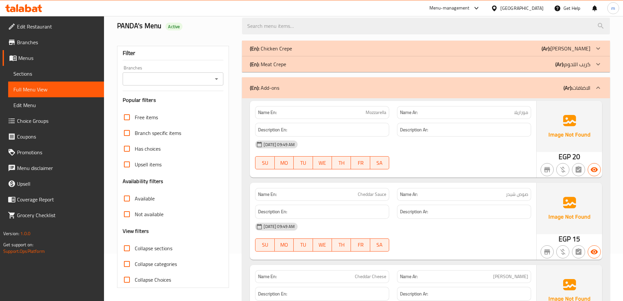
click at [530, 80] on div "(En): Add-ons (Ar): الاضافات" at bounding box center [426, 87] width 368 height 21
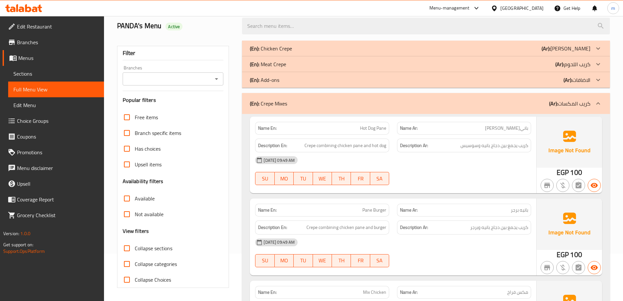
click at [518, 98] on div "(En): Crepe Mixes (Ar): كريب المكسات" at bounding box center [426, 103] width 368 height 21
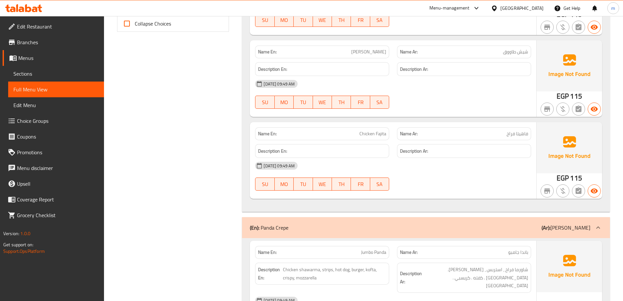
scroll to position [309, 0]
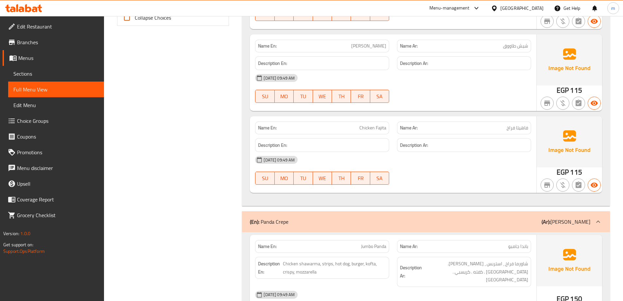
click at [363, 129] on span "Chicken Fajita" at bounding box center [373, 127] width 27 height 7
copy span "Chicken Fajita"
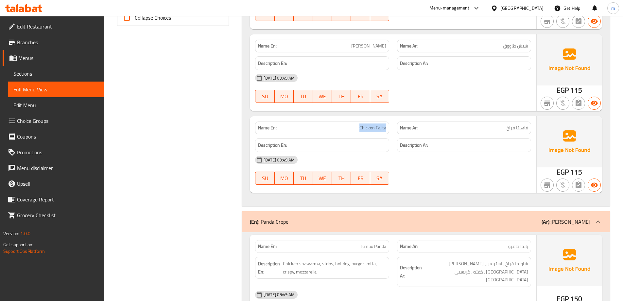
click at [364, 130] on span "Chicken Fajita" at bounding box center [373, 127] width 27 height 7
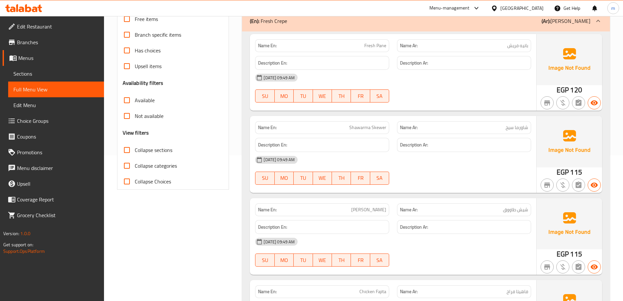
scroll to position [0, 0]
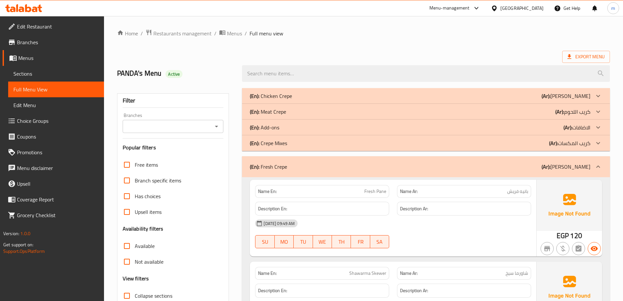
click at [568, 169] on p "(Ar): كريب فريش" at bounding box center [566, 167] width 49 height 8
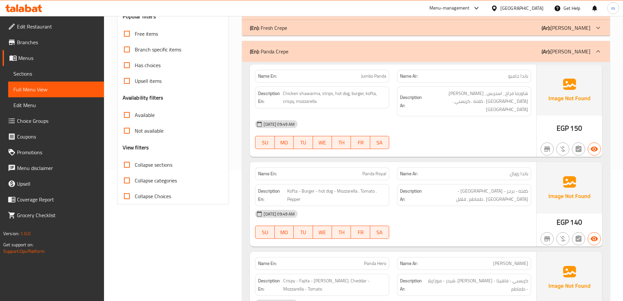
scroll to position [164, 0]
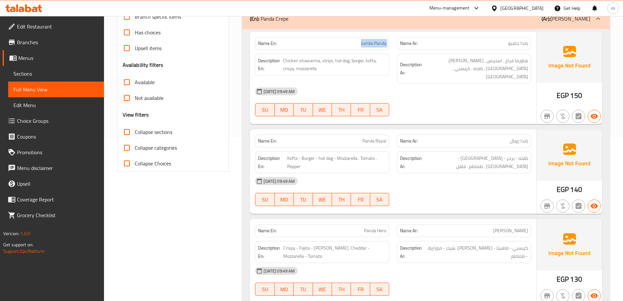
drag, startPoint x: 348, startPoint y: 42, endPoint x: 398, endPoint y: 43, distance: 49.4
click at [398, 43] on div "Name En: Jumbo Panda Name Ar: باندا جامبو" at bounding box center [393, 43] width 284 height 21
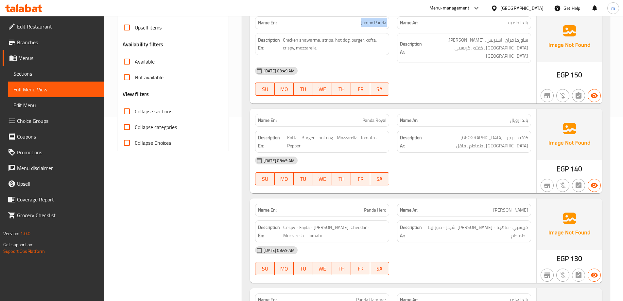
scroll to position [92, 0]
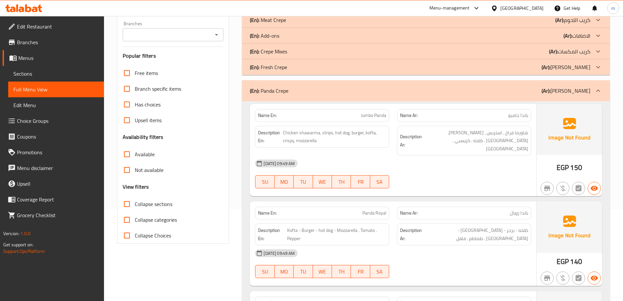
click at [503, 134] on span "شاورما فراخ ، استربس ، سوسيس. برجر . كفته . كريسبي . موزاريلا" at bounding box center [475, 141] width 105 height 24
click at [521, 93] on div "(En): Panda Crepe (Ar): كريب الباندا" at bounding box center [420, 91] width 341 height 8
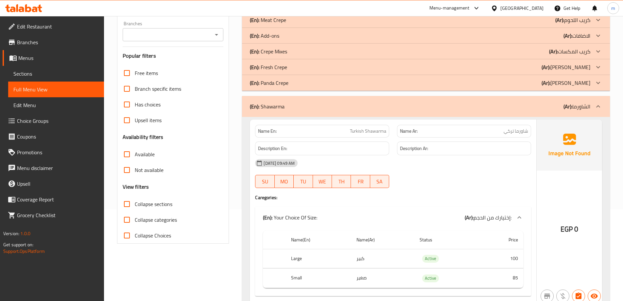
scroll to position [124, 0]
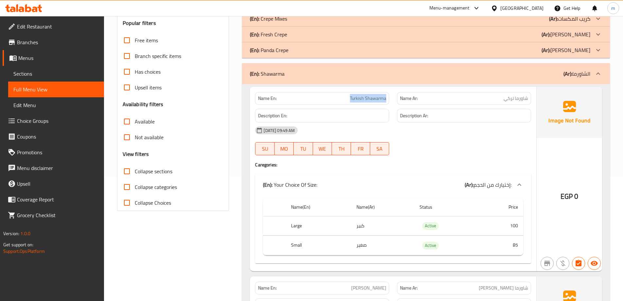
drag, startPoint x: 350, startPoint y: 101, endPoint x: 390, endPoint y: 103, distance: 40.3
click at [390, 103] on div "Name En: Turkish Shawarma" at bounding box center [322, 98] width 142 height 21
click at [450, 141] on div "14-08-2025 09:49 AM SU MO TU WE TH FR SA" at bounding box center [393, 140] width 284 height 37
drag, startPoint x: 364, startPoint y: 227, endPoint x: 344, endPoint y: 227, distance: 20.6
click at [344, 227] on tr "Large كبير Active 100" at bounding box center [393, 225] width 260 height 19
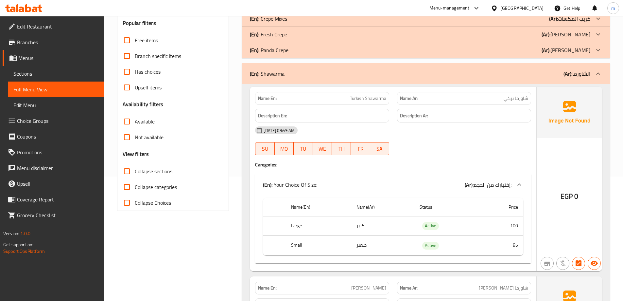
click at [521, 222] on td "100" at bounding box center [502, 225] width 44 height 19
click at [516, 238] on td "85" at bounding box center [502, 245] width 44 height 19
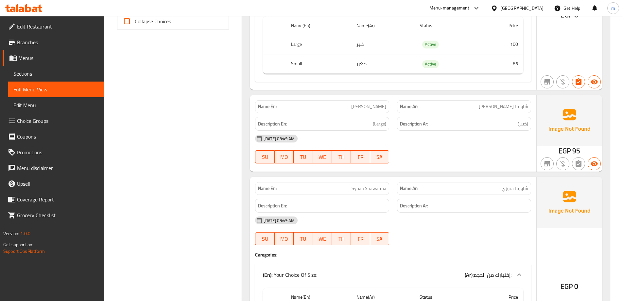
scroll to position [321, 0]
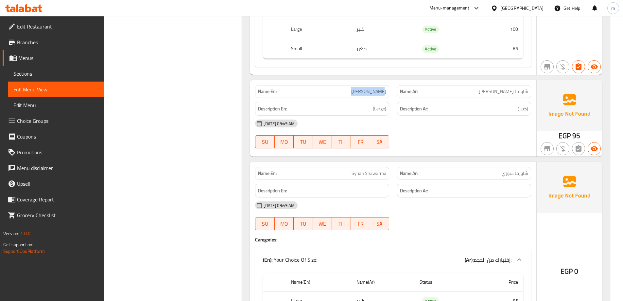
drag, startPoint x: 366, startPoint y: 92, endPoint x: 338, endPoint y: 92, distance: 28.5
click at [338, 92] on p "Name En: Uzbek Doner Shawarma" at bounding box center [322, 91] width 128 height 7
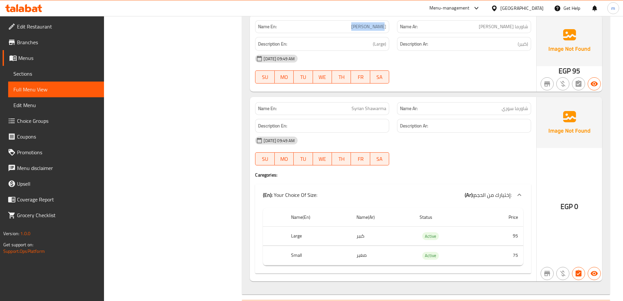
scroll to position [419, 0]
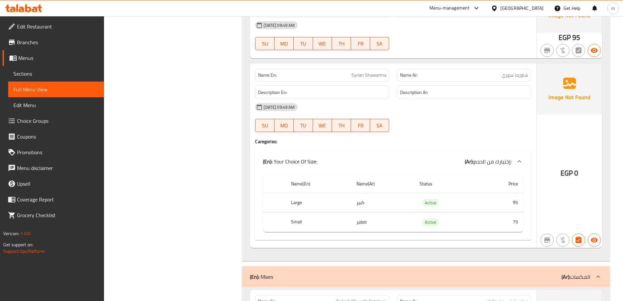
drag, startPoint x: 485, startPoint y: 201, endPoint x: 507, endPoint y: 201, distance: 21.6
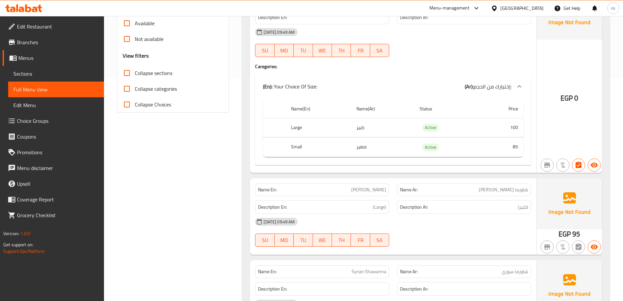
scroll to position [124, 0]
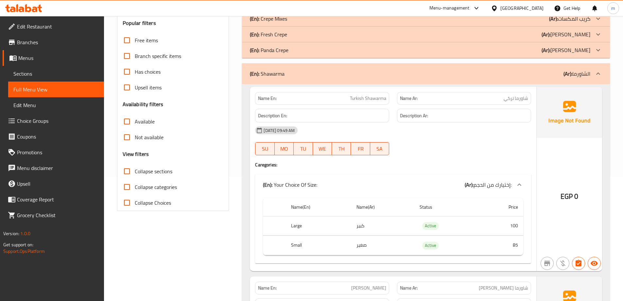
click at [535, 75] on div "(En): Shawarma (Ar): الشاورما" at bounding box center [420, 74] width 341 height 8
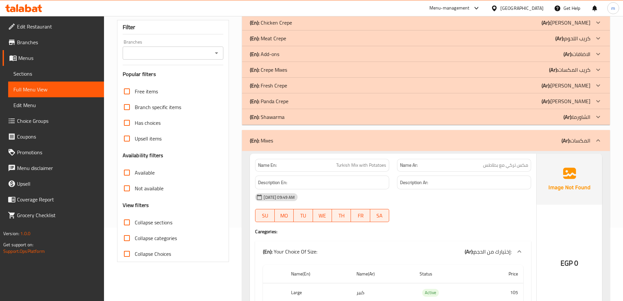
scroll to position [65, 0]
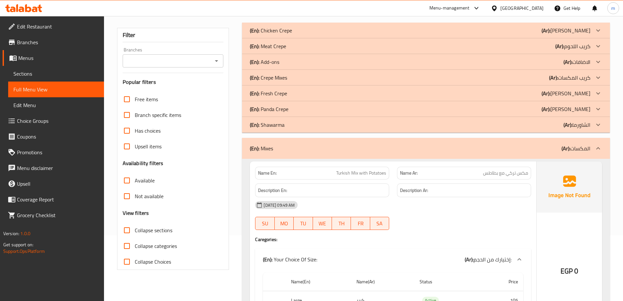
click at [482, 148] on div "(En): Mixes (Ar): المكسات" at bounding box center [420, 148] width 341 height 8
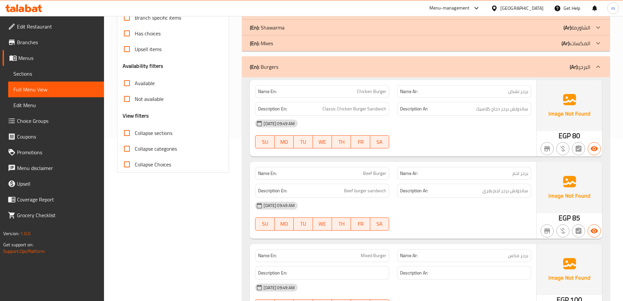
scroll to position [164, 0]
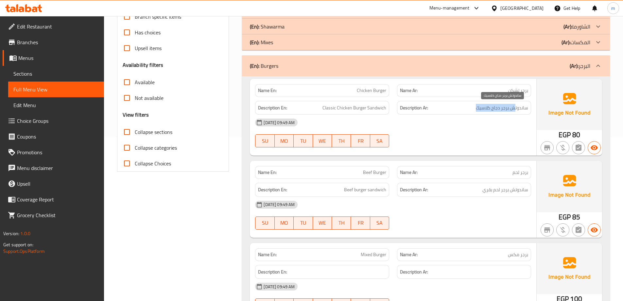
drag, startPoint x: 514, startPoint y: 108, endPoint x: 476, endPoint y: 106, distance: 38.3
click at [476, 106] on h6 "Description Ar: ساندوتش برجر دجاج كلاسيك" at bounding box center [464, 108] width 128 height 8
drag, startPoint x: 349, startPoint y: 94, endPoint x: 385, endPoint y: 93, distance: 36.3
click at [385, 93] on div "Name En: Chicken Burger" at bounding box center [322, 90] width 134 height 13
drag, startPoint x: 339, startPoint y: 109, endPoint x: 389, endPoint y: 109, distance: 49.7
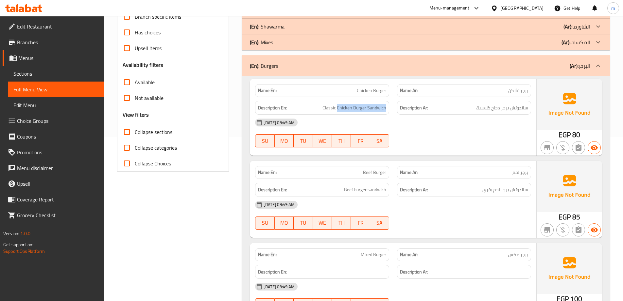
click at [389, 109] on div "Description En: Classic Chicken Burger Sandwich" at bounding box center [322, 108] width 134 height 14
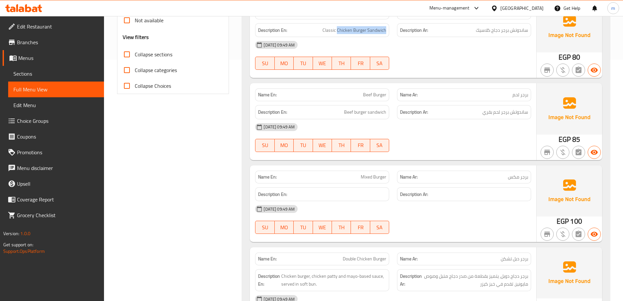
scroll to position [262, 0]
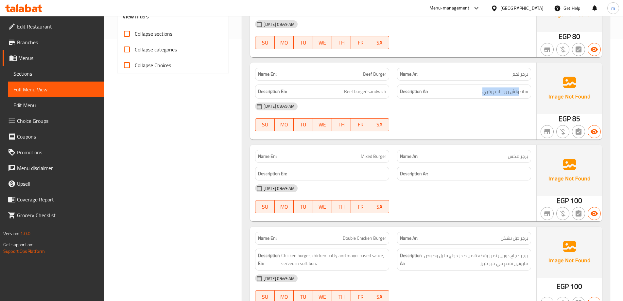
drag, startPoint x: 520, startPoint y: 92, endPoint x: 482, endPoint y: 92, distance: 38.0
click at [482, 92] on h6 "Description Ar: ساندوتش برجر لحم بقري" at bounding box center [464, 91] width 128 height 8
drag, startPoint x: 387, startPoint y: 91, endPoint x: 343, endPoint y: 95, distance: 44.1
click at [343, 95] on div "Description En: Beef burger sandwich" at bounding box center [322, 91] width 134 height 14
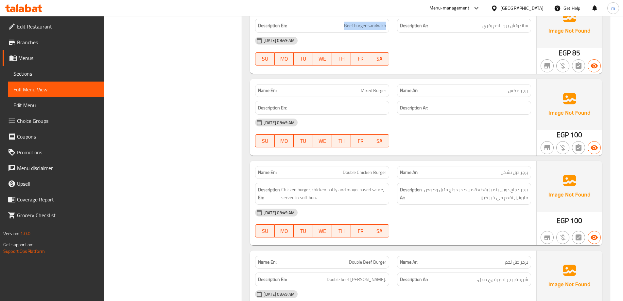
scroll to position [327, 0]
click at [383, 92] on span "Mixed Burger" at bounding box center [374, 90] width 26 height 7
copy span "Mixed Burger"
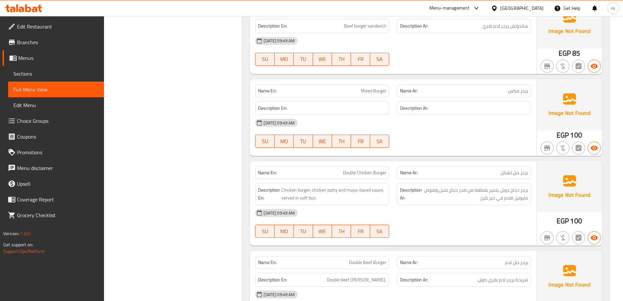
click at [423, 94] on p "Name Ar: برجر مكس" at bounding box center [464, 90] width 128 height 7
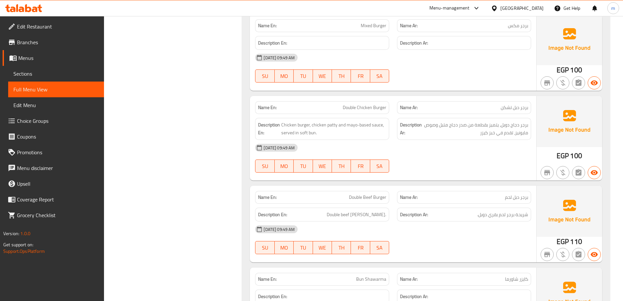
scroll to position [393, 0]
drag, startPoint x: 342, startPoint y: 107, endPoint x: 374, endPoint y: 111, distance: 32.6
click at [373, 110] on p "Name En: Double Chicken Burger" at bounding box center [322, 107] width 128 height 7
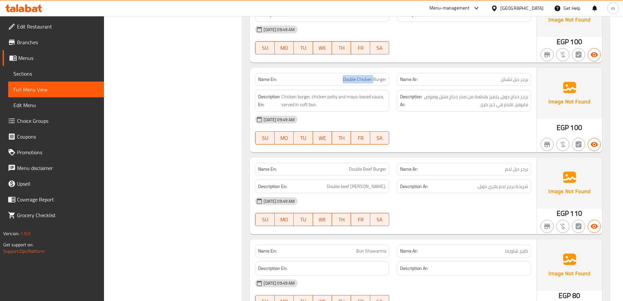
scroll to position [491, 0]
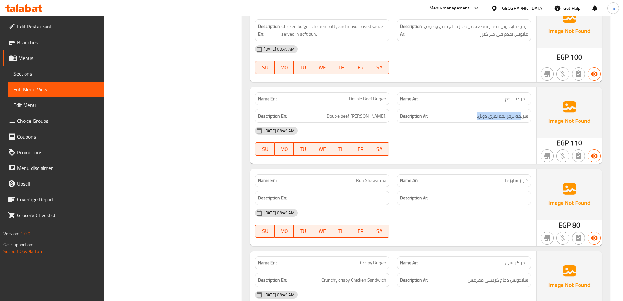
drag, startPoint x: 521, startPoint y: 116, endPoint x: 465, endPoint y: 109, distance: 56.3
click at [465, 109] on div "Description Ar: شريحة برجر لحم بقري دوبل." at bounding box center [464, 116] width 134 height 14
drag, startPoint x: 349, startPoint y: 112, endPoint x: 314, endPoint y: 119, distance: 35.5
click at [318, 117] on h6 "Description En: Double beef patty burger." at bounding box center [322, 116] width 128 height 8
click at [375, 100] on span "Double Beef Burger" at bounding box center [367, 98] width 37 height 7
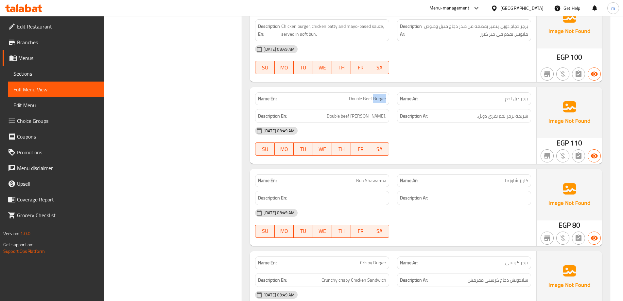
click at [375, 100] on span "Double Beef Burger" at bounding box center [367, 98] width 37 height 7
copy span "Double Beef Burger"
click at [373, 96] on span "Double Beef Burger" at bounding box center [367, 98] width 37 height 7
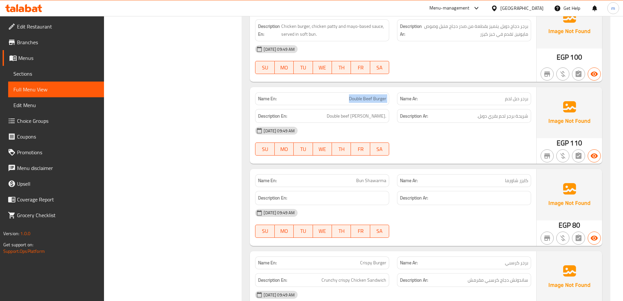
click at [373, 96] on span "Double Beef Burger" at bounding box center [367, 98] width 37 height 7
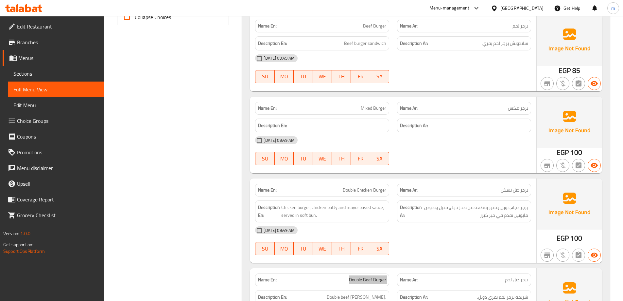
scroll to position [295, 0]
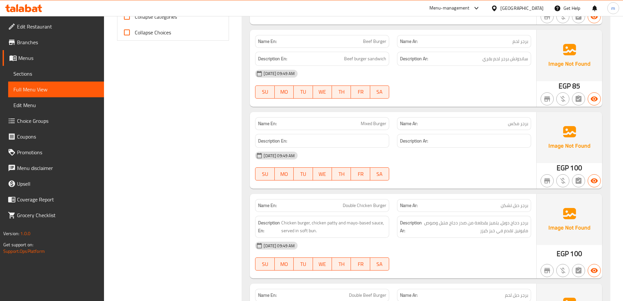
click at [369, 38] on span "Beef Burger" at bounding box center [374, 41] width 23 height 7
copy span "Beef Burger"
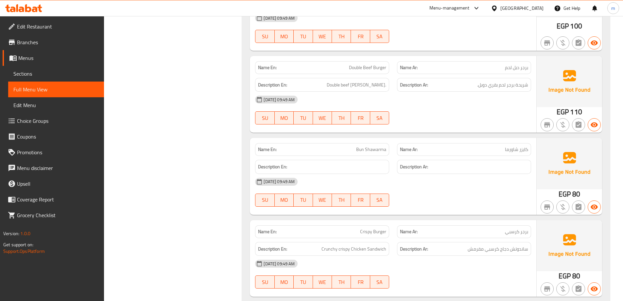
scroll to position [556, 0]
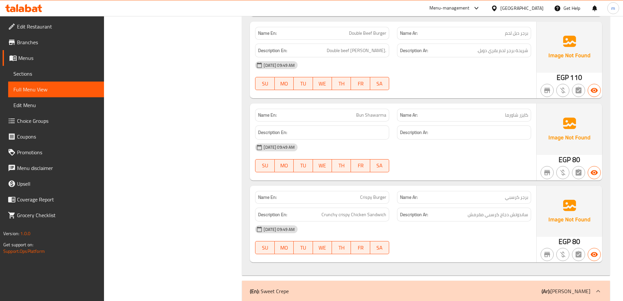
click at [365, 120] on div "Name En: Bun Shawarma" at bounding box center [322, 115] width 134 height 13
click at [360, 118] on span "Bun Shawarma" at bounding box center [371, 115] width 30 height 7
click at [357, 117] on p "Name En: Bun Shawarma" at bounding box center [322, 115] width 128 height 7
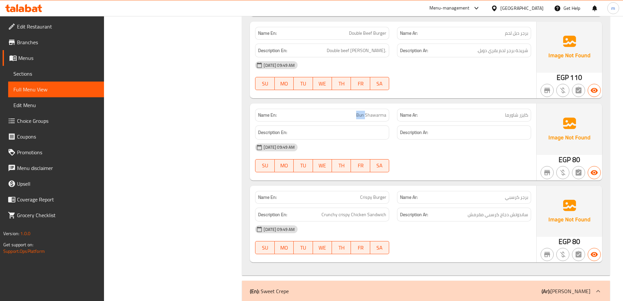
click at [357, 117] on p "Name En: Bun Shawarma" at bounding box center [322, 115] width 128 height 7
drag, startPoint x: 527, startPoint y: 214, endPoint x: 463, endPoint y: 218, distance: 64.9
click at [463, 218] on h6 "Description Ar: ساندوتش دجاج كرسبي مقرمش" at bounding box center [464, 214] width 128 height 8
drag, startPoint x: 321, startPoint y: 216, endPoint x: 388, endPoint y: 216, distance: 67.4
click at [388, 216] on div "Description En: Crunchy crispy Chicken Sandwich" at bounding box center [322, 214] width 134 height 14
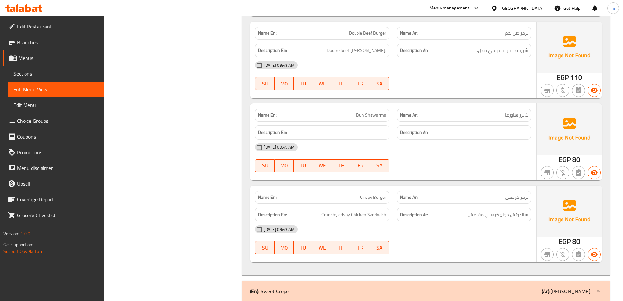
click at [450, 235] on div "14-08-2025 09:49 AM" at bounding box center [393, 229] width 284 height 16
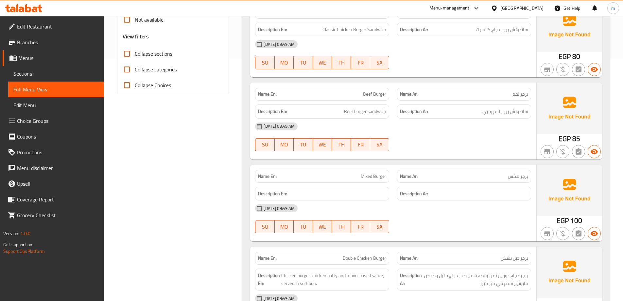
scroll to position [164, 0]
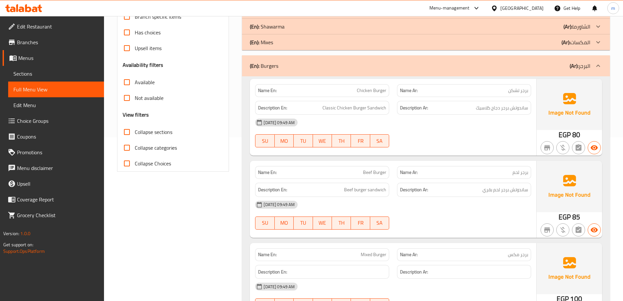
click at [533, 70] on div "(En): Burgers (Ar): البرجر" at bounding box center [426, 65] width 368 height 21
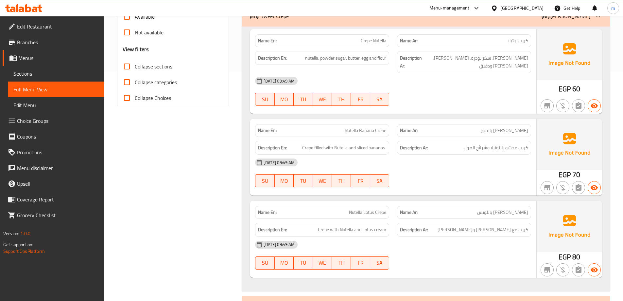
scroll to position [196, 0]
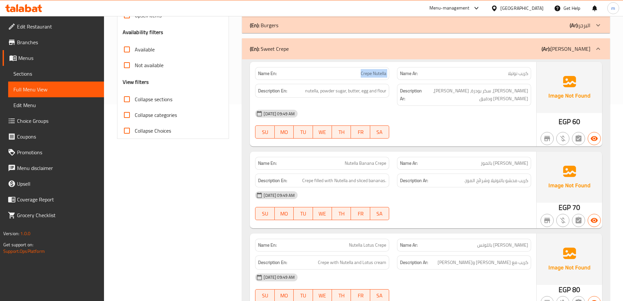
drag, startPoint x: 351, startPoint y: 74, endPoint x: 394, endPoint y: 74, distance: 42.9
click at [394, 74] on div "Name En: Crepe Nutella Name Ar: كريب نوتيلا" at bounding box center [393, 73] width 284 height 21
drag, startPoint x: 303, startPoint y: 91, endPoint x: 321, endPoint y: 96, distance: 17.9
click at [321, 96] on div "Description En: nutella, powder sugar, butter, egg and flour" at bounding box center [322, 91] width 134 height 14
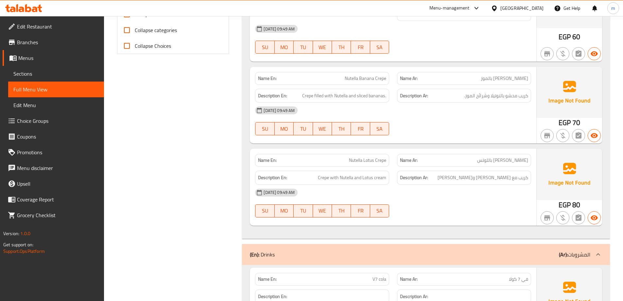
scroll to position [295, 0]
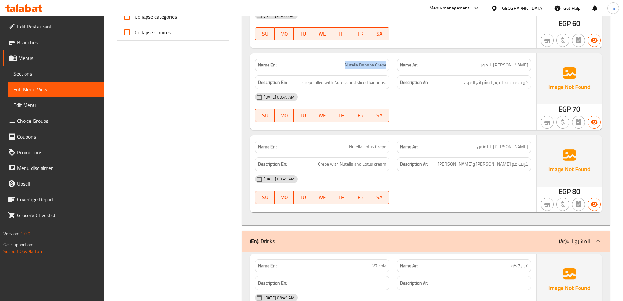
drag, startPoint x: 342, startPoint y: 60, endPoint x: 389, endPoint y: 56, distance: 46.9
click at [389, 59] on div "Name En: Nutella Banana Crepe" at bounding box center [322, 65] width 134 height 13
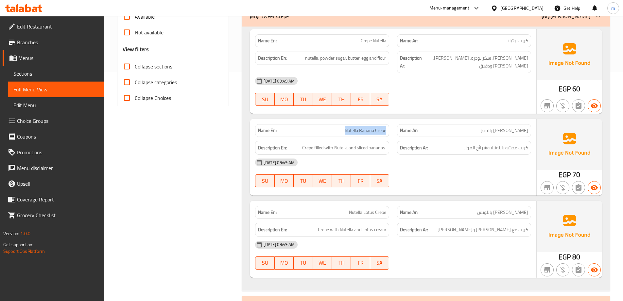
scroll to position [98, 0]
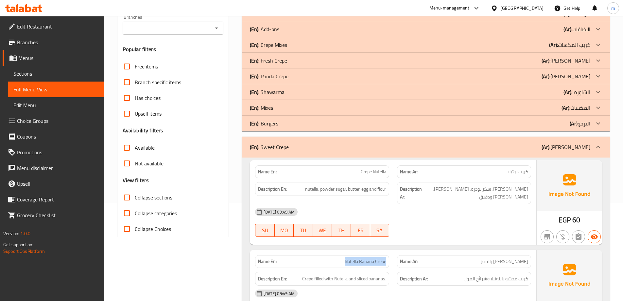
click at [482, 152] on div "(En): Sweet Crepe (Ar): كريب الحلو" at bounding box center [426, 146] width 368 height 21
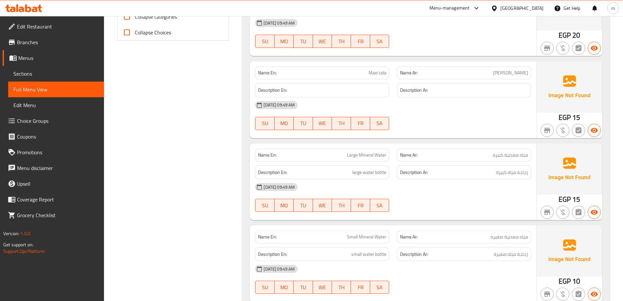
scroll to position [322, 0]
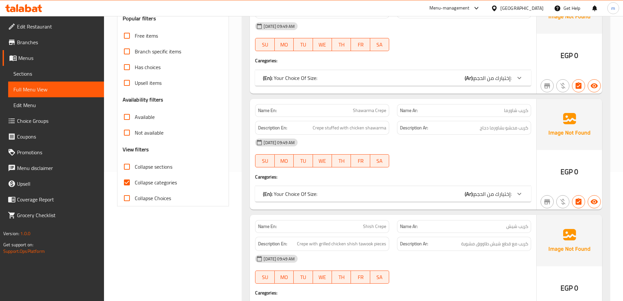
scroll to position [131, 0]
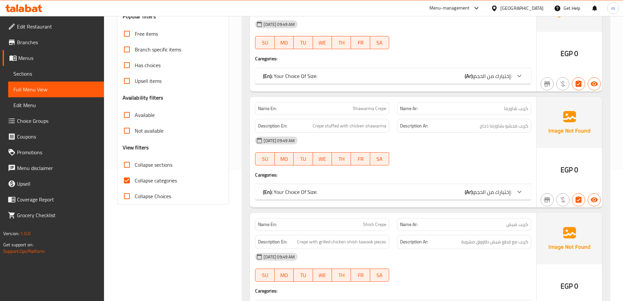
click at [160, 181] on span "Collapse categories" at bounding box center [156, 180] width 42 height 8
click at [135, 181] on input "Collapse categories" at bounding box center [127, 180] width 16 height 16
checkbox input "false"
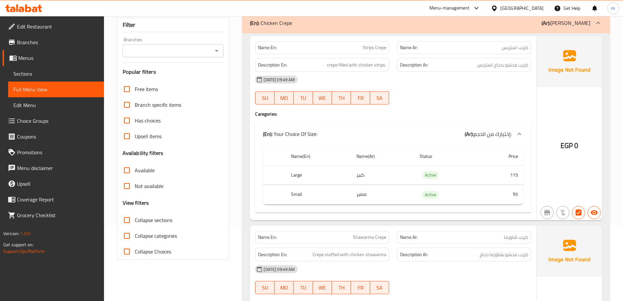
scroll to position [98, 0]
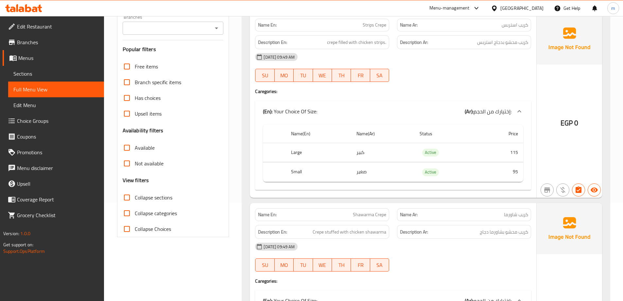
click at [533, 177] on div "Name En: Strips Crepe Name Ar: كريب استربس Description En: crepe filled with ch…" at bounding box center [393, 105] width 287 height 184
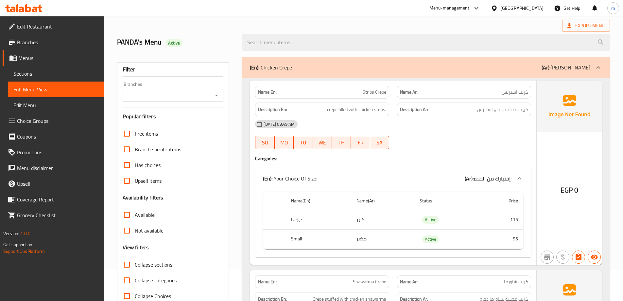
scroll to position [0, 0]
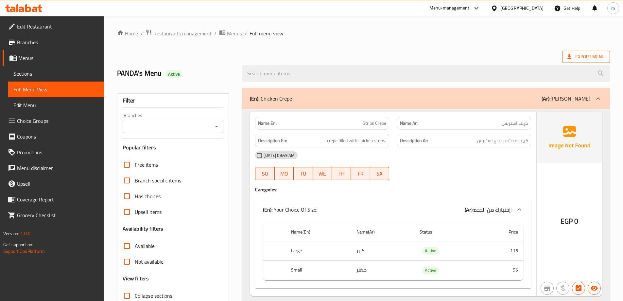
click at [590, 60] on span "Export Menu" at bounding box center [586, 57] width 37 height 8
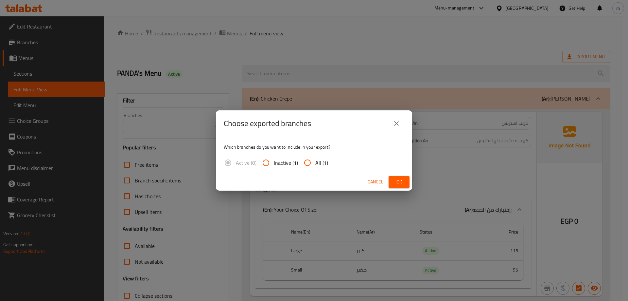
click at [312, 162] on input "All (1)" at bounding box center [308, 163] width 16 height 16
radio input "true"
click at [410, 181] on div "Cancel Ok" at bounding box center [314, 181] width 196 height 17
click at [403, 179] on span "Ok" at bounding box center [399, 182] width 10 height 8
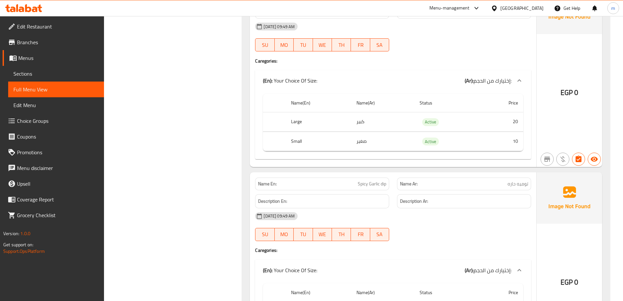
scroll to position [3123, 0]
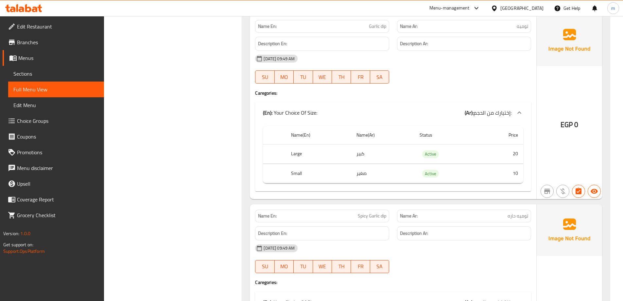
click at [516, 220] on div "Name Ar: توميه حاره" at bounding box center [464, 215] width 134 height 13
click at [516, 214] on span "توميه حاره" at bounding box center [518, 215] width 21 height 7
copy span "توميه حاره"
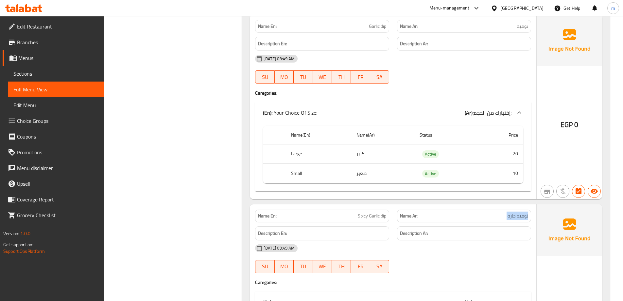
click at [59, 56] on span "Menus" at bounding box center [58, 58] width 80 height 8
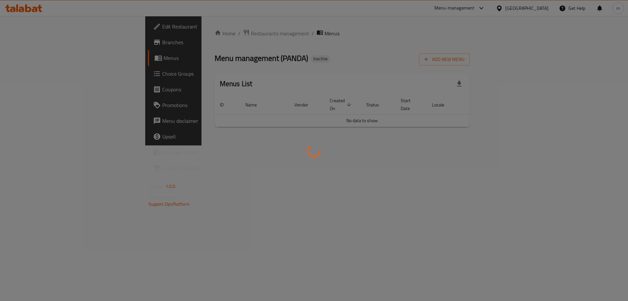
click at [62, 42] on div at bounding box center [314, 150] width 628 height 301
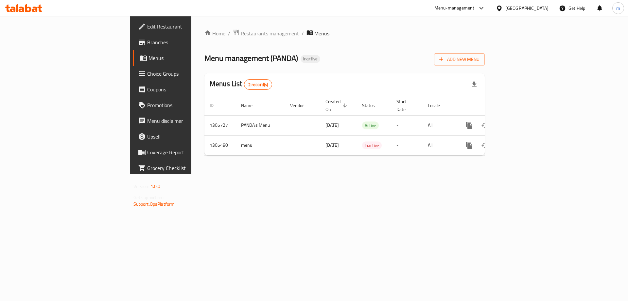
click at [147, 41] on span "Branches" at bounding box center [188, 42] width 83 height 8
click at [22, 9] on icon at bounding box center [22, 10] width 6 height 6
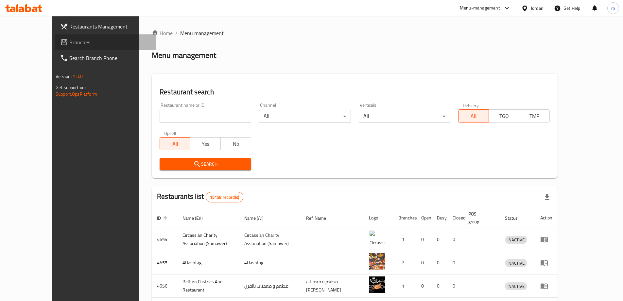
click at [69, 45] on span "Branches" at bounding box center [110, 42] width 82 height 8
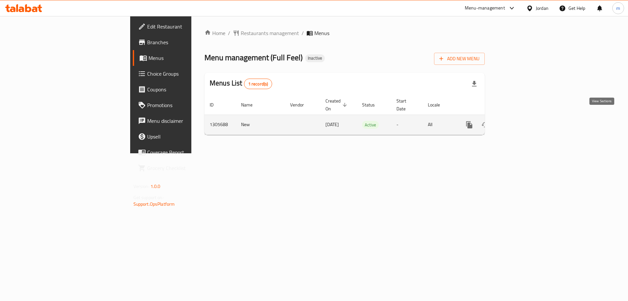
click at [525, 117] on link "enhanced table" at bounding box center [517, 125] width 16 height 16
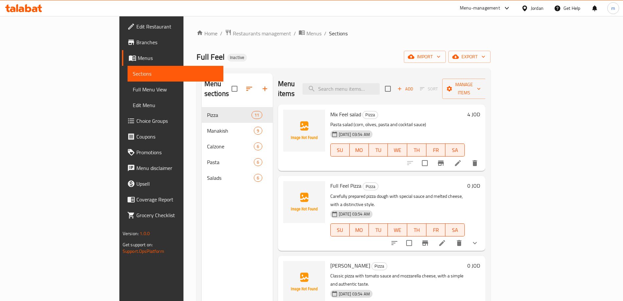
click at [197, 60] on span "Full Feel" at bounding box center [211, 56] width 28 height 15
copy span "Full Feel"
